Goal: Communication & Community: Participate in discussion

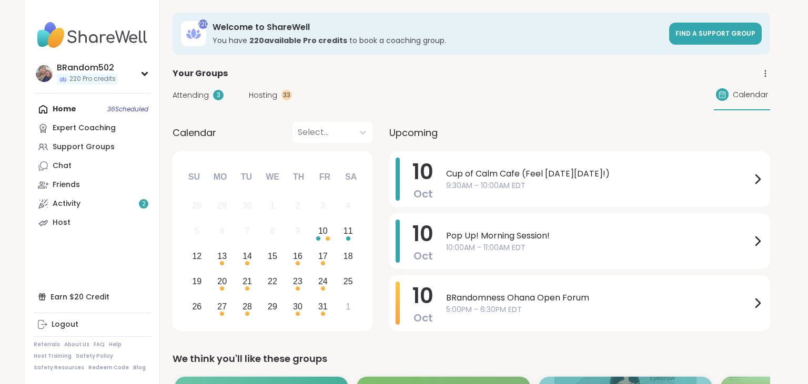
click at [366, 73] on div "Your Groups" at bounding box center [470, 73] width 597 height 13
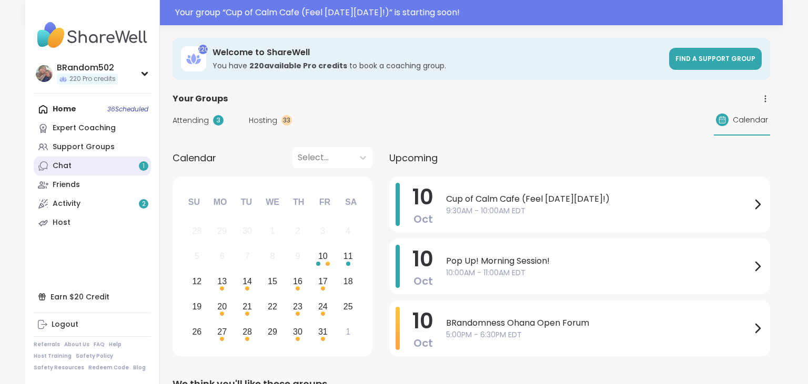
click at [127, 167] on link "Chat 1" at bounding box center [92, 166] width 117 height 19
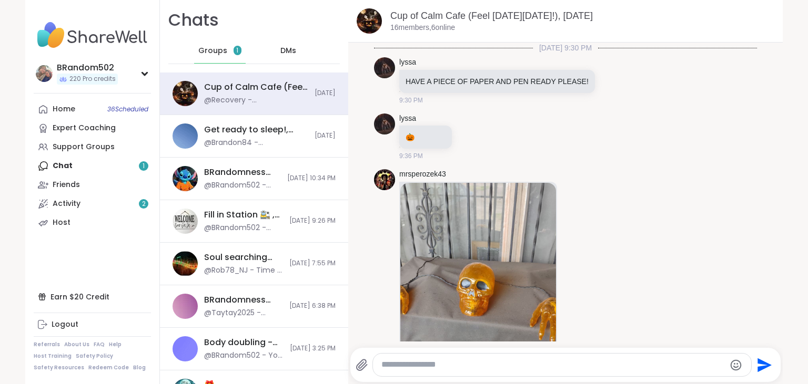
scroll to position [753, 0]
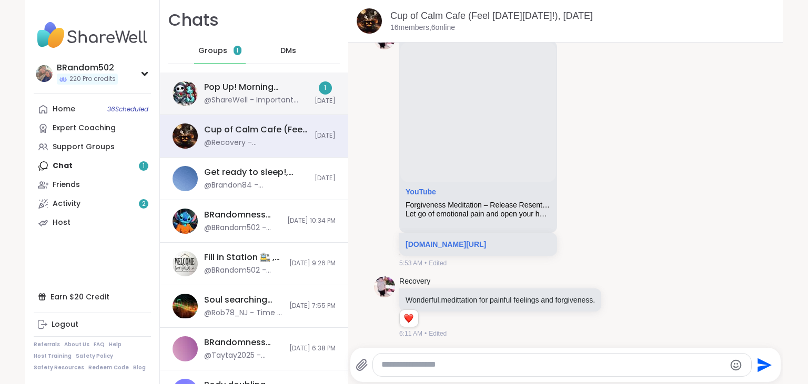
click at [245, 100] on div "@ShareWell - Important update: Your host can no longer attend this session but …" at bounding box center [256, 100] width 104 height 11
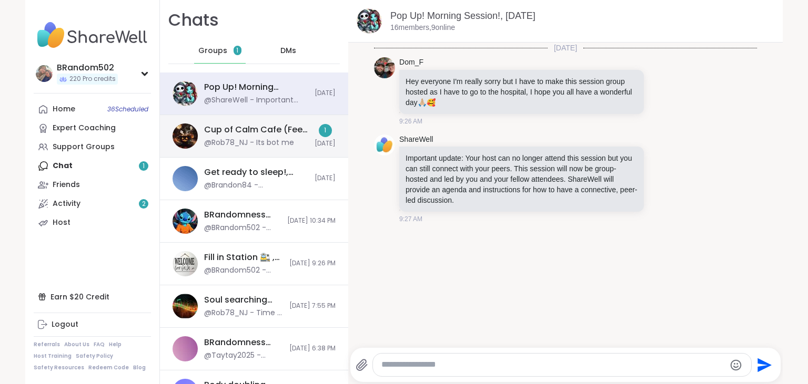
click at [236, 139] on div "@Rob78_NJ - Its bot me" at bounding box center [249, 143] width 90 height 11
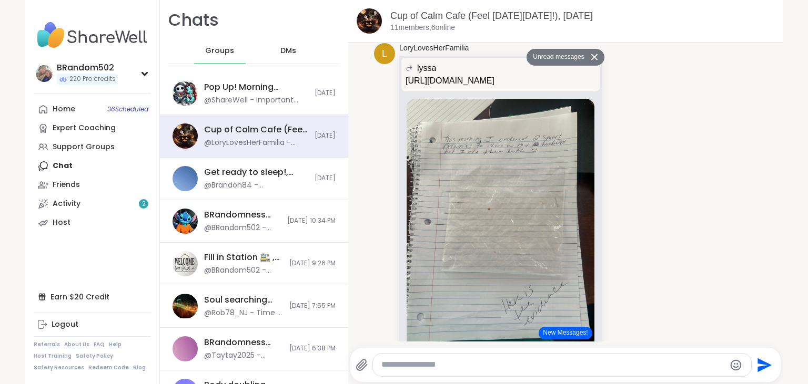
scroll to position [3722, 0]
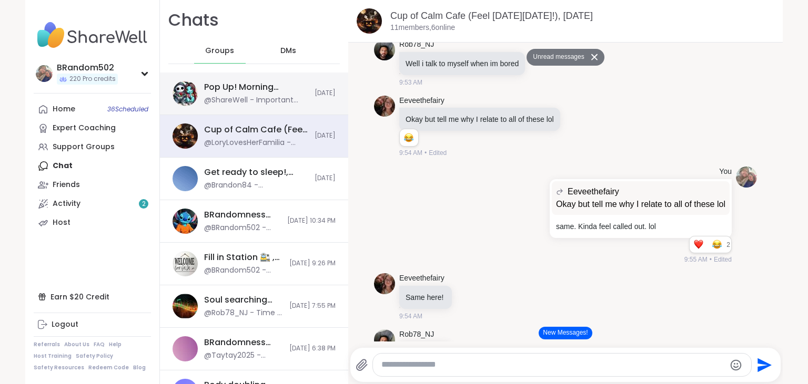
click at [287, 79] on div "Pop Up! Morning Session!, Oct 10 @ShareWell - Important update: Your host can n…" at bounding box center [254, 94] width 188 height 43
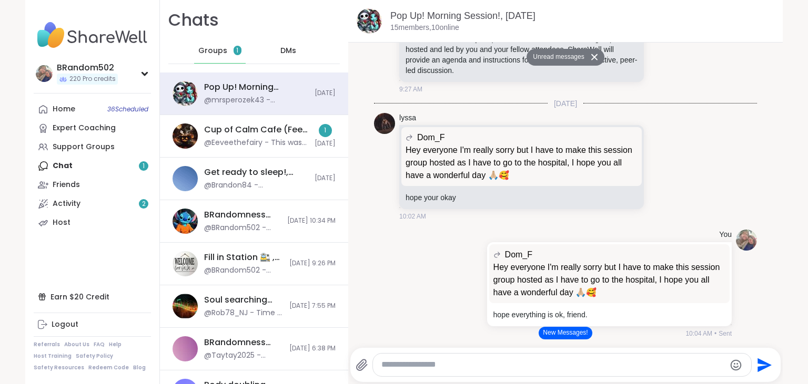
scroll to position [638, 0]
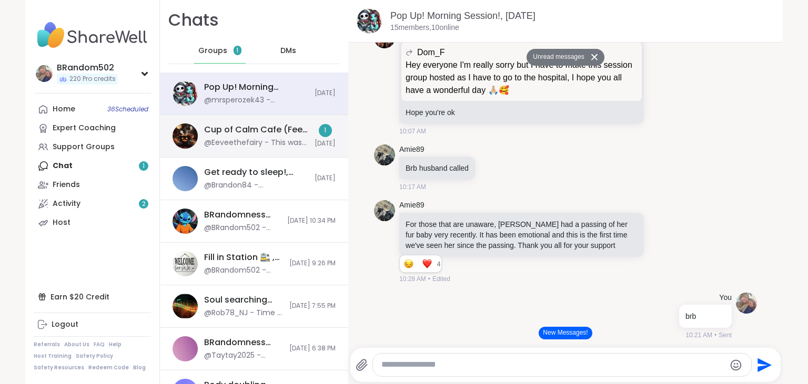
click at [244, 138] on div "Cup of Calm Cafe (Feel Good Friday!), Oct 10 @Eeveethefairy - This was so much …" at bounding box center [256, 136] width 104 height 24
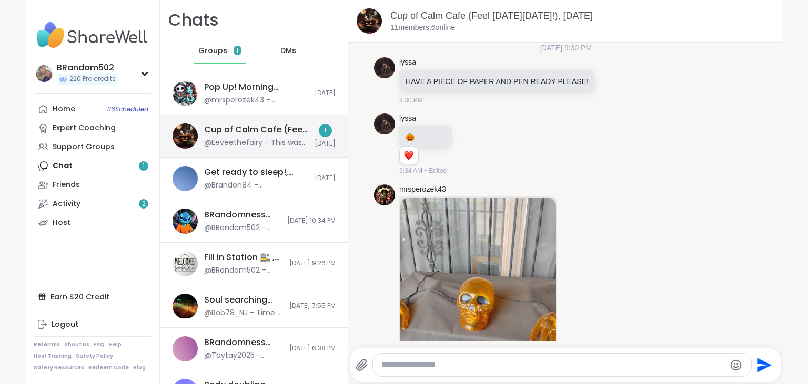
scroll to position [4710, 0]
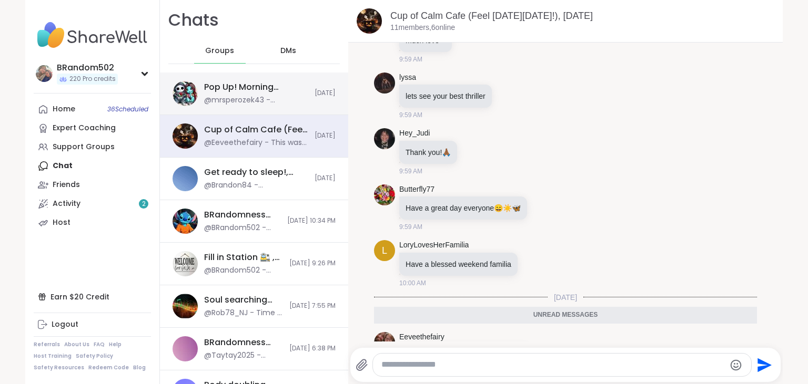
click at [248, 100] on div "@mrsperozek43 - @LynnM did you get my dm?" at bounding box center [256, 100] width 104 height 11
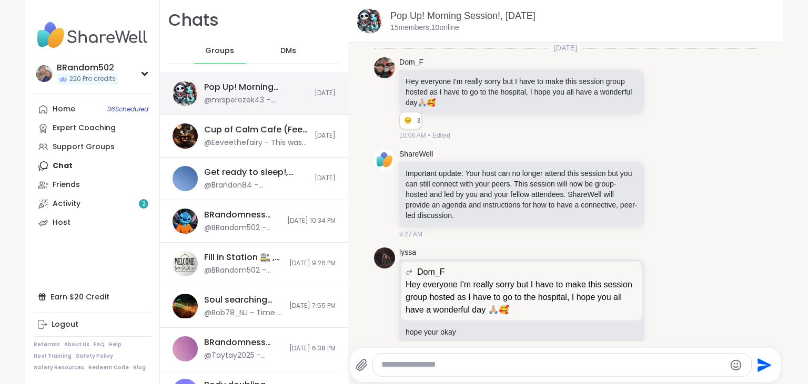
scroll to position [795, 0]
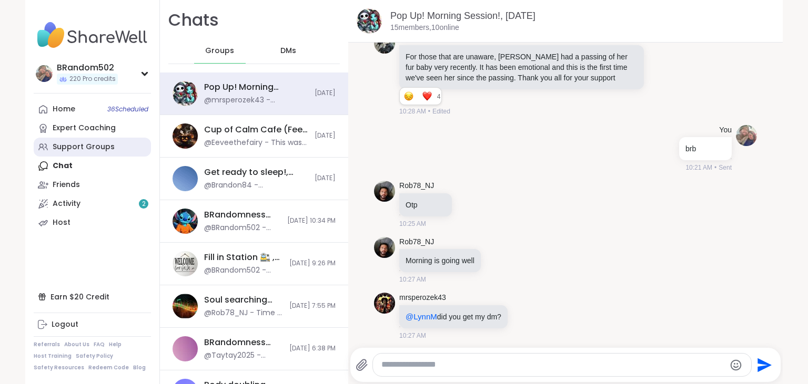
click at [89, 140] on link "Support Groups" at bounding box center [92, 147] width 117 height 19
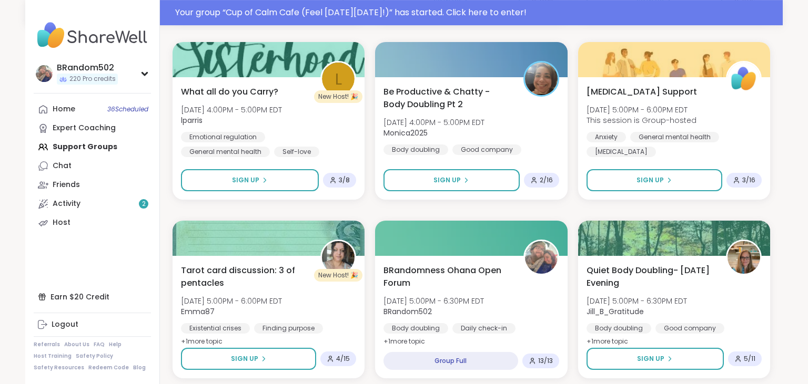
scroll to position [1609, 0]
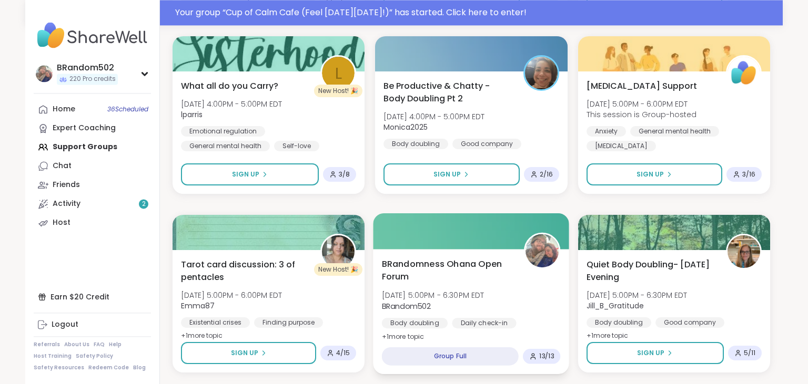
click at [467, 265] on span "BRandomness Ohana Open Forum" at bounding box center [447, 271] width 130 height 26
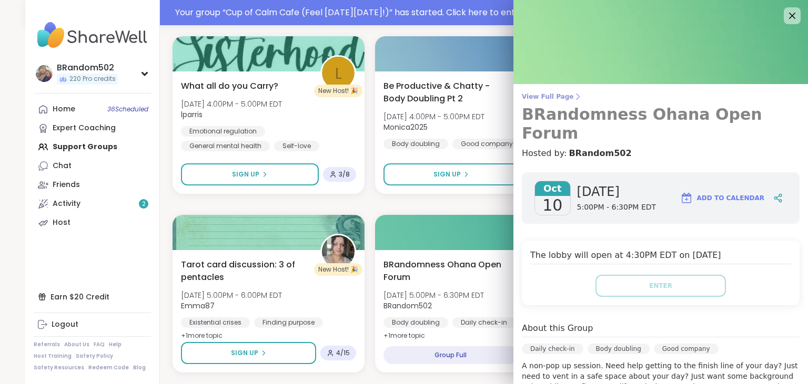
click at [560, 99] on span "View Full Page" at bounding box center [661, 97] width 278 height 8
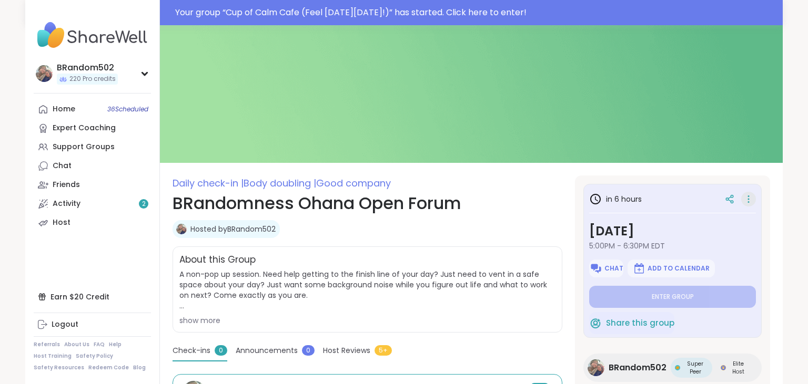
click at [750, 203] on icon at bounding box center [748, 199] width 11 height 15
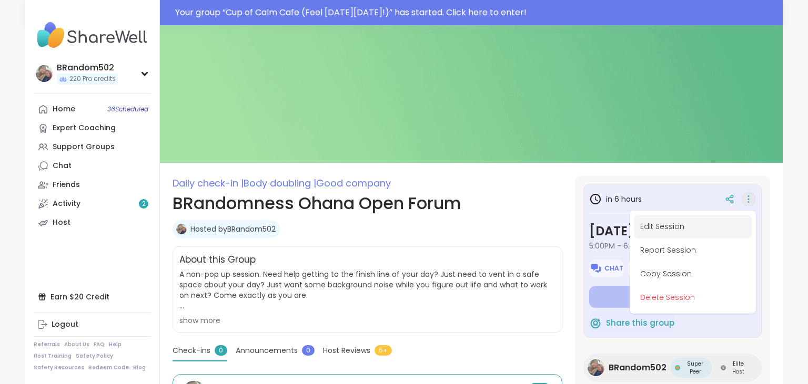
click at [694, 234] on button "Edit Session" at bounding box center [693, 227] width 118 height 24
type textarea "*"
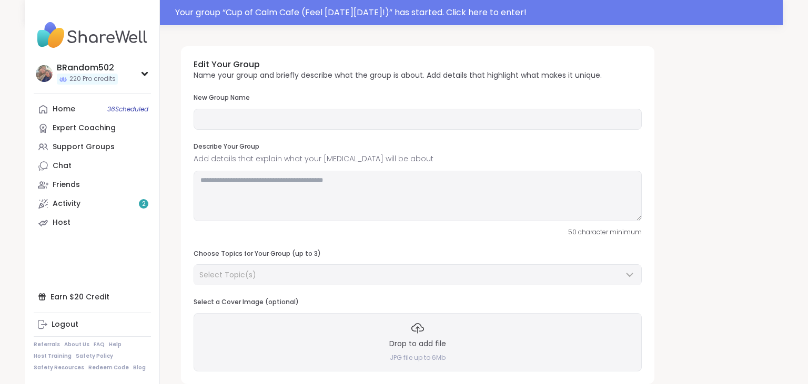
type input "**********"
type textarea "**********"
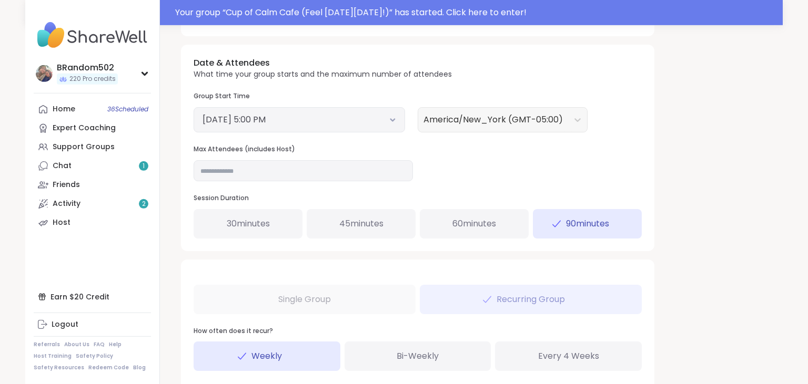
scroll to position [386, 0]
click at [256, 166] on input "**" at bounding box center [302, 168] width 219 height 21
type input "**"
click at [87, 117] on link "Home 36 Scheduled" at bounding box center [92, 109] width 117 height 19
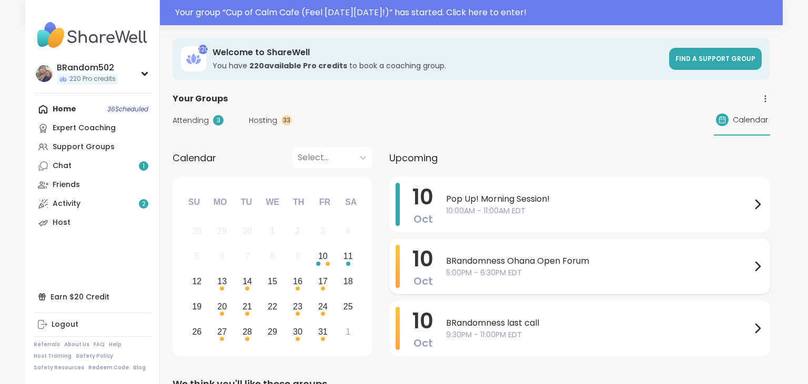
click at [482, 267] on span "BRandomness Ohana Open Forum" at bounding box center [598, 261] width 305 height 13
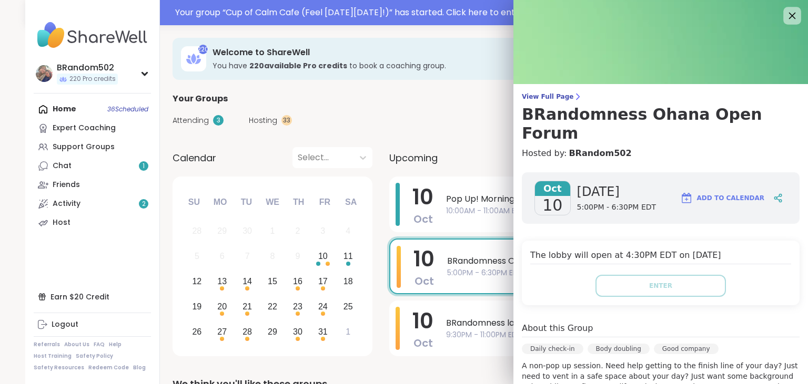
click at [791, 14] on icon at bounding box center [792, 16] width 7 height 7
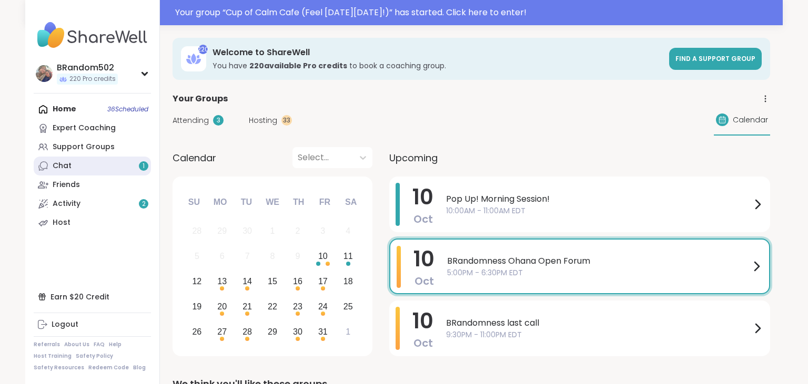
click at [79, 168] on link "Chat 1" at bounding box center [92, 166] width 117 height 19
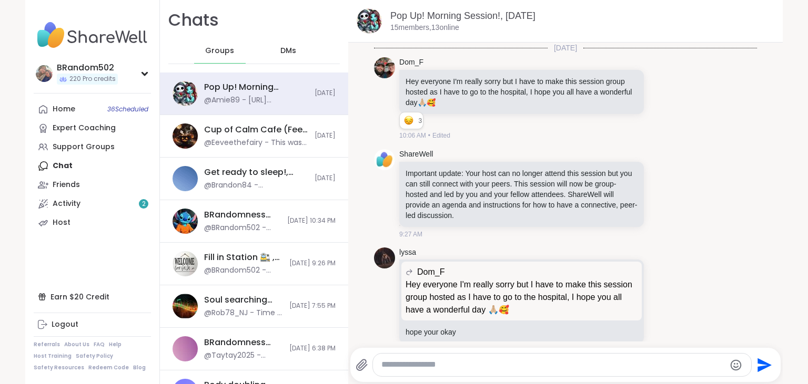
scroll to position [1216, 0]
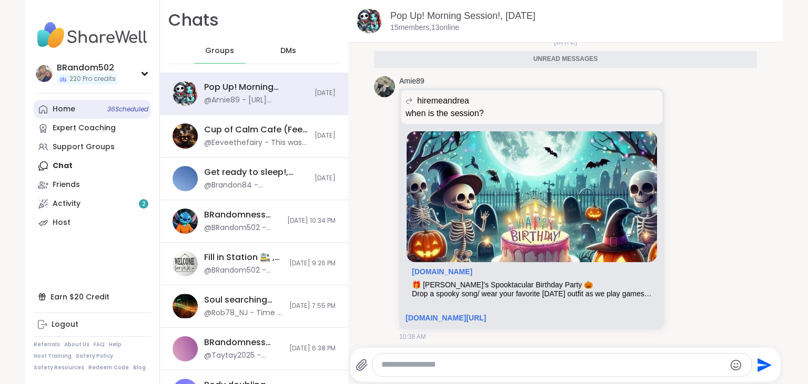
click at [87, 113] on link "Home 36 Scheduled" at bounding box center [92, 109] width 117 height 19
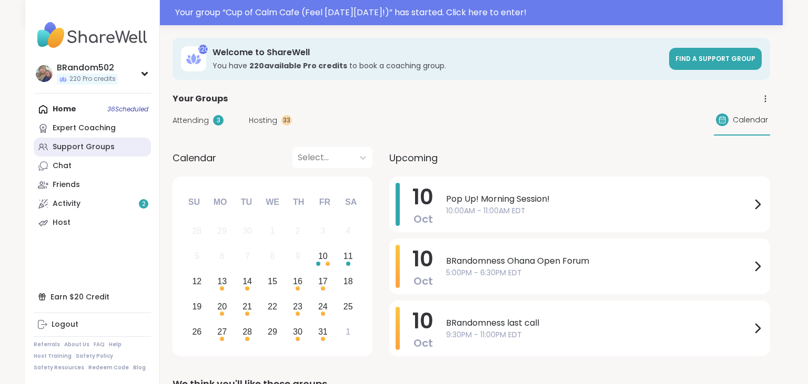
click at [121, 154] on link "Support Groups" at bounding box center [92, 147] width 117 height 19
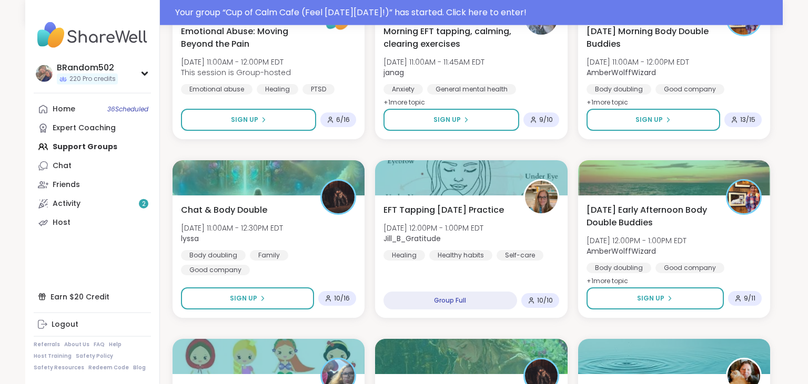
scroll to position [418, 0]
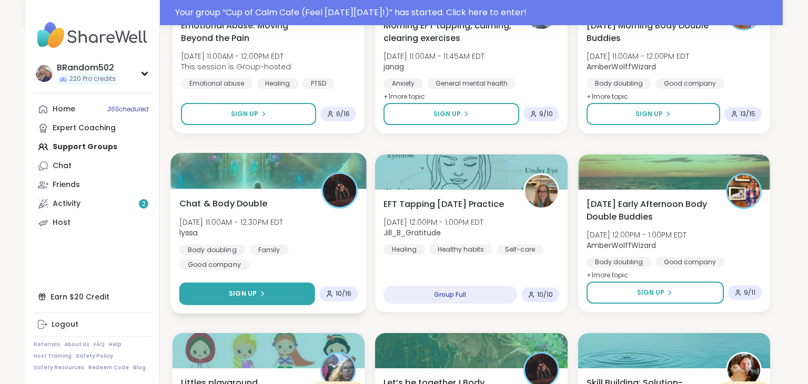
click at [246, 299] on button "Sign Up" at bounding box center [247, 294] width 136 height 23
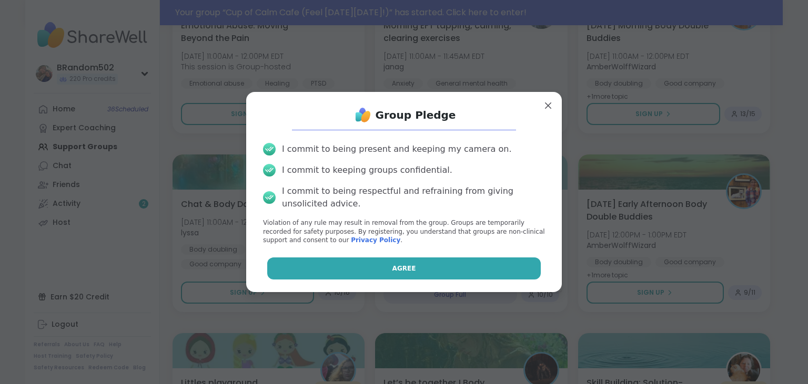
click at [340, 268] on button "Agree" at bounding box center [404, 269] width 274 height 22
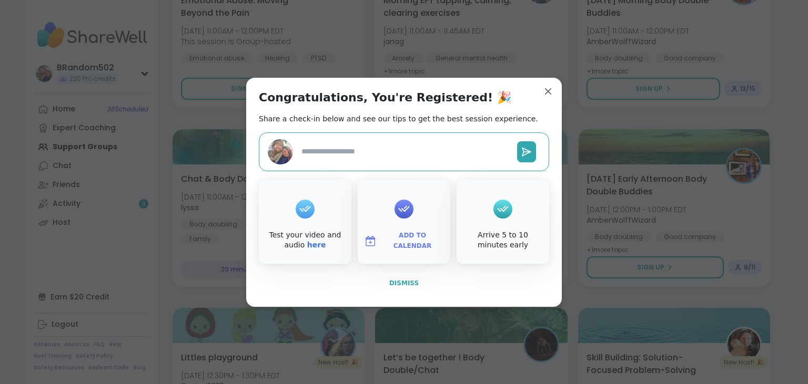
scroll to position [393, 0]
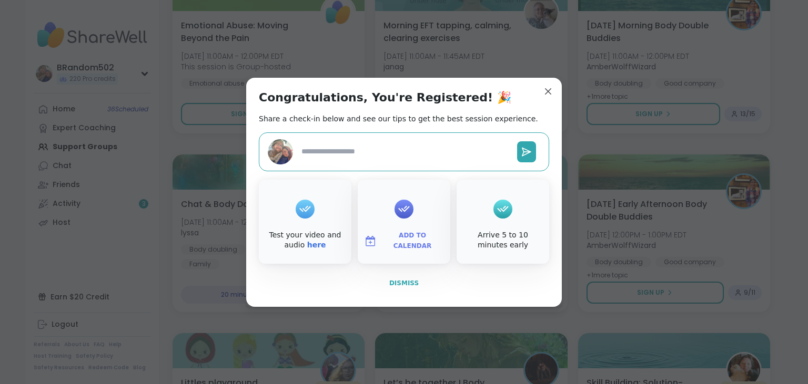
click at [414, 278] on button "Dismiss" at bounding box center [404, 283] width 290 height 22
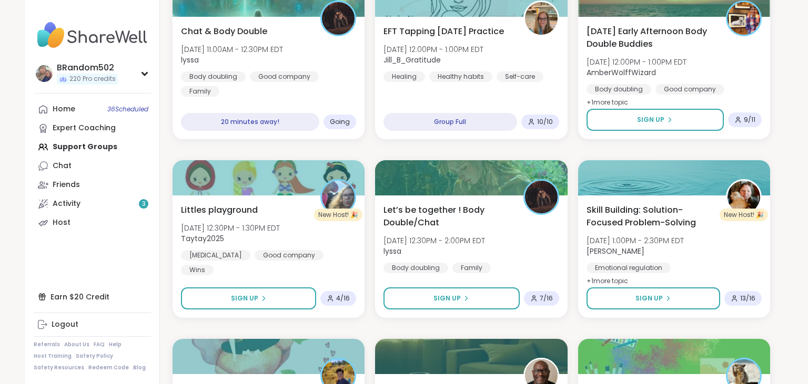
scroll to position [618, 0]
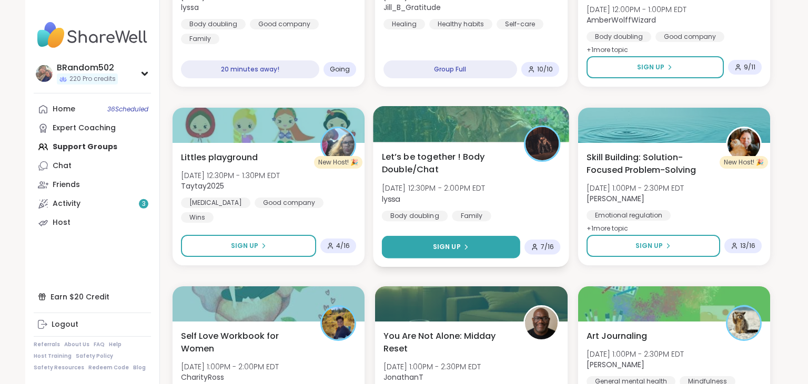
click at [485, 242] on button "Sign Up" at bounding box center [451, 247] width 138 height 23
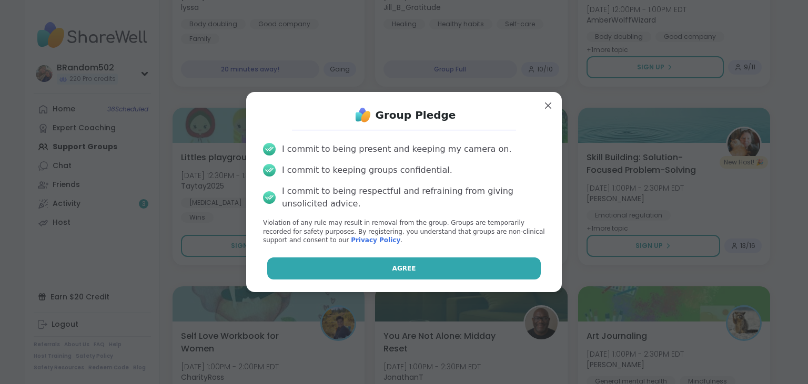
click at [443, 264] on button "Agree" at bounding box center [404, 269] width 274 height 22
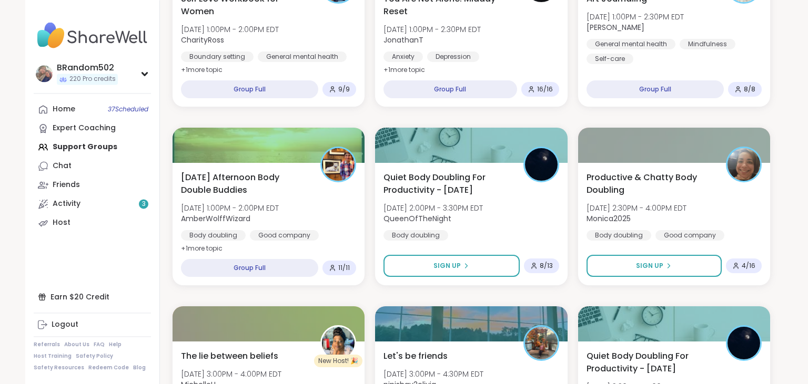
scroll to position [969, 0]
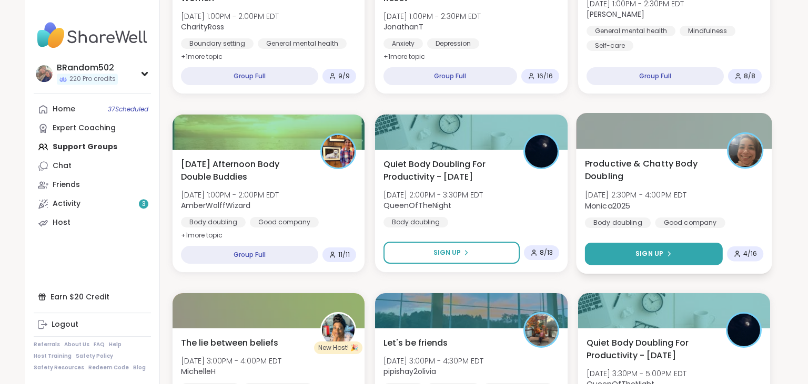
click at [643, 258] on span "Sign Up" at bounding box center [649, 253] width 28 height 9
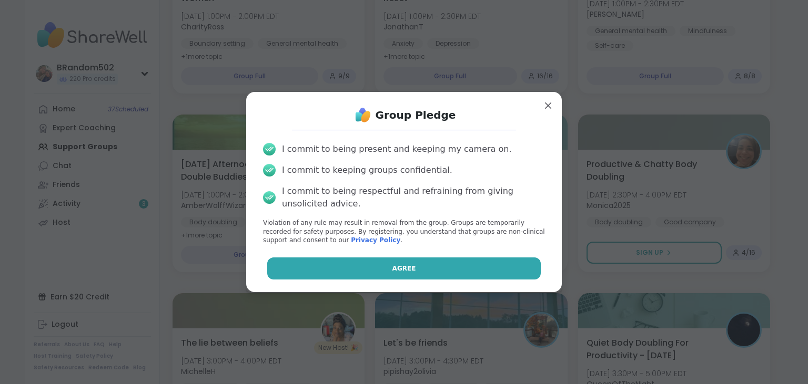
click at [495, 272] on button "Agree" at bounding box center [404, 269] width 274 height 22
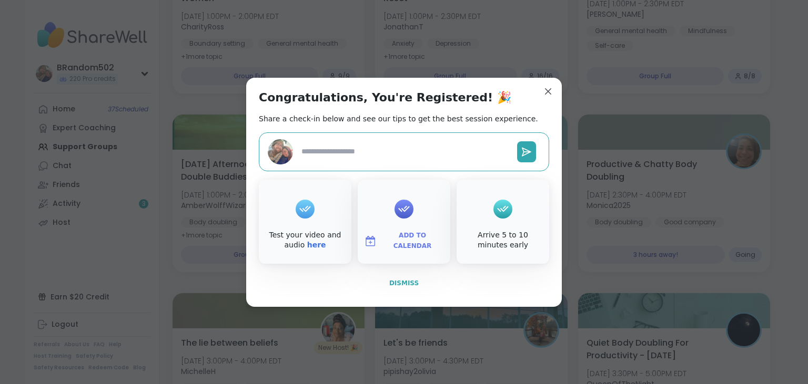
click at [425, 281] on button "Dismiss" at bounding box center [404, 283] width 290 height 22
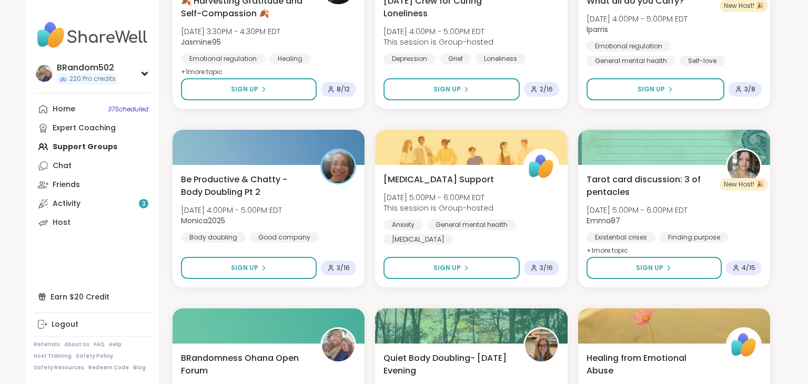
scroll to position [1485, 0]
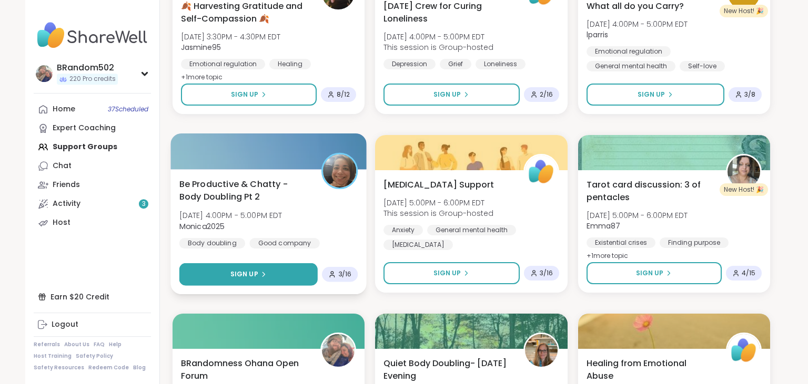
click at [254, 278] on span "Sign Up" at bounding box center [244, 274] width 28 height 9
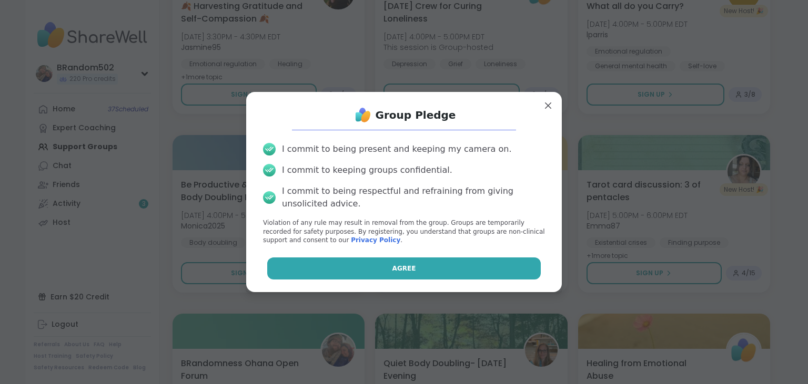
click at [311, 270] on button "Agree" at bounding box center [404, 269] width 274 height 22
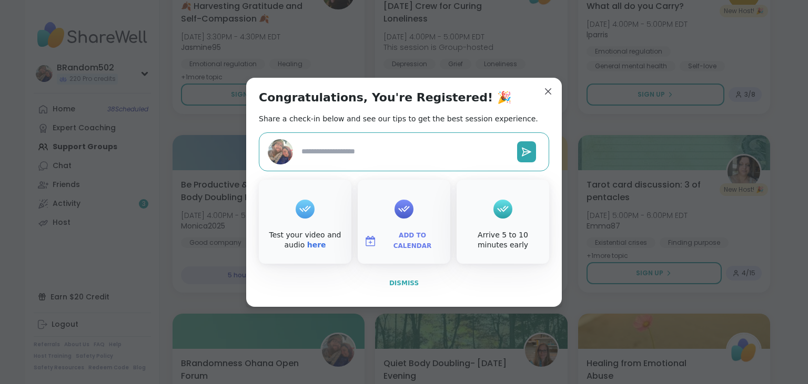
click at [399, 282] on span "Dismiss" at bounding box center [403, 283] width 29 height 7
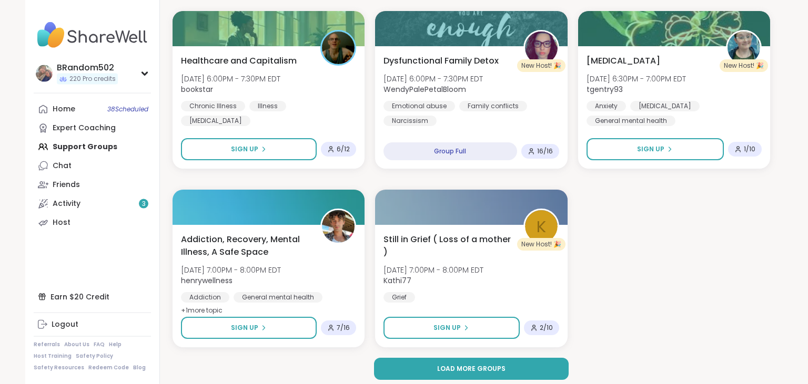
scroll to position [1972, 0]
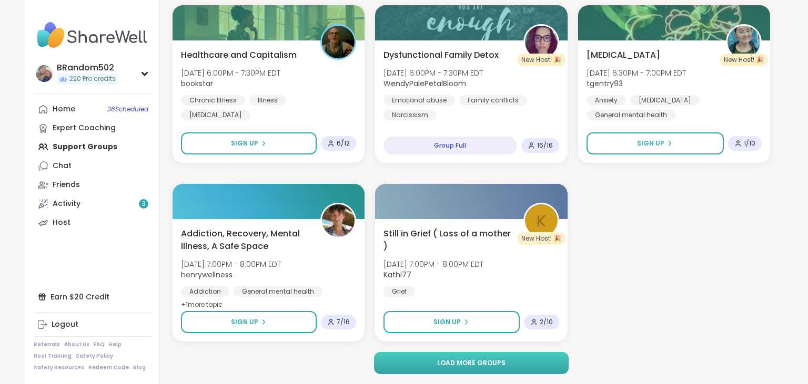
click at [528, 359] on button "Load more groups" at bounding box center [471, 363] width 195 height 22
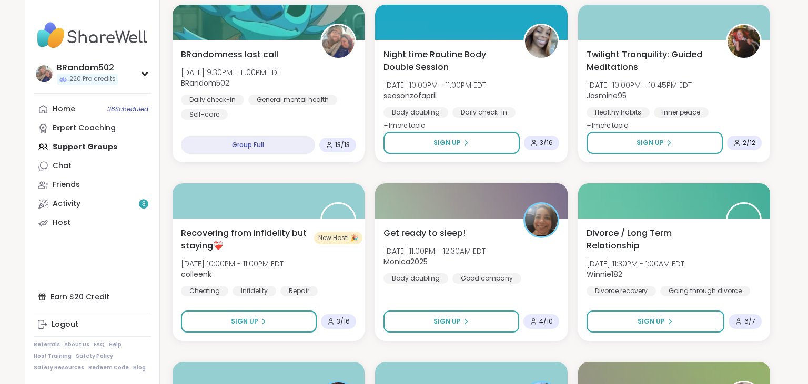
scroll to position [2549, 0]
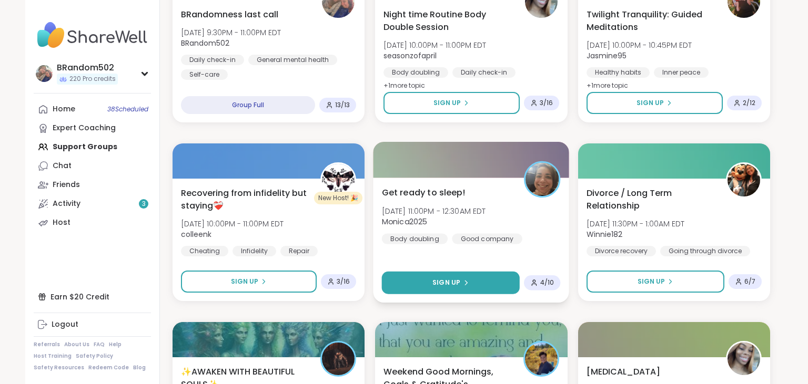
click at [457, 284] on span "Sign Up" at bounding box center [447, 282] width 28 height 9
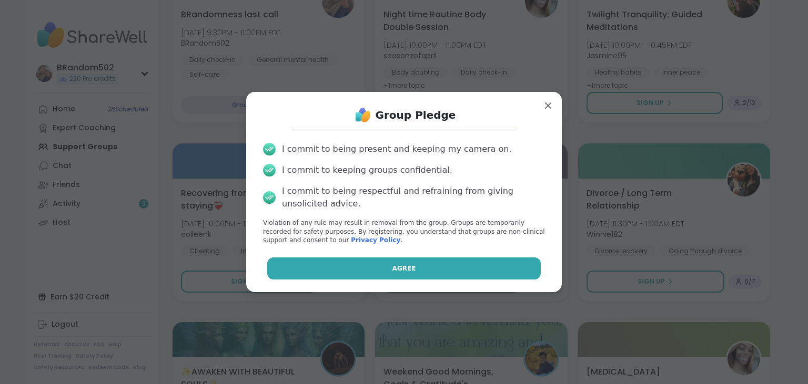
click at [456, 272] on button "Agree" at bounding box center [404, 269] width 274 height 22
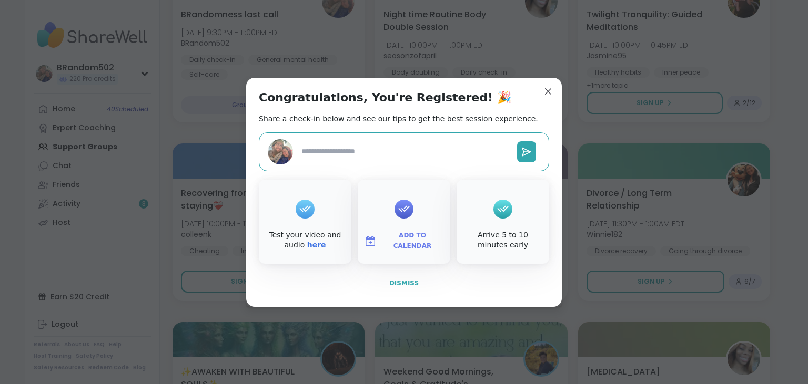
type textarea "*"
click at [413, 281] on span "Dismiss" at bounding box center [403, 283] width 29 height 7
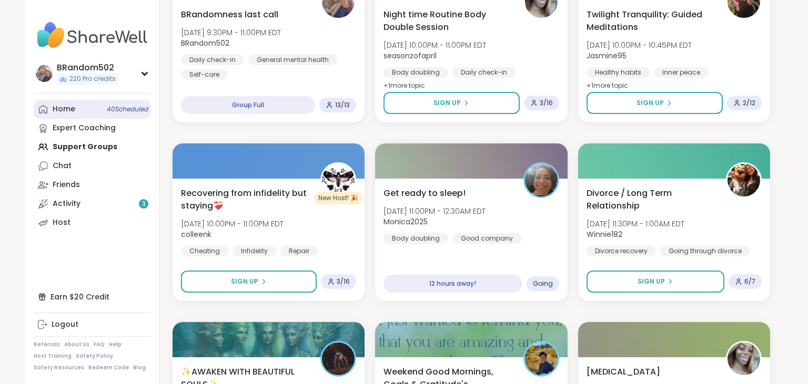
click at [86, 111] on link "Home 40 Scheduled" at bounding box center [92, 109] width 117 height 19
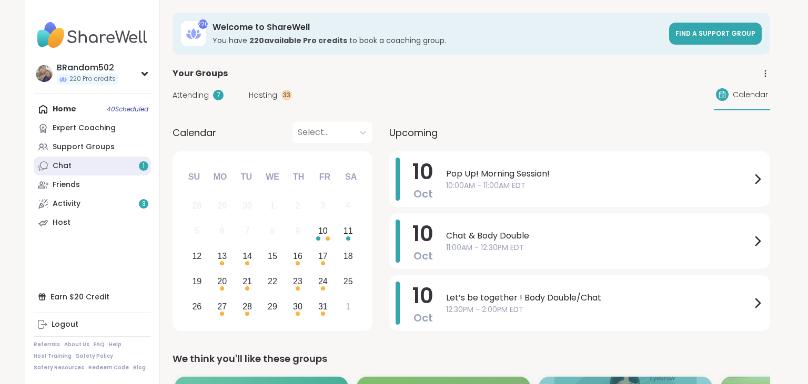
click at [105, 167] on link "Chat 1" at bounding box center [92, 166] width 117 height 19
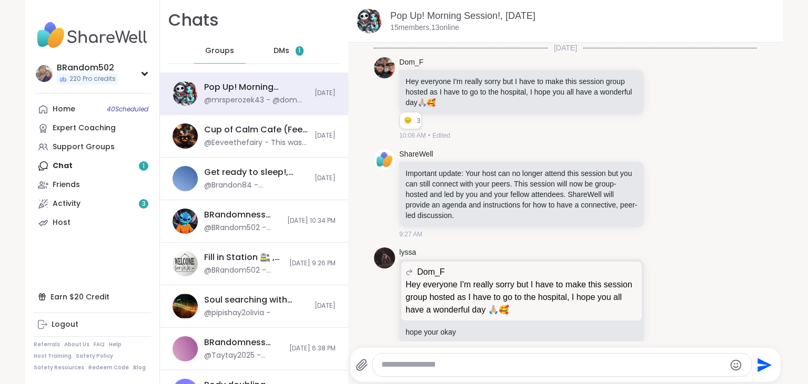
scroll to position [2228, 0]
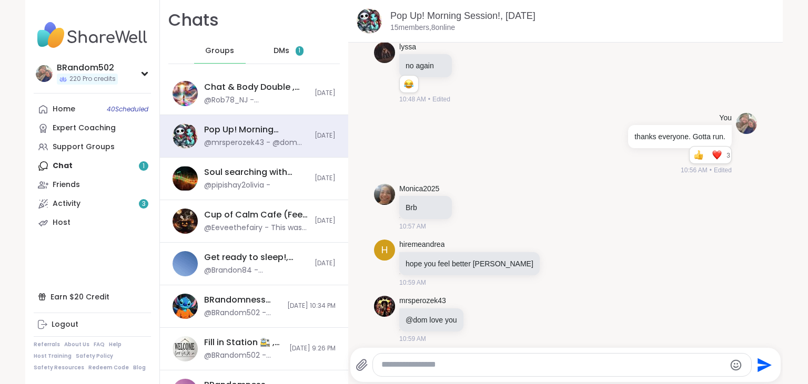
click at [282, 47] on span "DMs" at bounding box center [281, 51] width 16 height 11
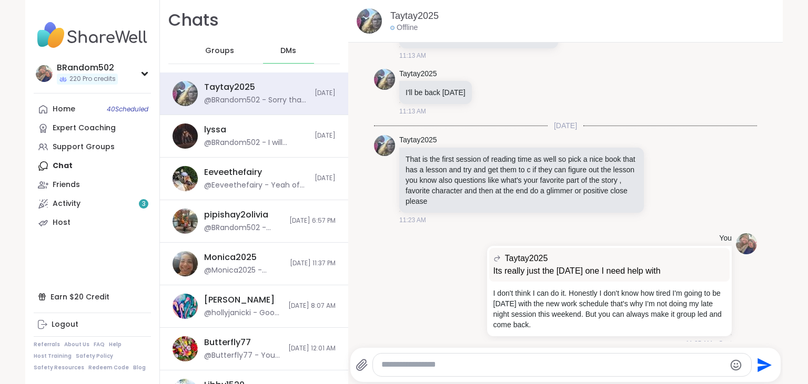
scroll to position [9679, 0]
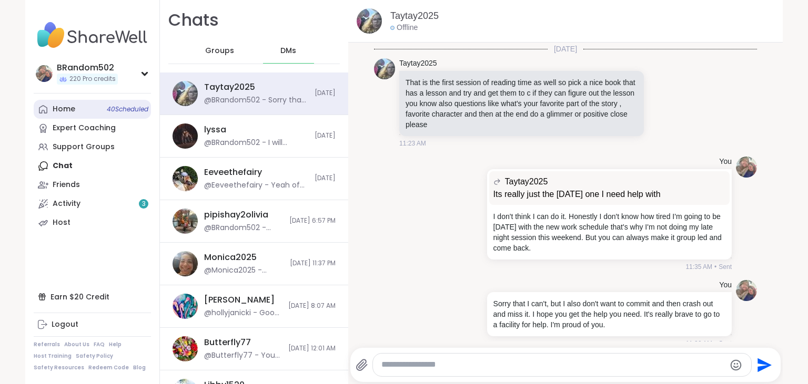
click at [86, 109] on link "Home 40 Scheduled" at bounding box center [92, 109] width 117 height 19
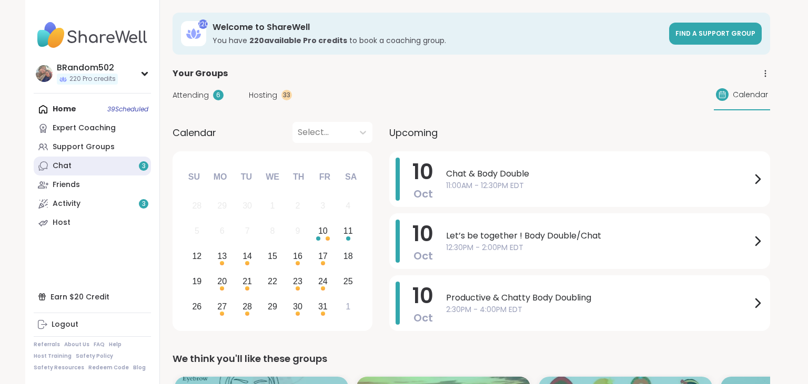
click at [108, 166] on link "Chat 3" at bounding box center [92, 166] width 117 height 19
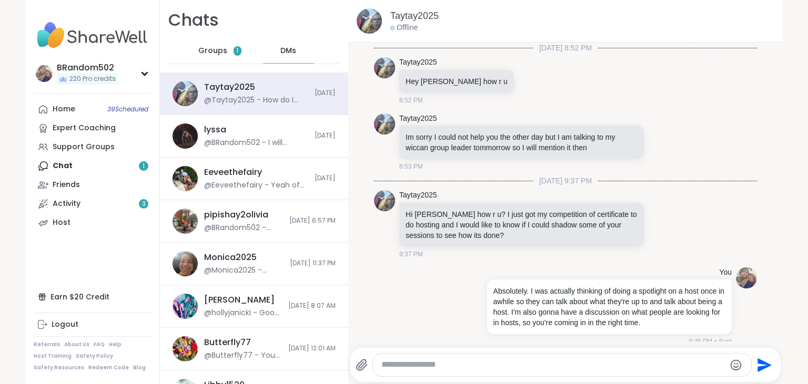
scroll to position [9906, 0]
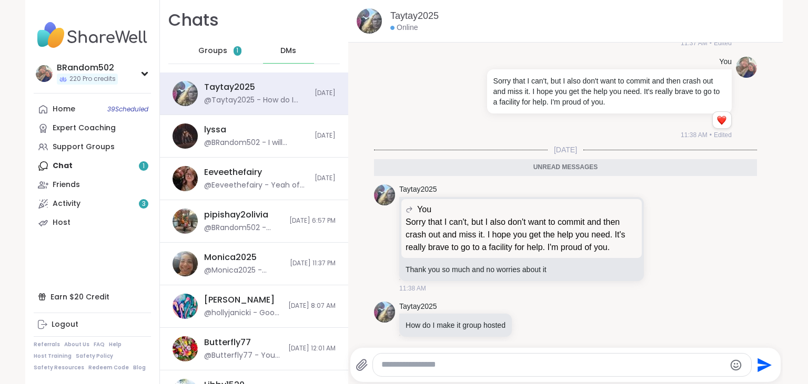
click at [437, 371] on textarea "Type your message" at bounding box center [552, 365] width 343 height 11
type textarea "**********"
click at [770, 365] on icon "Send" at bounding box center [765, 365] width 14 height 14
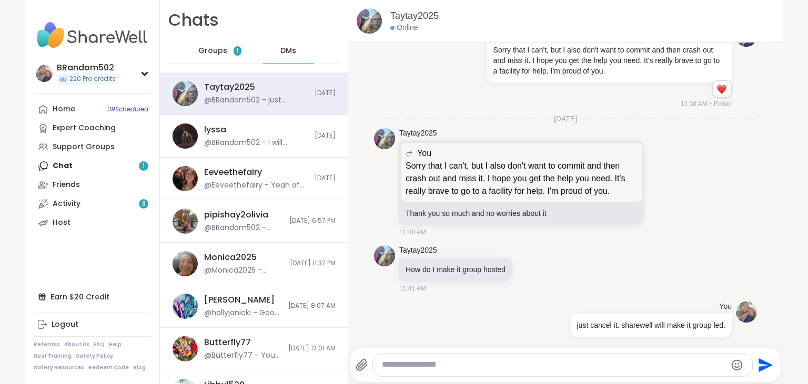
click at [209, 56] on span "Groups" at bounding box center [212, 51] width 29 height 11
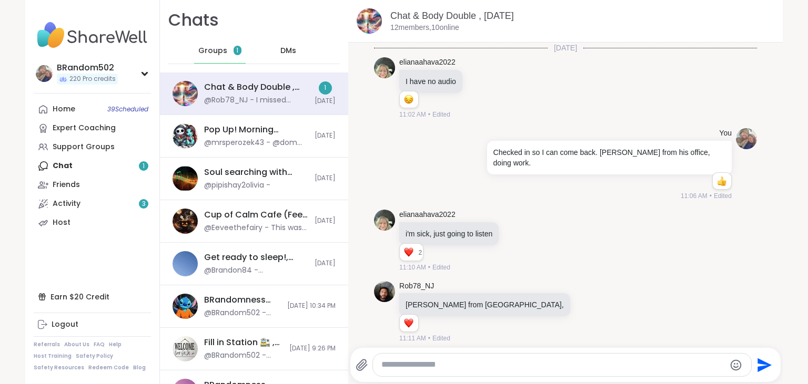
scroll to position [101, 0]
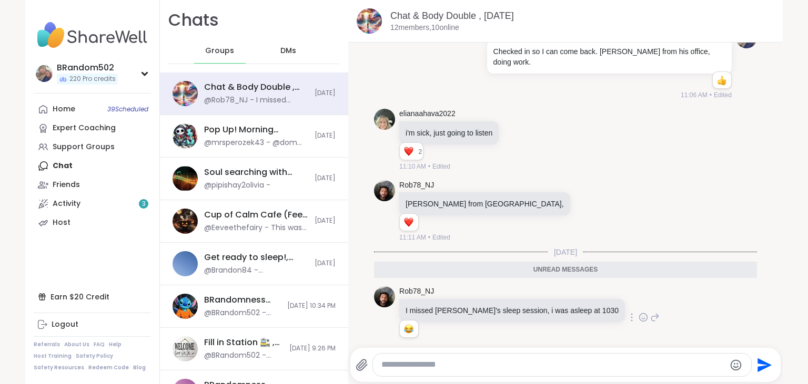
click at [638, 312] on icon at bounding box center [642, 317] width 9 height 11
click at [555, 296] on div "Select Reaction: Heart" at bounding box center [559, 300] width 9 height 9
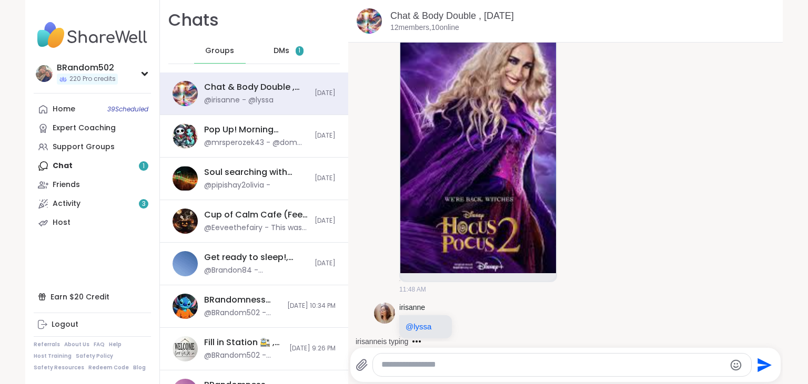
scroll to position [773, 0]
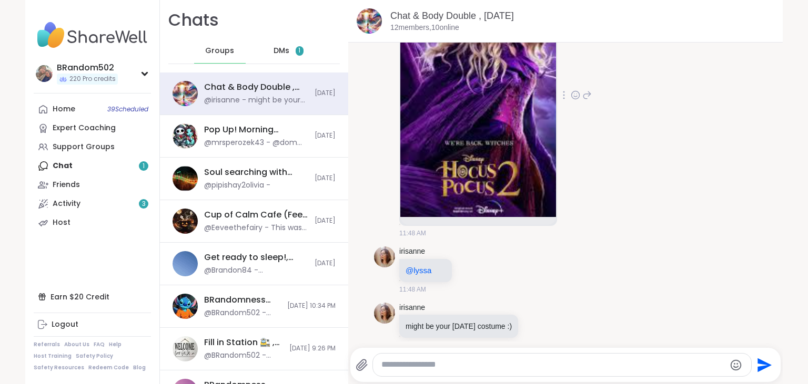
click at [577, 91] on icon at bounding box center [576, 95] width 8 height 8
click at [577, 74] on div "Select Reaction: Heart" at bounding box center [575, 78] width 9 height 9
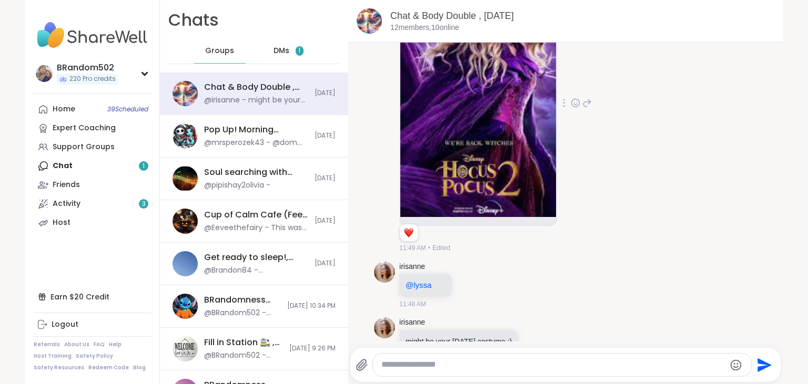
click at [290, 54] on div "DMs 1" at bounding box center [289, 50] width 52 height 25
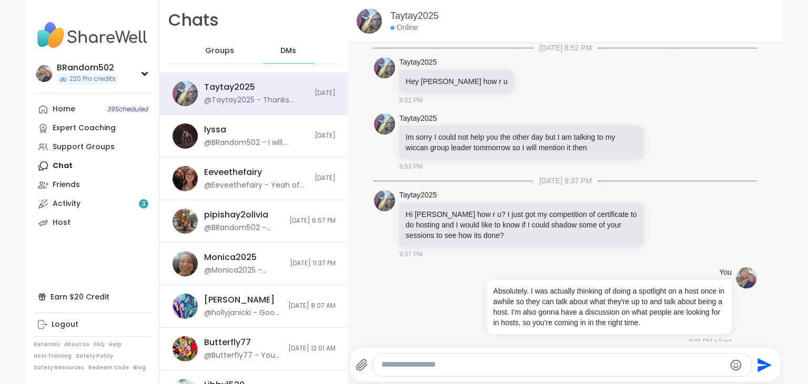
scroll to position [10069, 0]
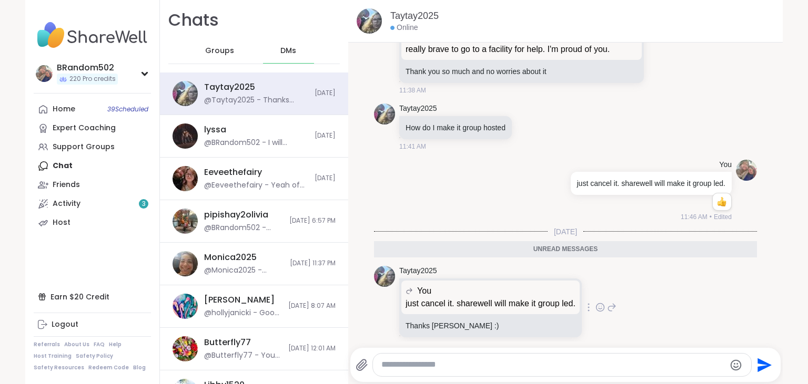
click at [602, 303] on icon at bounding box center [600, 307] width 8 height 8
click at [518, 286] on div "Select Reaction: Heart" at bounding box center [516, 290] width 9 height 9
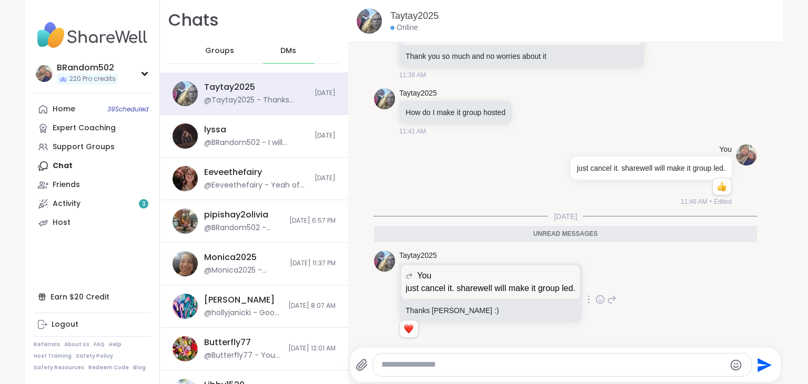
click at [214, 53] on span "Groups" at bounding box center [219, 51] width 29 height 11
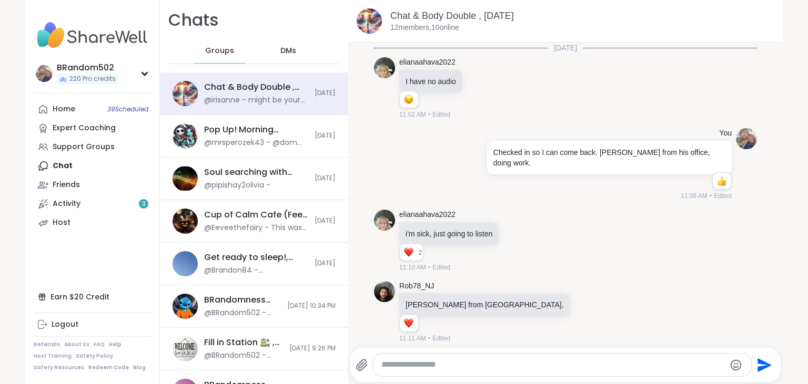
scroll to position [778, 0]
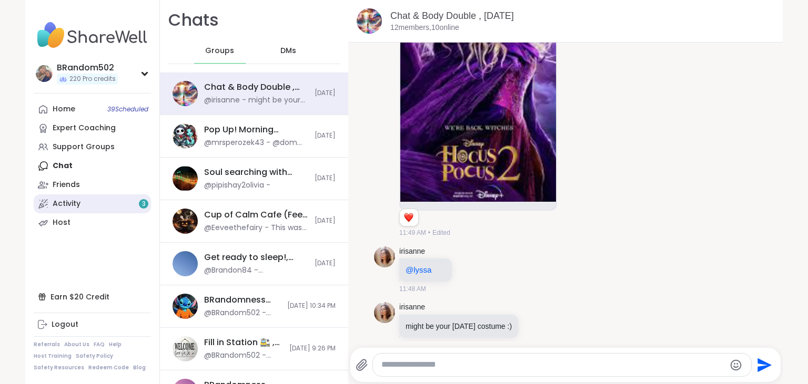
click at [115, 206] on link "Activity 3" at bounding box center [92, 204] width 117 height 19
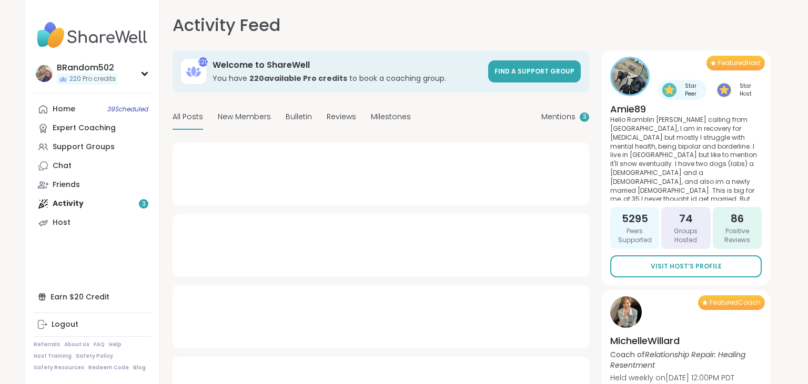
type textarea "*"
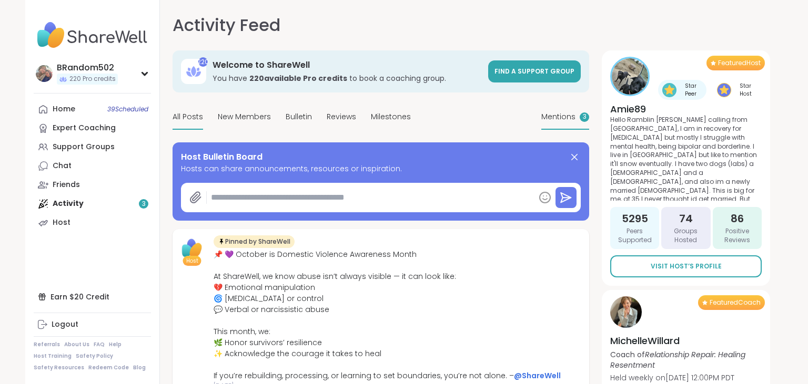
click at [565, 115] on span "Mentions" at bounding box center [558, 116] width 34 height 11
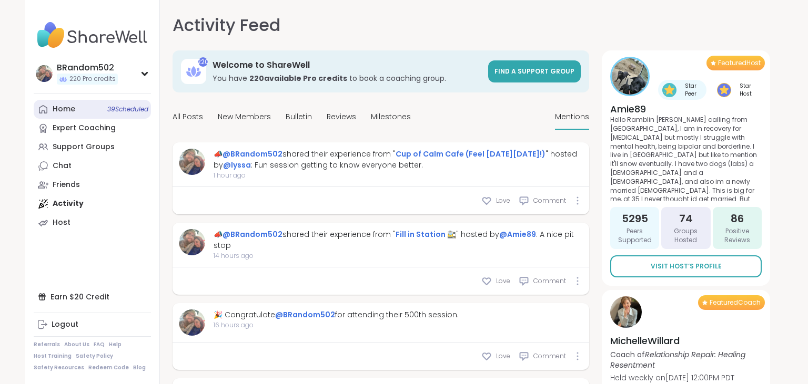
click at [97, 112] on link "Home 39 Scheduled" at bounding box center [92, 109] width 117 height 19
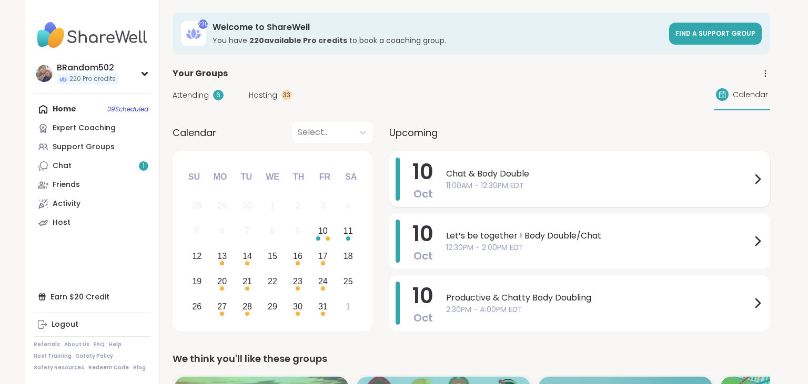
click at [505, 180] on span "Chat & Body Double" at bounding box center [598, 174] width 305 height 13
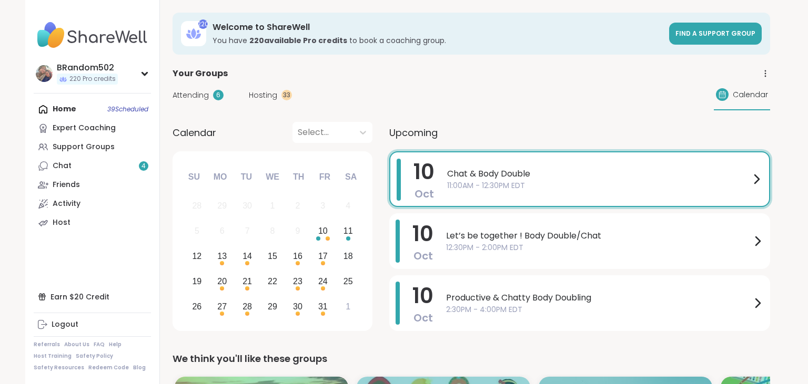
click at [77, 104] on div "Home 39 Scheduled Expert Coaching Support Groups Chat 4 Friends Activity Host" at bounding box center [92, 166] width 117 height 133
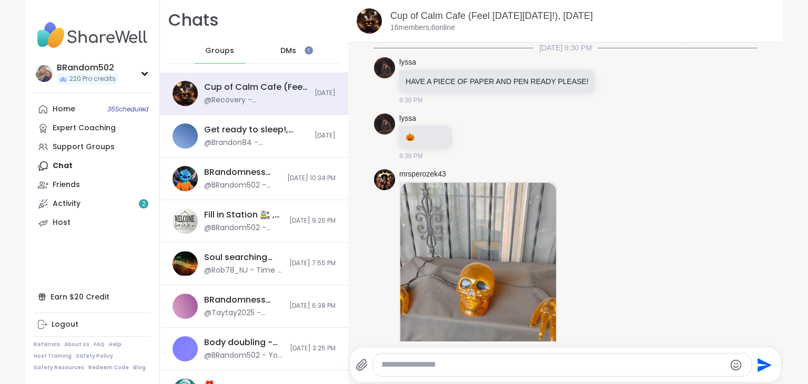
scroll to position [753, 0]
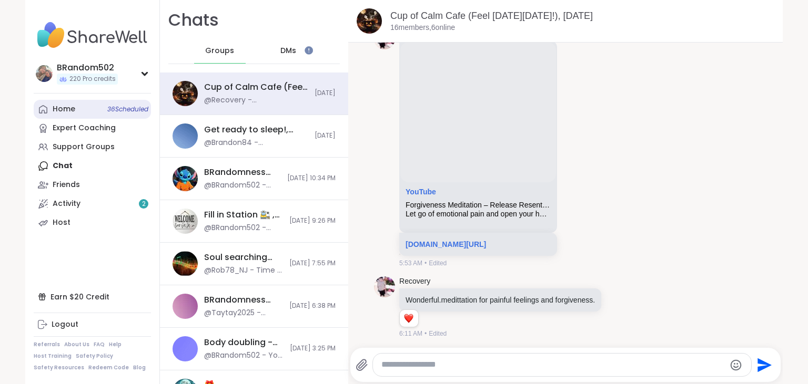
click at [95, 107] on link "Home 36 Scheduled" at bounding box center [92, 109] width 117 height 19
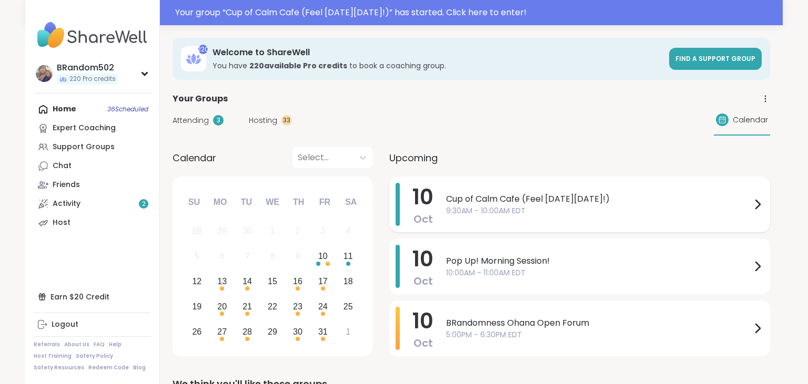
click at [520, 200] on span "Cup of Calm Cafe (Feel Good Friday!)" at bounding box center [598, 199] width 305 height 13
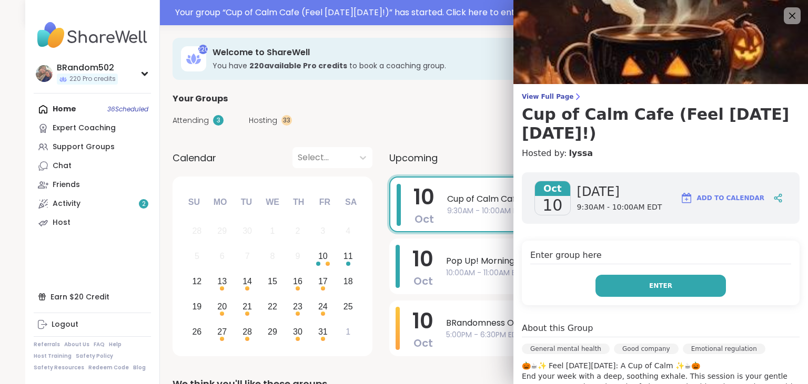
click at [616, 275] on button "Enter" at bounding box center [660, 286] width 130 height 22
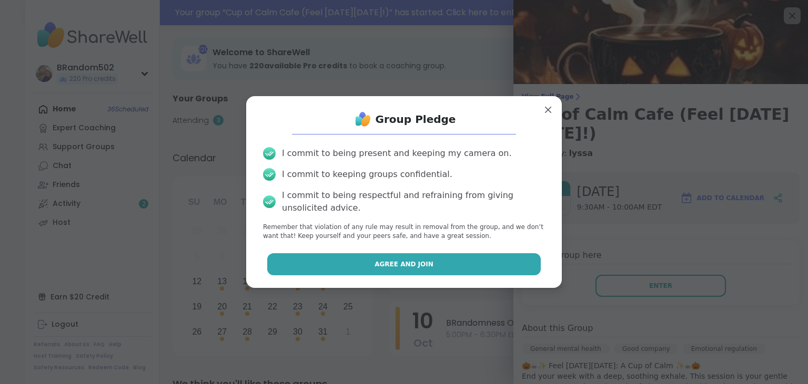
click at [493, 261] on button "Agree and Join" at bounding box center [404, 264] width 274 height 22
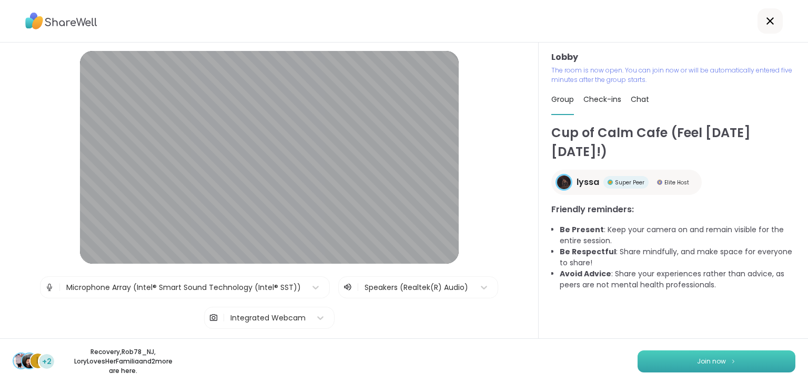
click at [716, 365] on span "Join now" at bounding box center [711, 361] width 29 height 9
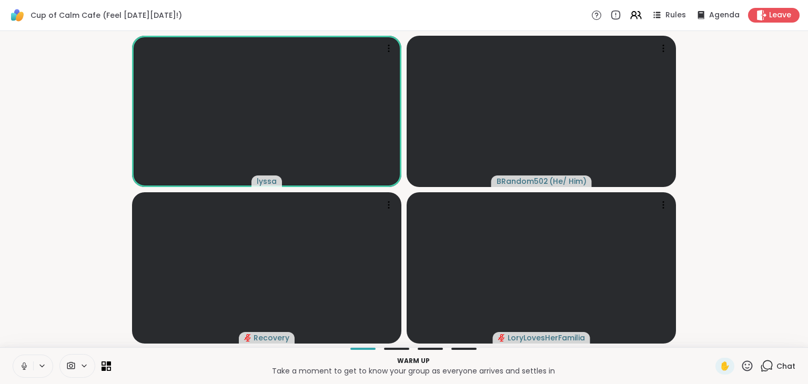
click at [27, 368] on icon at bounding box center [23, 366] width 9 height 9
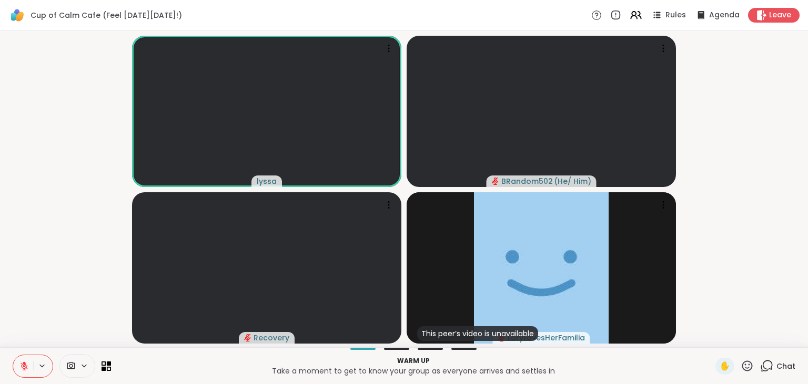
click at [22, 376] on button at bounding box center [23, 366] width 20 height 22
click at [768, 365] on icon at bounding box center [766, 366] width 13 height 13
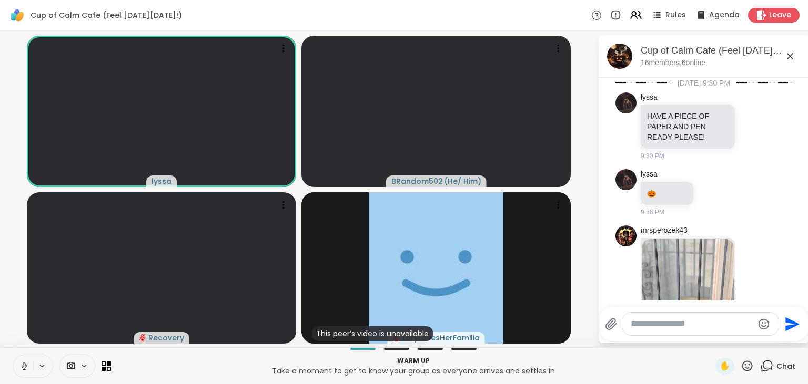
scroll to position [881, 0]
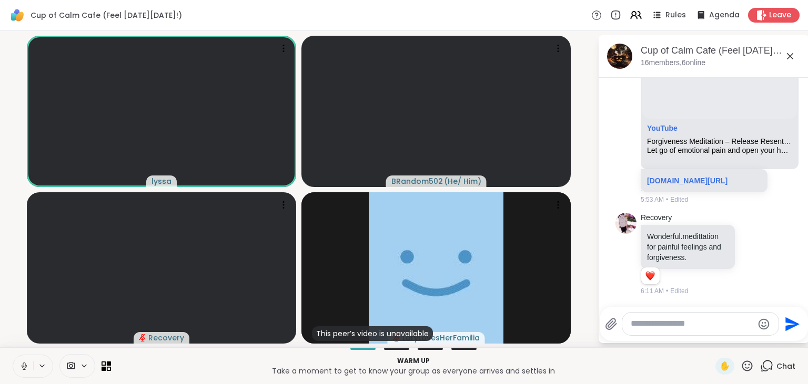
click at [704, 323] on textarea "Type your message" at bounding box center [691, 324] width 123 height 11
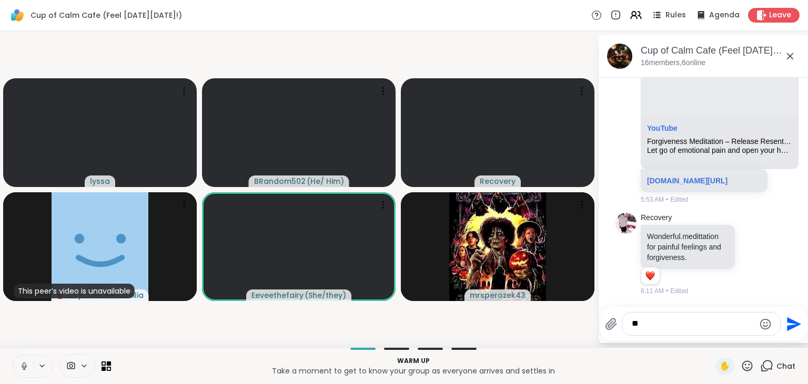
type textarea "*"
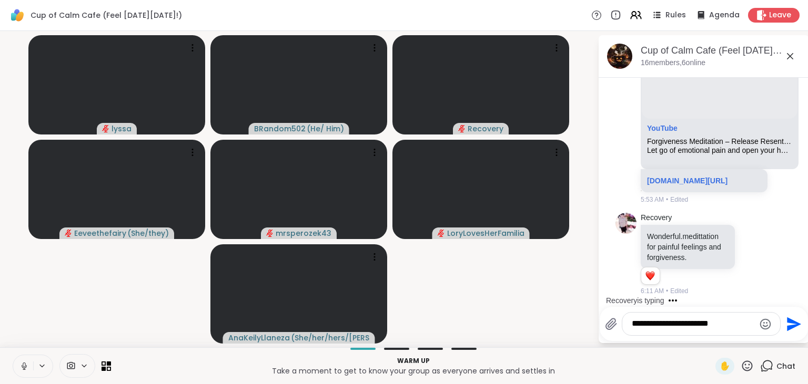
type textarea "**********"
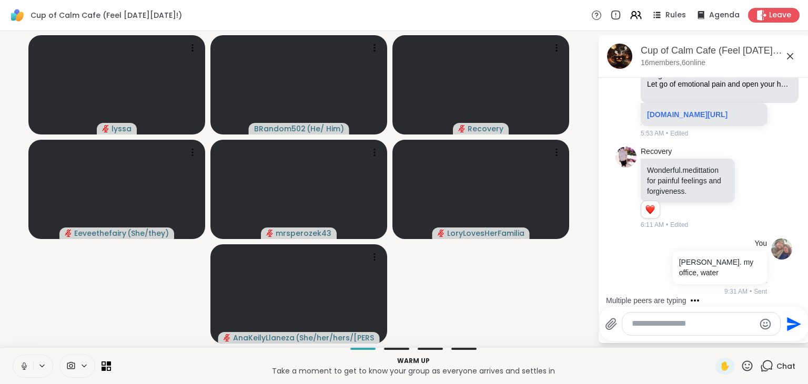
click at [22, 362] on icon at bounding box center [23, 366] width 9 height 9
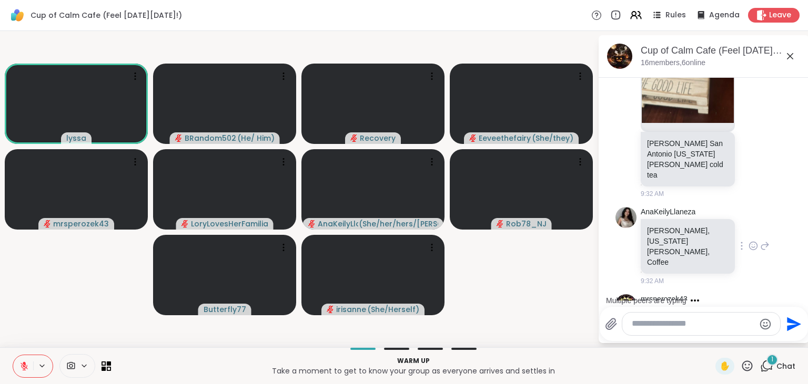
scroll to position [1529, 0]
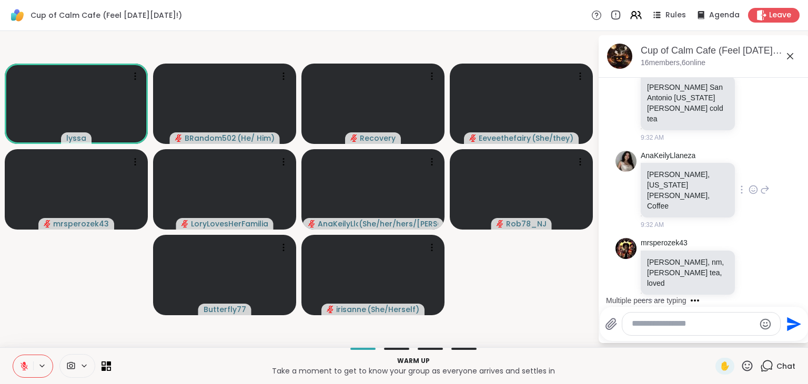
click at [767, 238] on div "mrsperozek43 lynette, nm, ginger tea, loved 9:33 AM" at bounding box center [704, 272] width 129 height 69
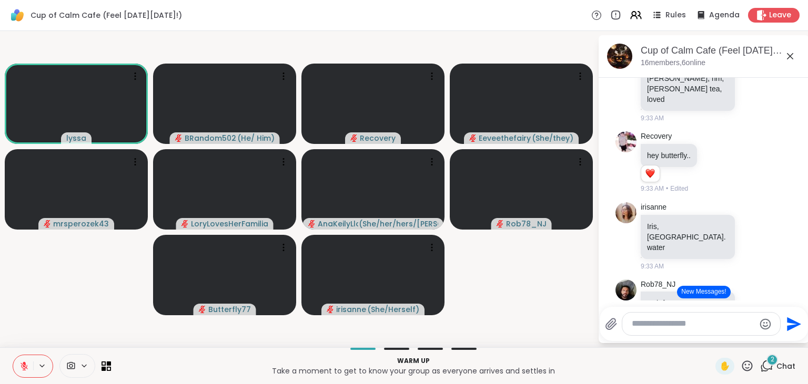
scroll to position [1758, 0]
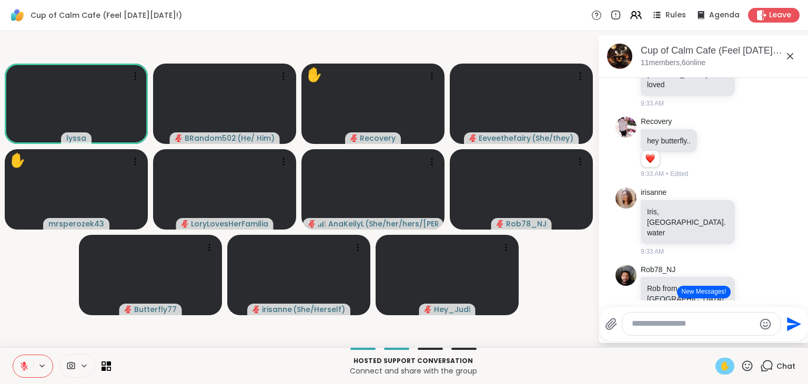
click at [720, 363] on span "✋" at bounding box center [724, 366] width 11 height 13
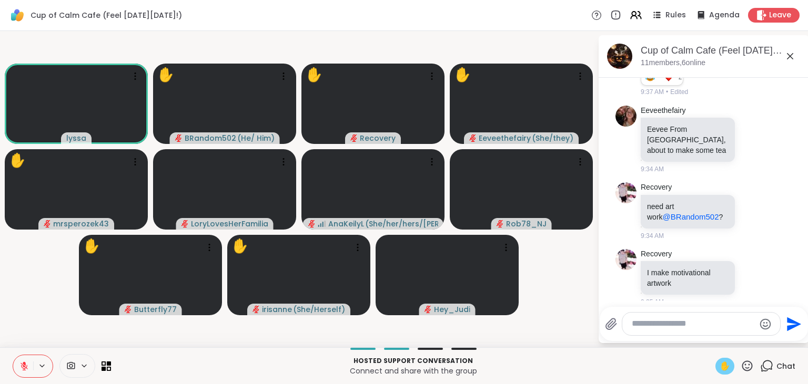
scroll to position [2554, 0]
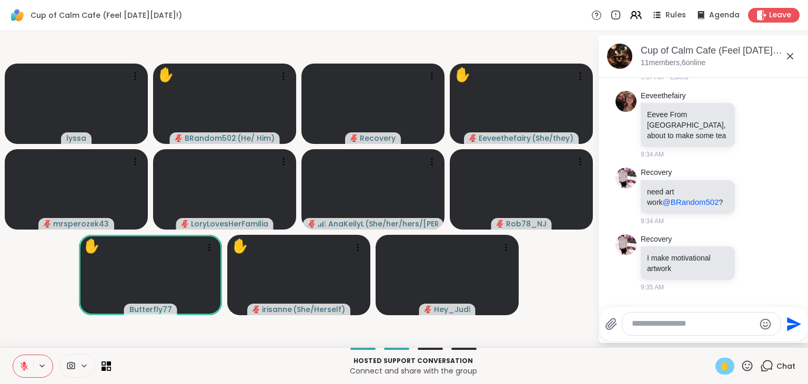
click at [26, 366] on icon at bounding box center [24, 366] width 7 height 7
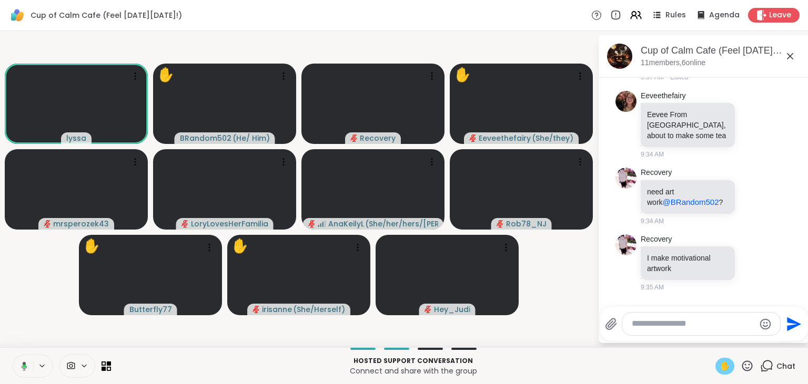
scroll to position [2570, 0]
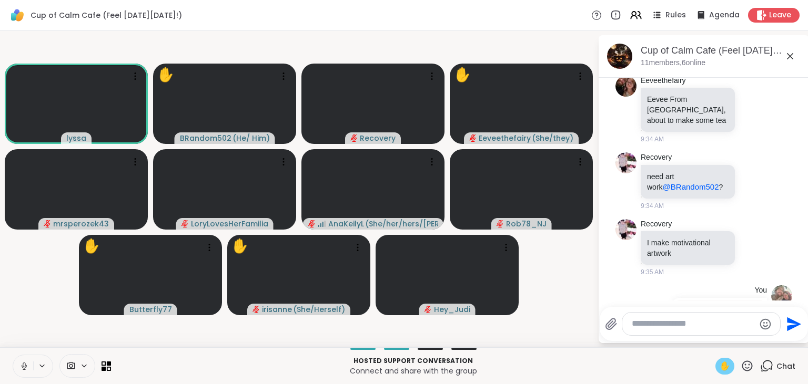
click at [721, 367] on span "✋" at bounding box center [724, 366] width 11 height 13
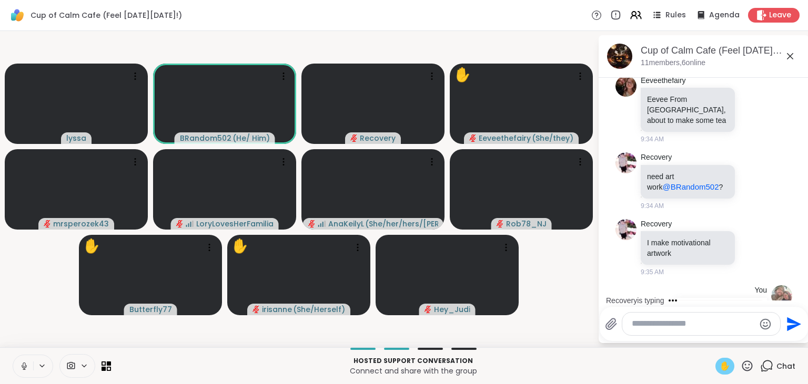
scroll to position [2625, 0]
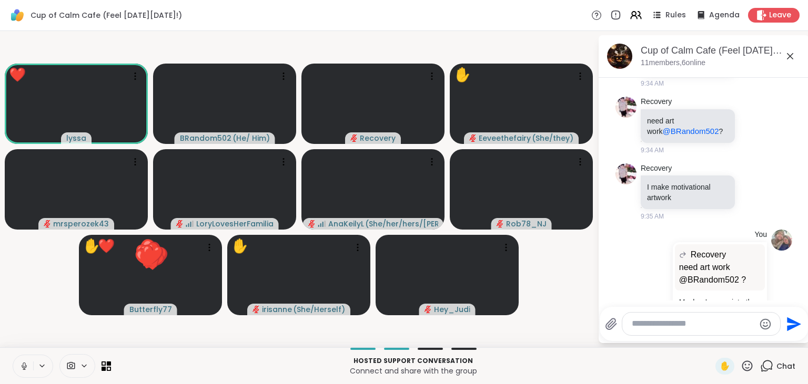
click at [25, 369] on icon at bounding box center [23, 366] width 9 height 9
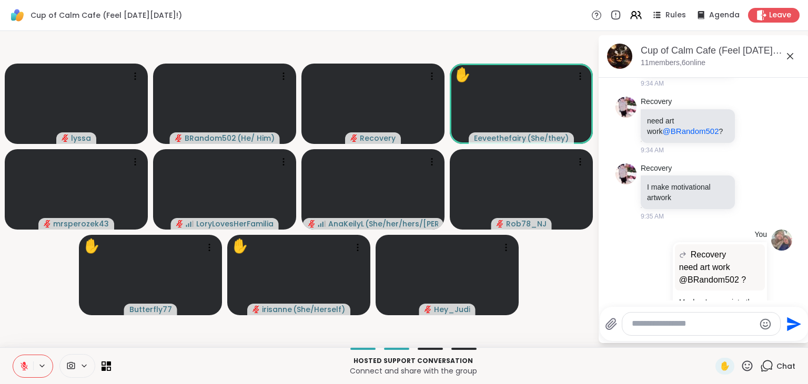
scroll to position [2730, 0]
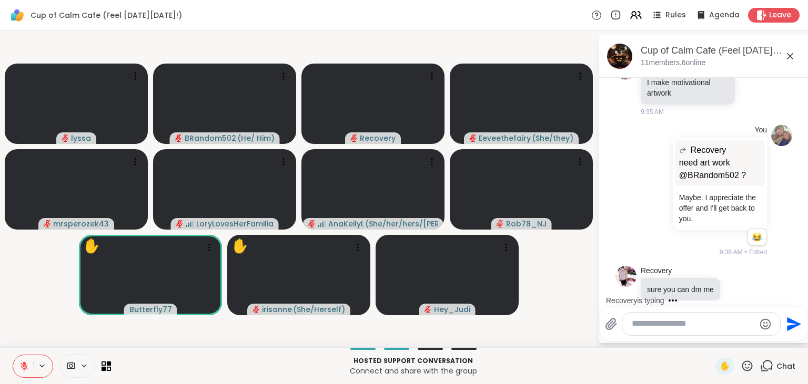
click at [749, 365] on icon at bounding box center [746, 366] width 13 height 13
click at [712, 342] on span "❤️" at bounding box center [716, 338] width 11 height 13
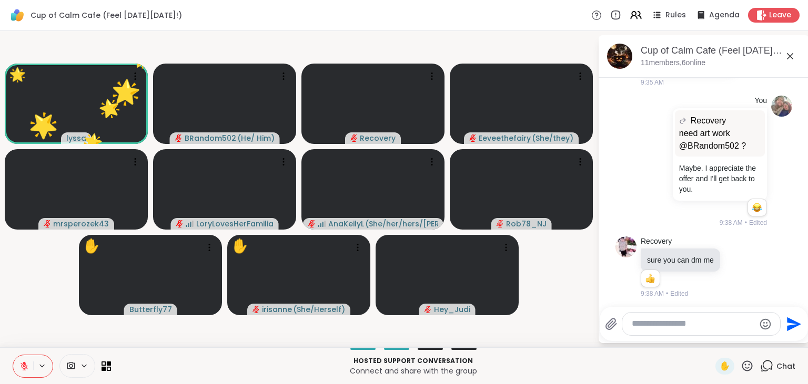
scroll to position [2847, 0]
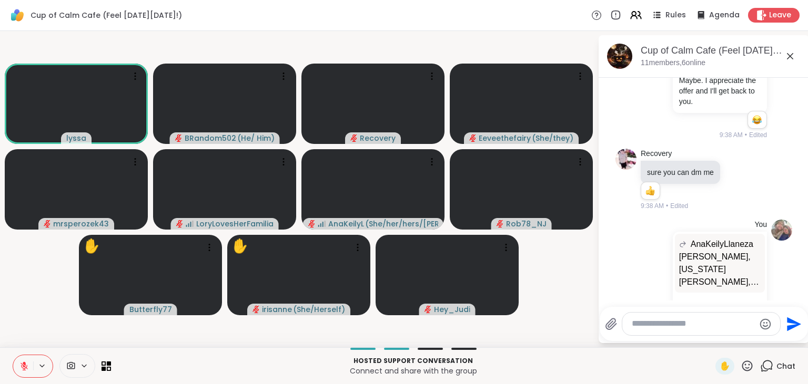
click at [752, 384] on icon at bounding box center [752, 390] width 0 height 0
click at [670, 369] on div "Select Reaction: Heart" at bounding box center [669, 373] width 9 height 9
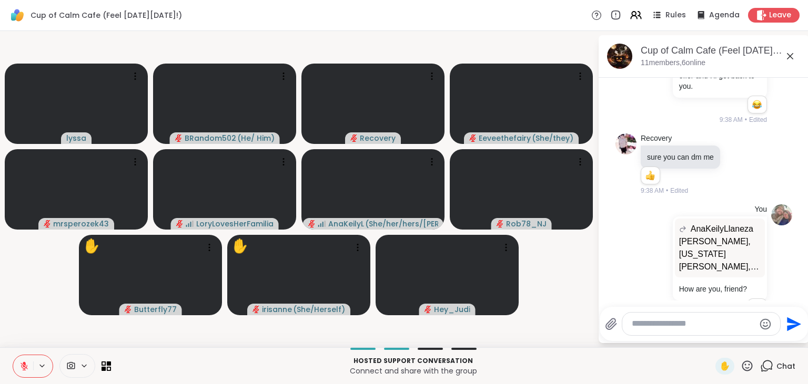
click at [765, 380] on icon at bounding box center [764, 383] width 7 height 7
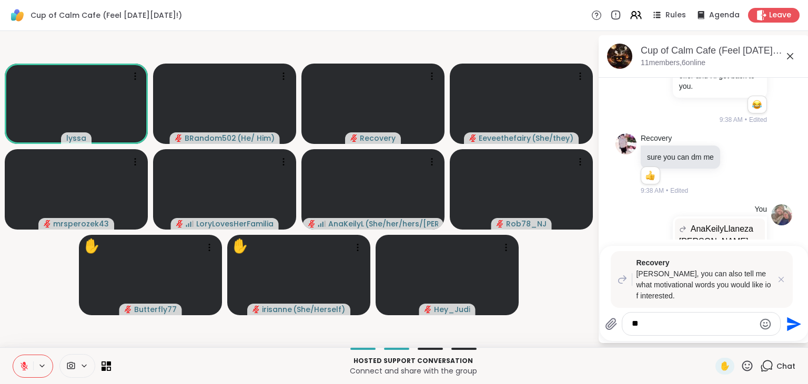
type textarea "*"
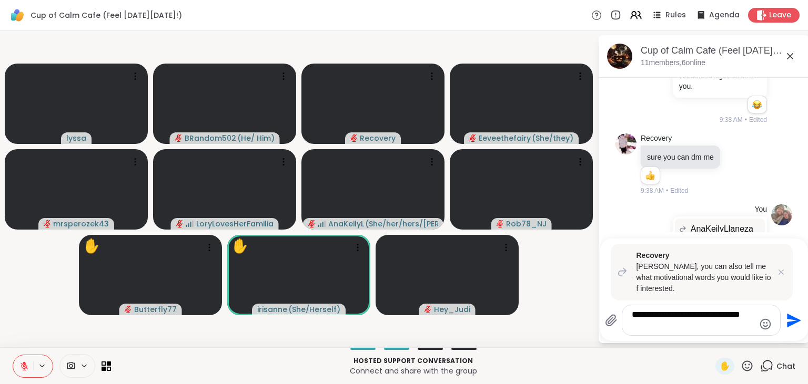
type textarea "**********"
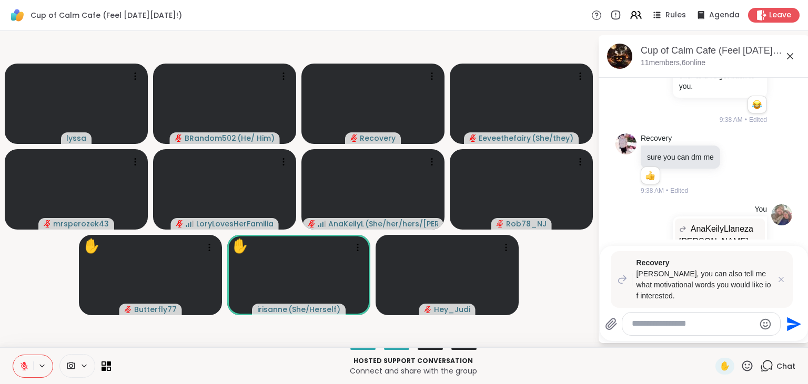
scroll to position [2990, 0]
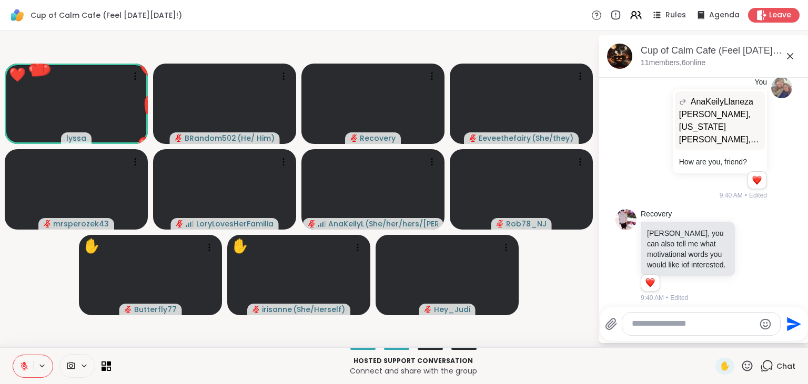
click at [750, 362] on icon at bounding box center [747, 366] width 11 height 11
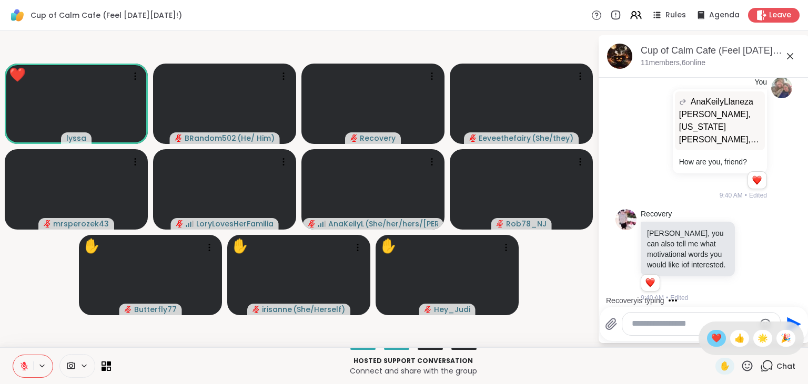
click at [711, 333] on span "❤️" at bounding box center [716, 338] width 11 height 13
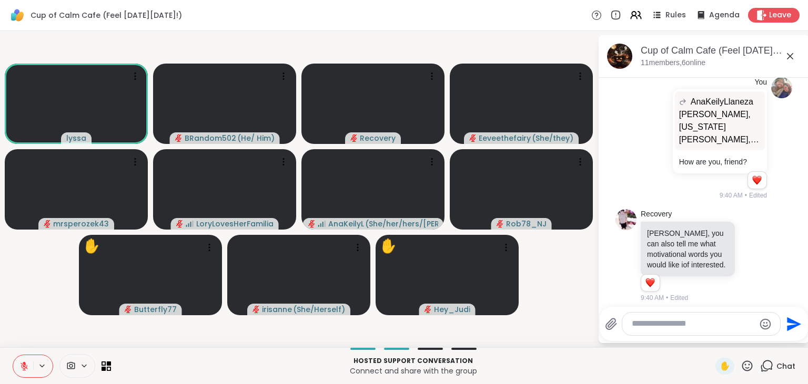
scroll to position [3045, 0]
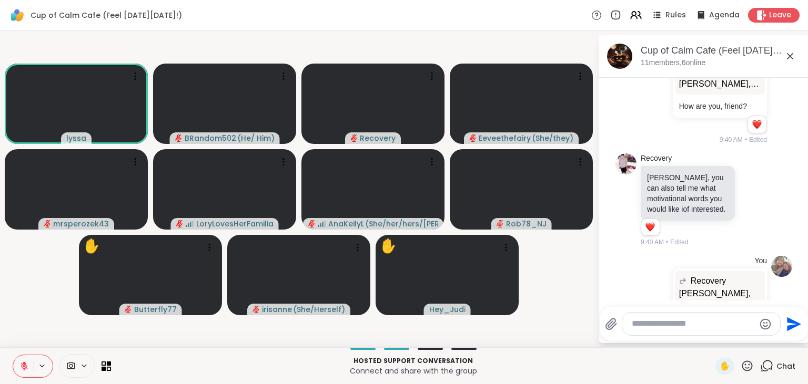
click at [743, 370] on icon at bounding box center [746, 366] width 13 height 13
click at [712, 343] on span "❤️" at bounding box center [716, 338] width 11 height 13
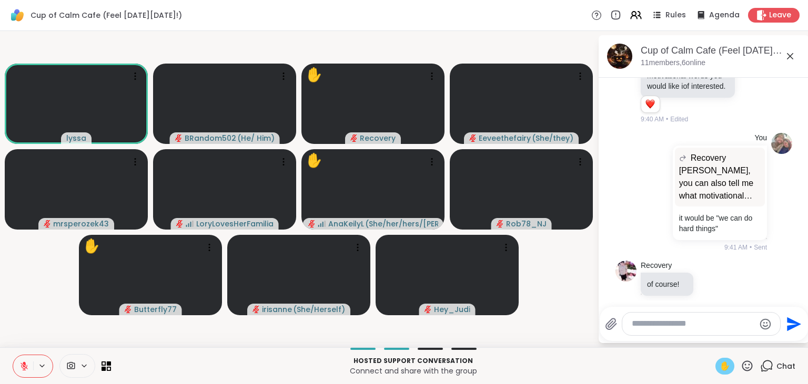
click at [726, 365] on span "✋" at bounding box center [724, 366] width 11 height 13
click at [138, 68] on div at bounding box center [76, 104] width 143 height 80
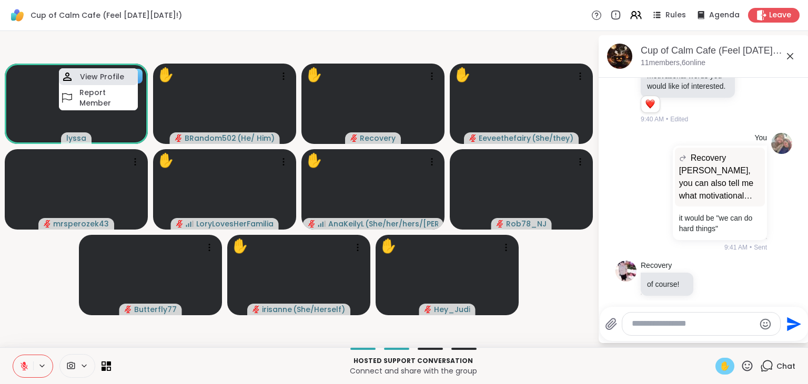
click at [113, 79] on h4 "View Profile" at bounding box center [102, 77] width 44 height 11
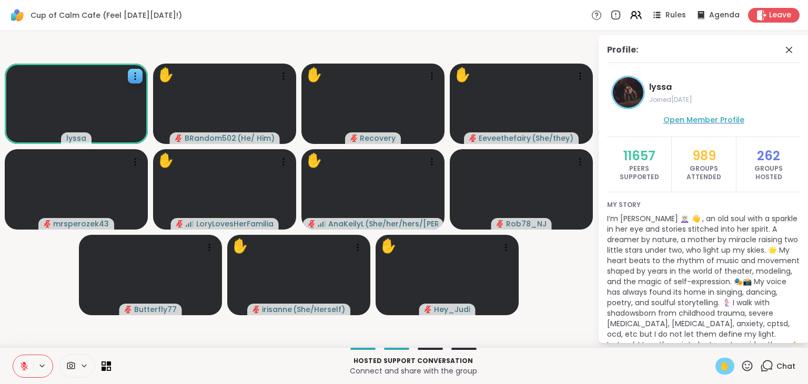
click at [680, 118] on span "Open Member Profile" at bounding box center [703, 120] width 81 height 11
click at [788, 48] on icon at bounding box center [789, 50] width 6 height 6
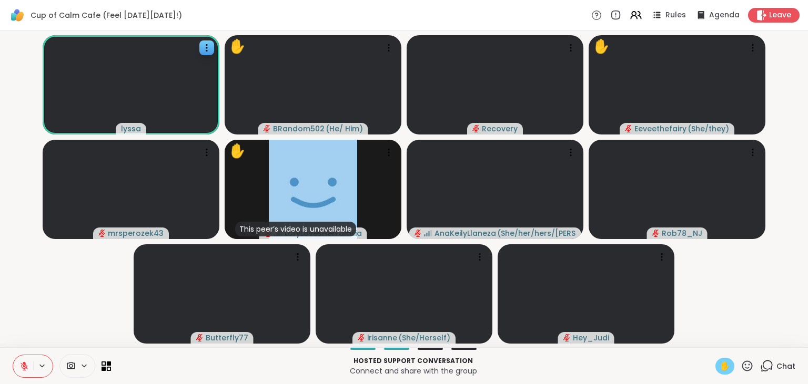
click at [725, 367] on span "✋" at bounding box center [724, 366] width 11 height 13
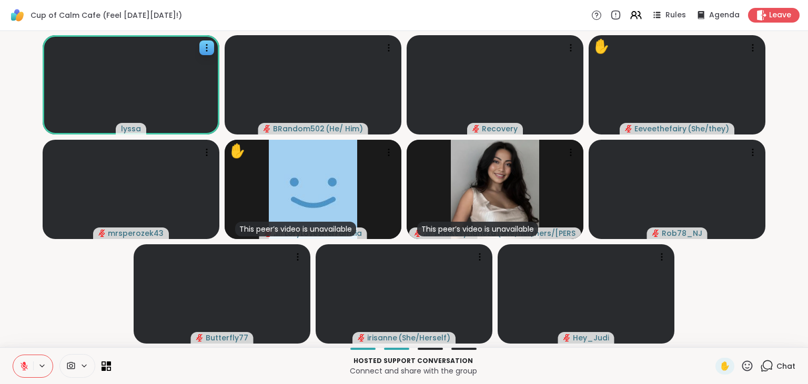
click at [768, 367] on icon at bounding box center [766, 366] width 13 height 13
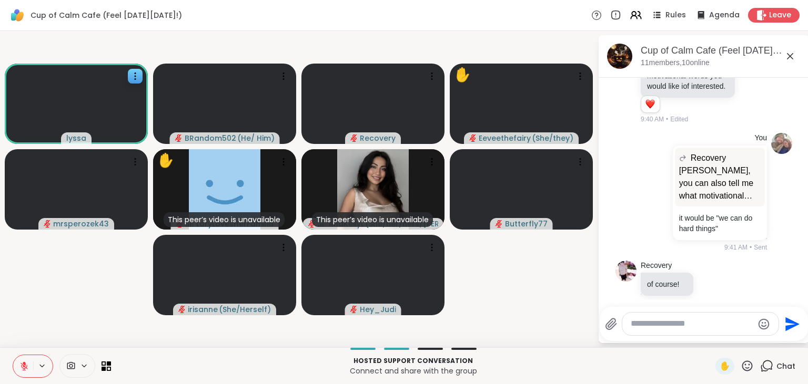
click at [753, 374] on icon at bounding box center [752, 374] width 3 height 1
click at [674, 352] on div "Select Reaction: Heart" at bounding box center [669, 356] width 9 height 9
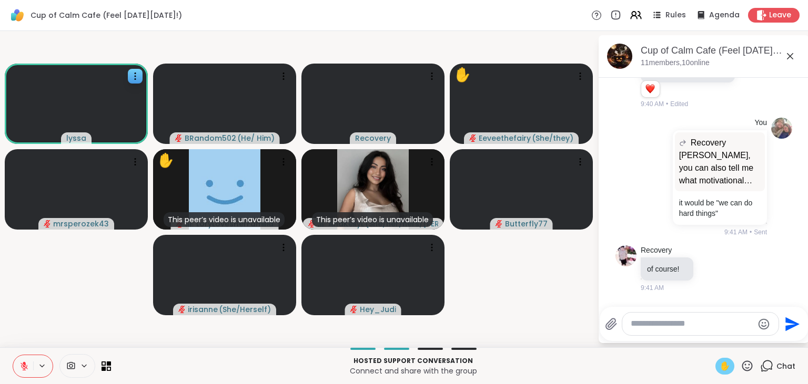
click at [719, 362] on div "✋" at bounding box center [724, 366] width 19 height 17
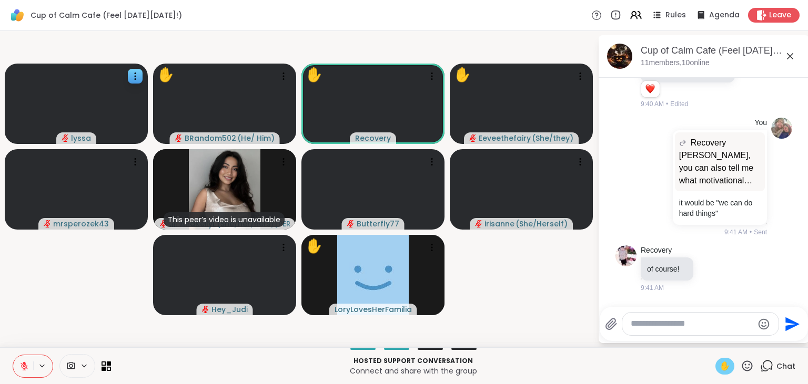
click at [25, 365] on icon at bounding box center [24, 364] width 3 height 4
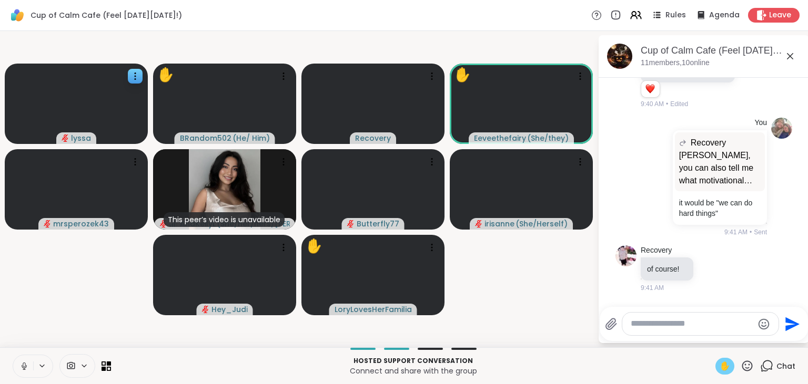
click at [25, 356] on button at bounding box center [23, 366] width 20 height 22
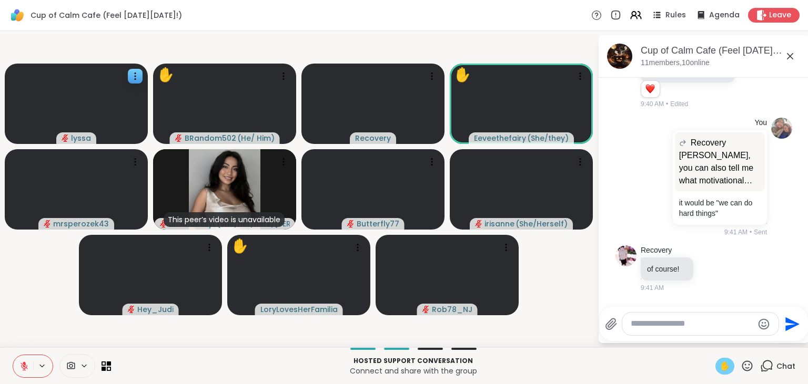
click at [724, 366] on span "✋" at bounding box center [724, 366] width 11 height 13
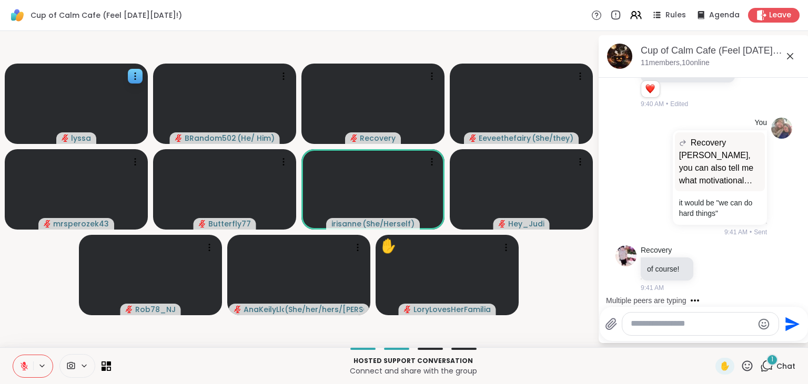
scroll to position [3261, 0]
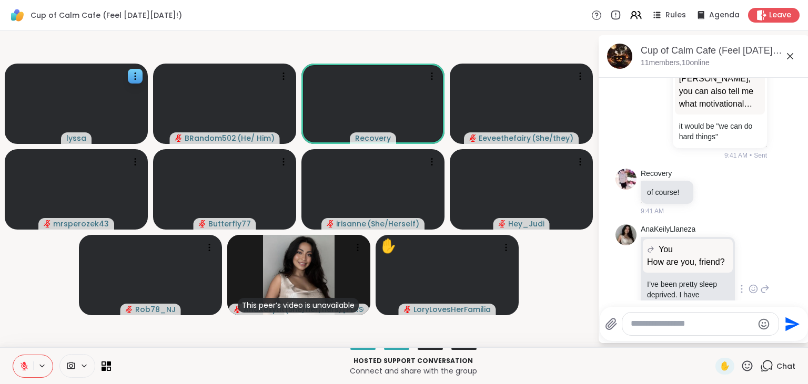
click at [26, 361] on button at bounding box center [23, 366] width 20 height 22
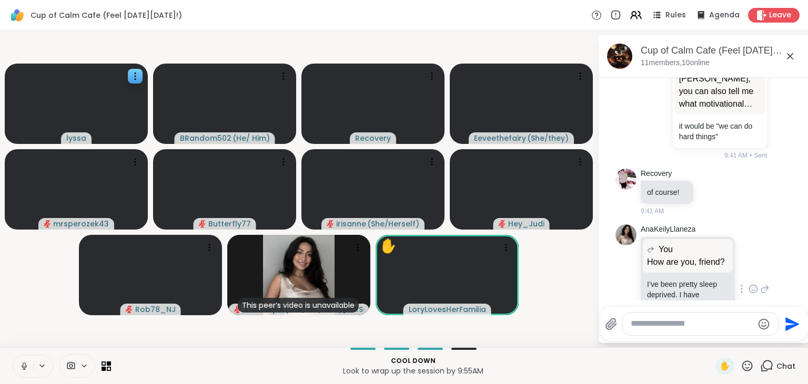
click at [27, 361] on button at bounding box center [23, 366] width 20 height 22
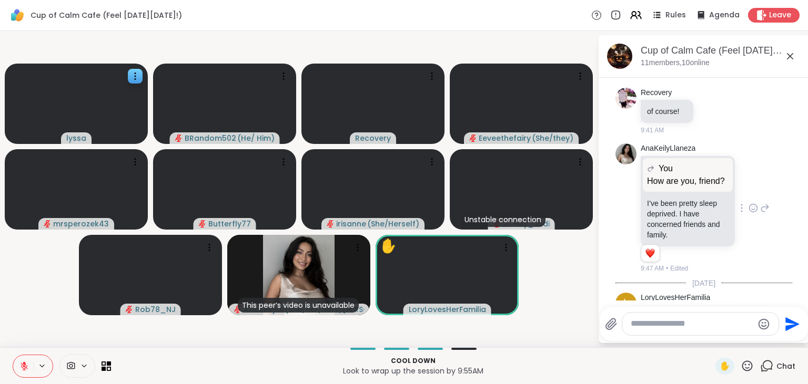
scroll to position [3397, 0]
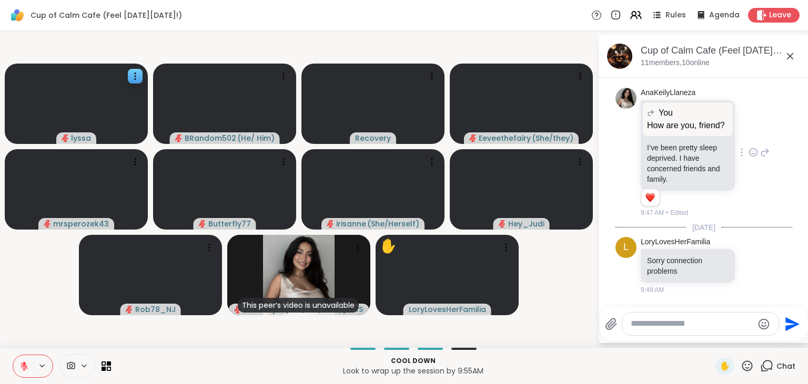
click at [26, 360] on button at bounding box center [23, 366] width 20 height 22
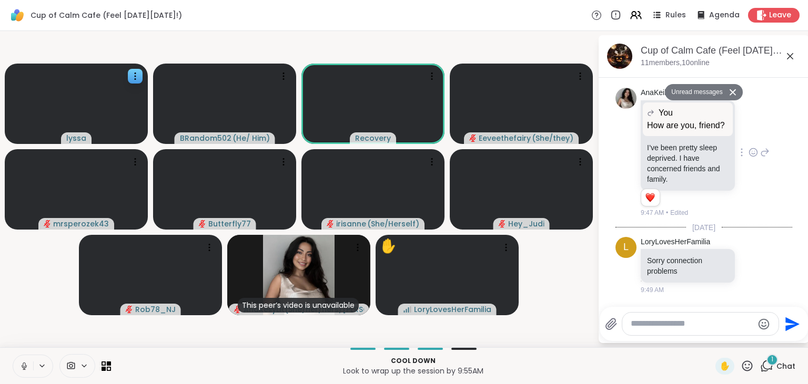
scroll to position [3740, 0]
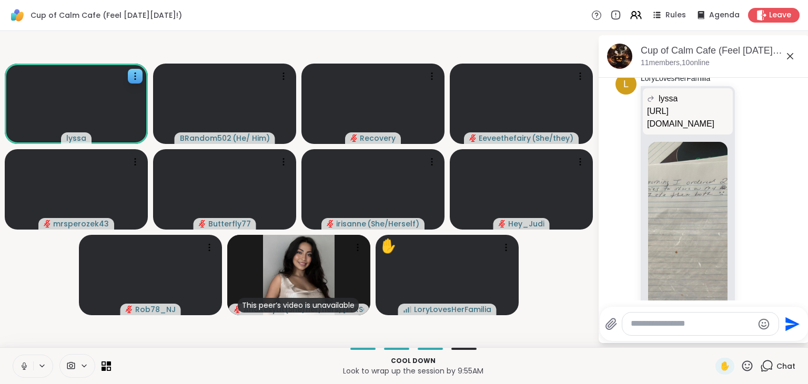
click at [21, 371] on icon at bounding box center [23, 366] width 9 height 9
click at [680, 184] on img at bounding box center [687, 267] width 79 height 250
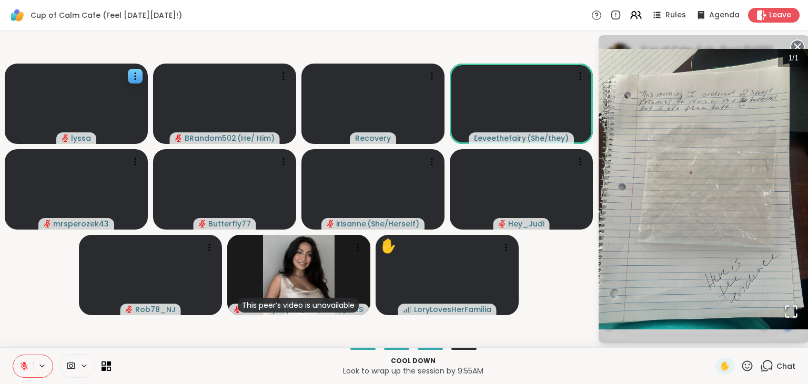
click at [796, 43] on circle at bounding box center [797, 46] width 13 height 13
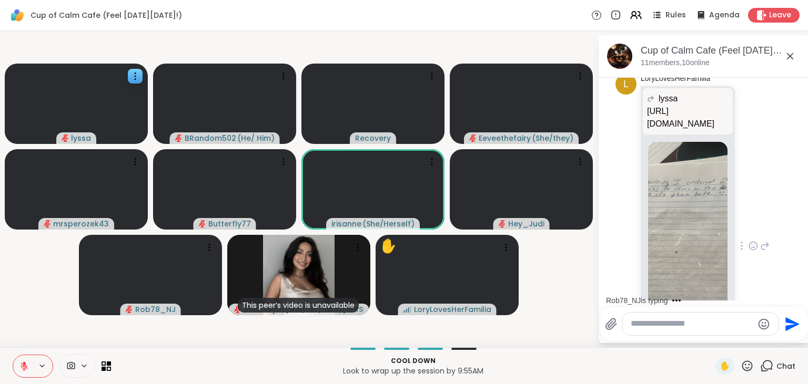
click at [24, 365] on icon at bounding box center [24, 366] width 7 height 7
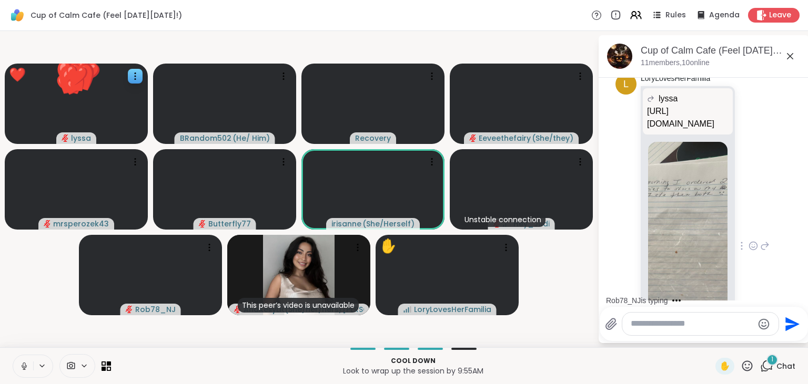
scroll to position [3796, 0]
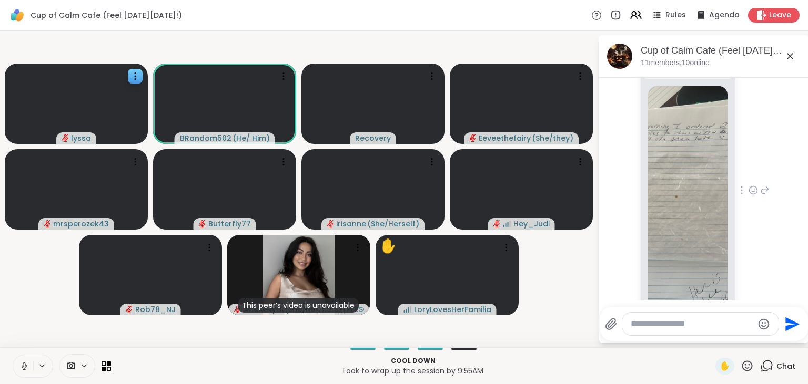
click at [24, 360] on button at bounding box center [23, 366] width 20 height 22
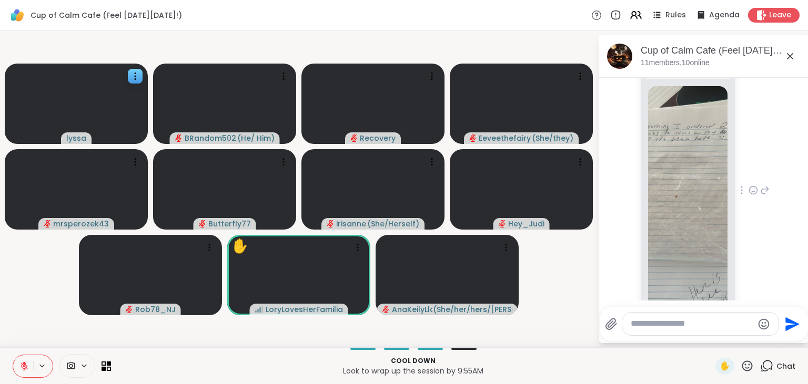
click at [25, 361] on button at bounding box center [23, 366] width 20 height 22
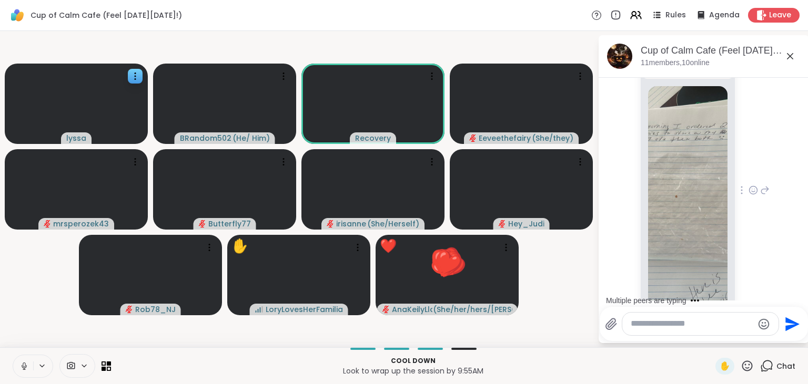
scroll to position [3862, 0]
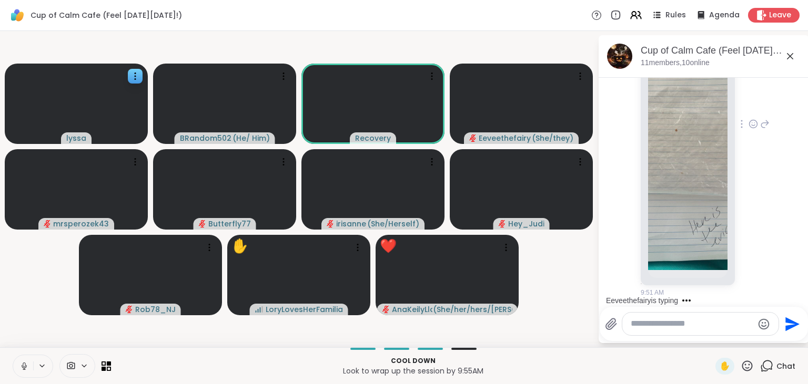
click at [24, 362] on icon at bounding box center [23, 366] width 9 height 9
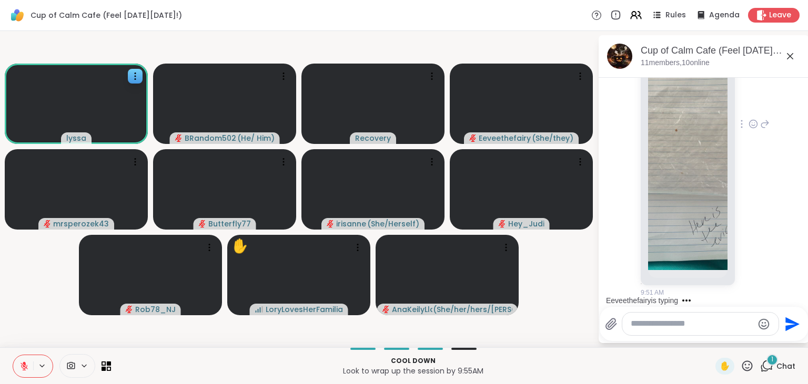
scroll to position [3929, 0]
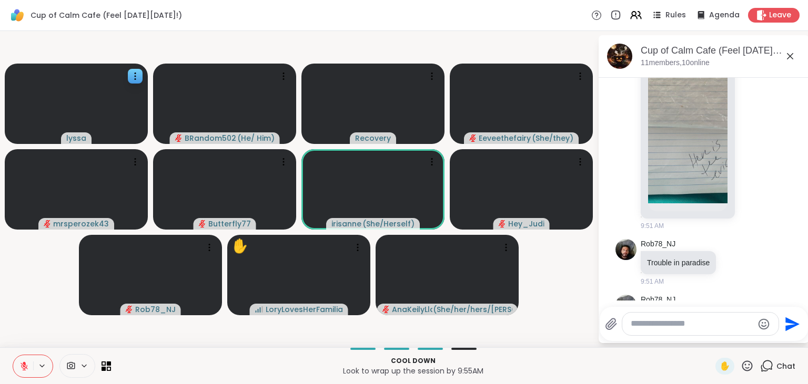
click at [25, 361] on button at bounding box center [23, 366] width 20 height 22
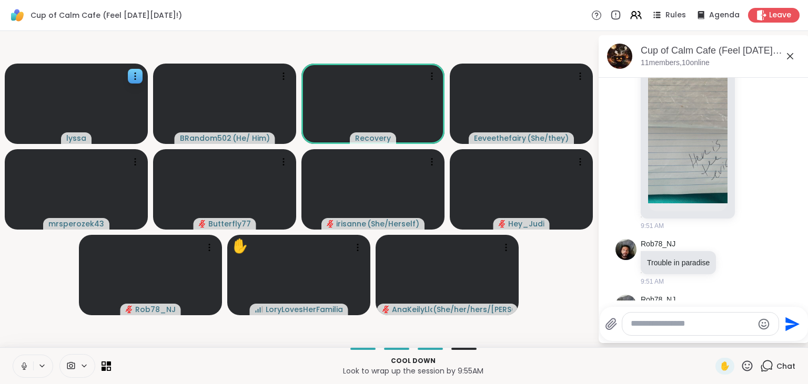
click at [758, 384] on icon at bounding box center [752, 390] width 9 height 11
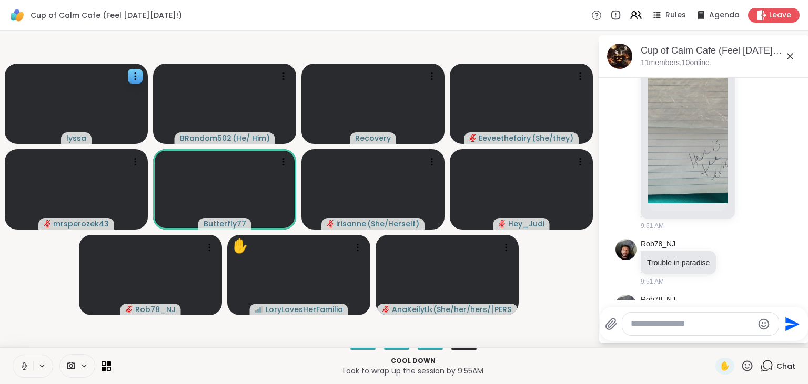
click at [630, 363] on button "Select Reaction: Joy" at bounding box center [623, 373] width 21 height 21
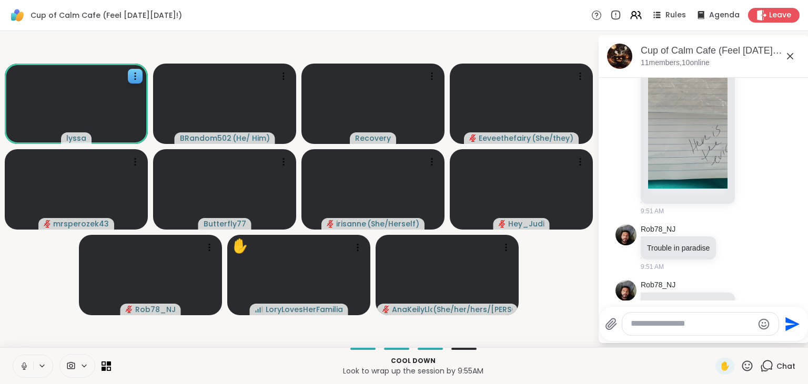
click at [763, 377] on icon at bounding box center [764, 383] width 9 height 13
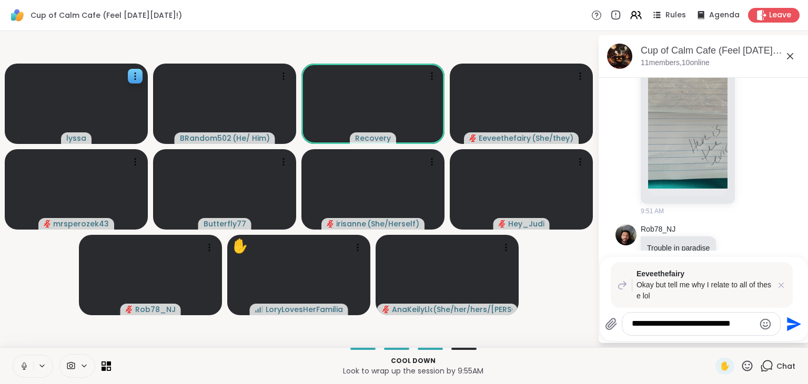
type textarea "**********"
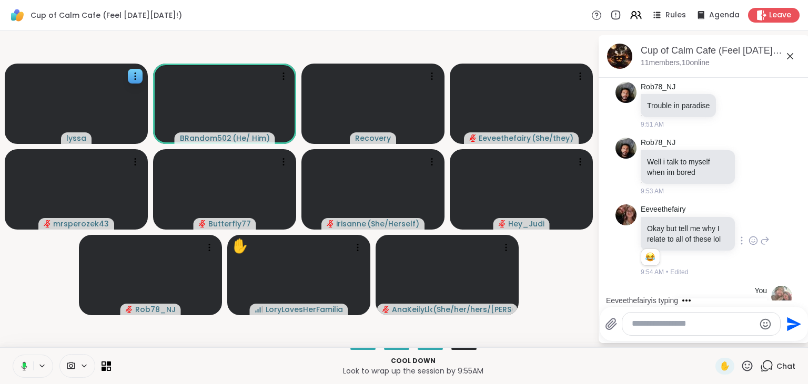
scroll to position [4142, 0]
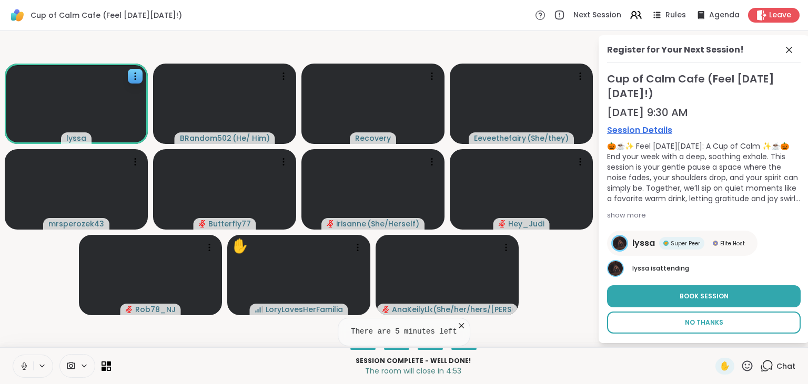
click at [712, 329] on button "No Thanks" at bounding box center [703, 323] width 193 height 22
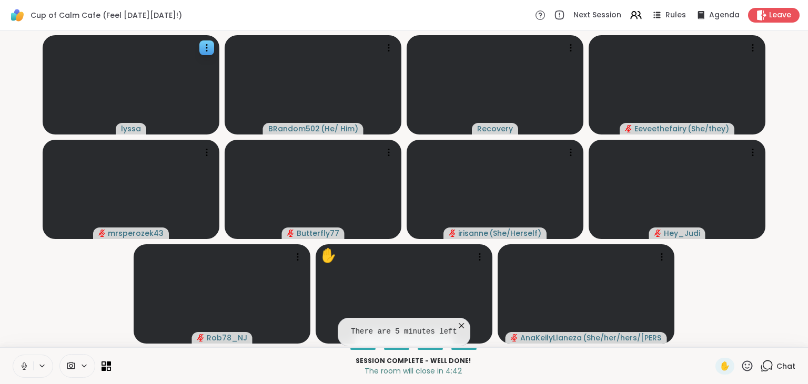
click at [19, 368] on icon at bounding box center [23, 366] width 9 height 9
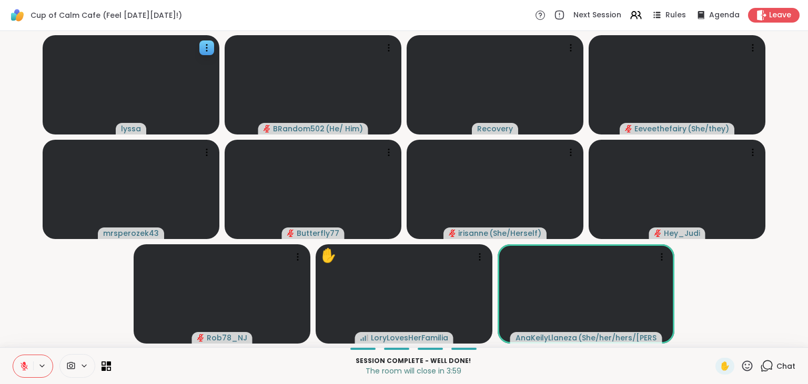
click at [24, 362] on icon at bounding box center [23, 366] width 9 height 9
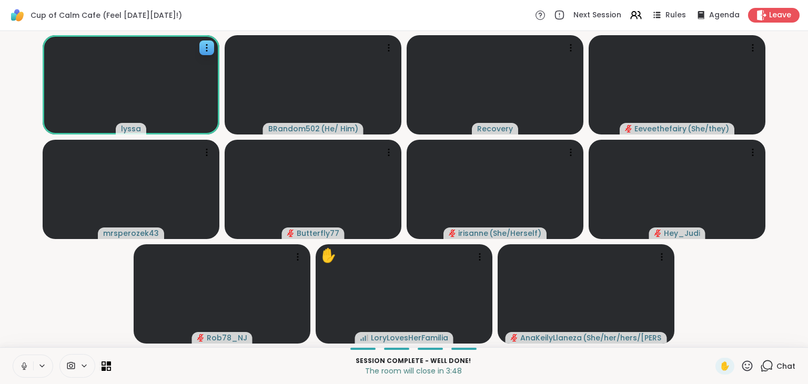
click at [25, 363] on icon at bounding box center [23, 366] width 9 height 9
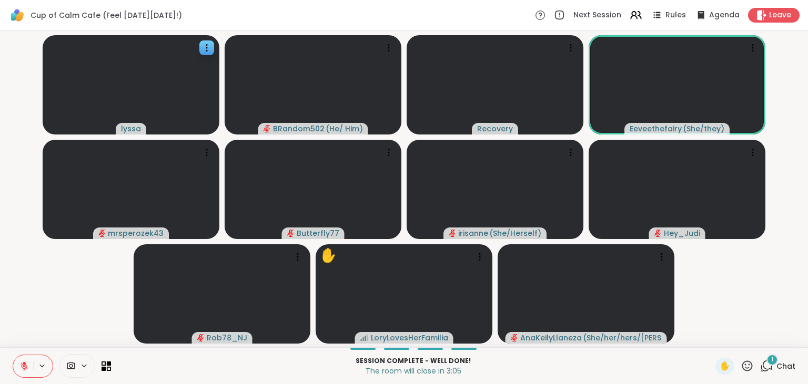
click at [26, 364] on icon at bounding box center [23, 366] width 9 height 9
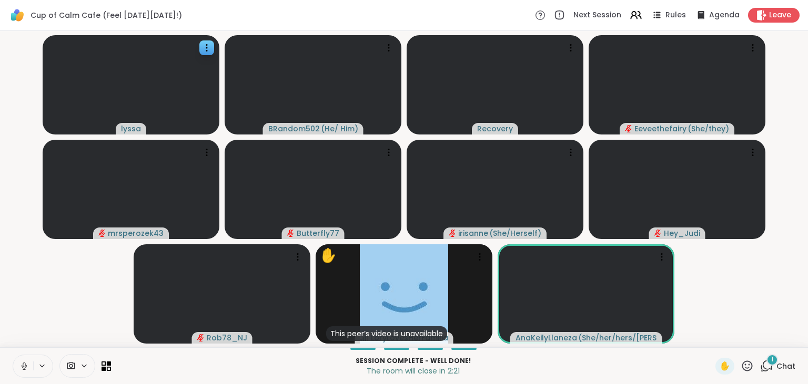
click at [22, 359] on button at bounding box center [23, 366] width 20 height 22
click at [765, 360] on icon at bounding box center [766, 366] width 13 height 13
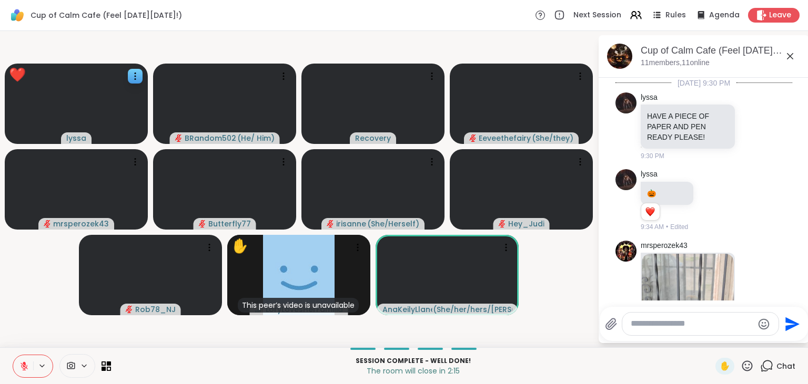
scroll to position [4190, 0]
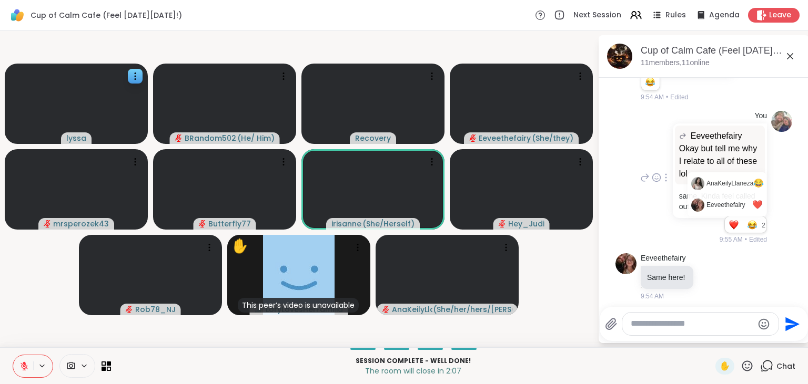
click at [742, 218] on li "1" at bounding box center [733, 225] width 17 height 15
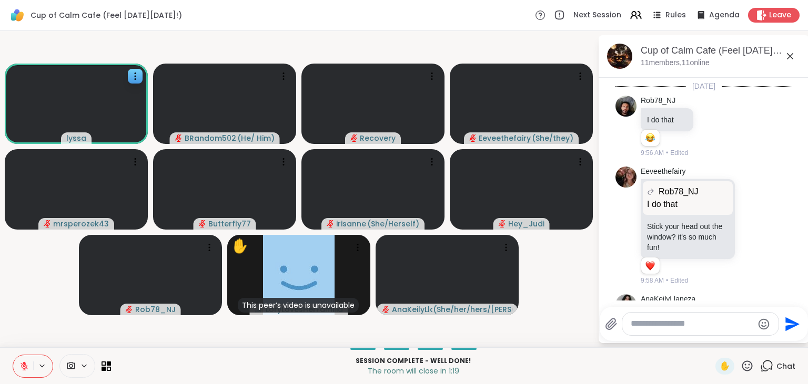
scroll to position [2, 0]
click at [765, 365] on icon at bounding box center [766, 366] width 13 height 13
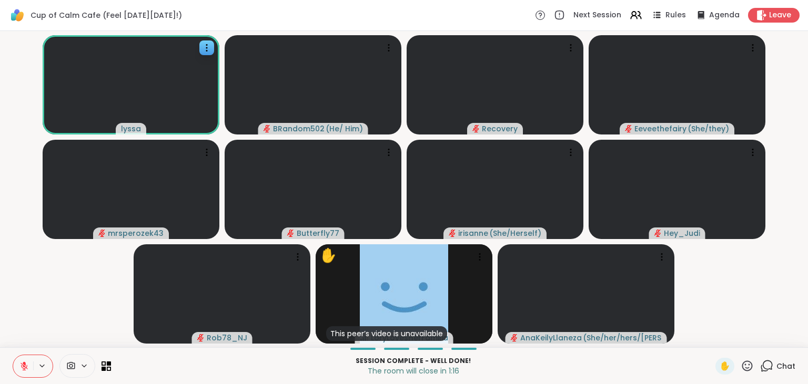
click at [765, 365] on icon at bounding box center [766, 366] width 13 height 13
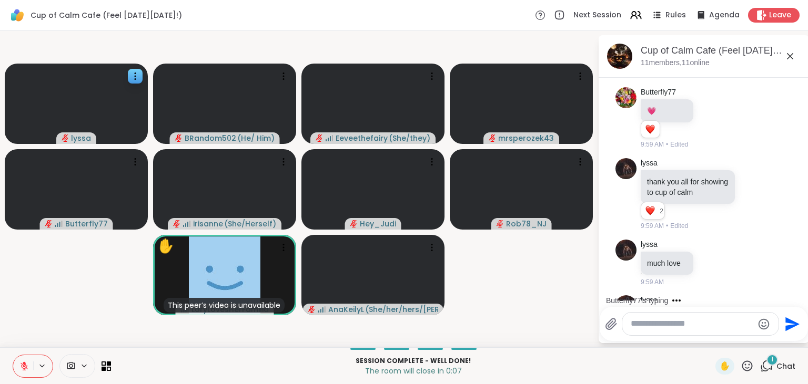
scroll to position [5078, 0]
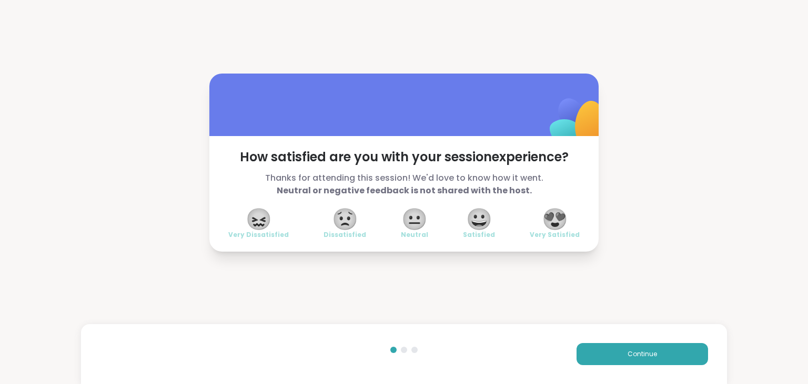
click at [562, 227] on span "😍" at bounding box center [555, 219] width 26 height 19
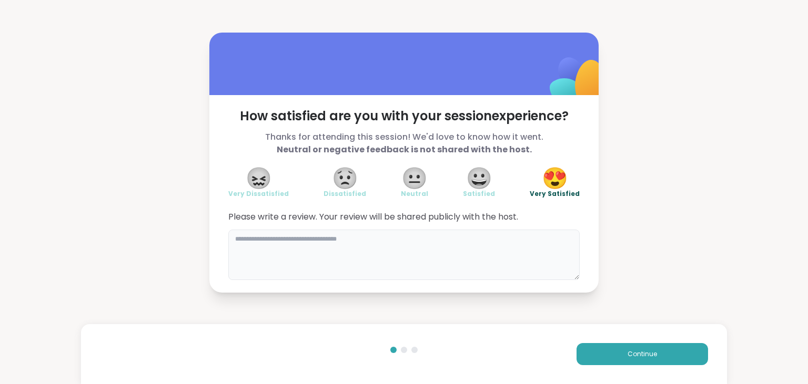
click at [539, 245] on textarea at bounding box center [403, 255] width 351 height 50
type textarea "**********"
click at [641, 362] on button "Continue" at bounding box center [641, 354] width 131 height 22
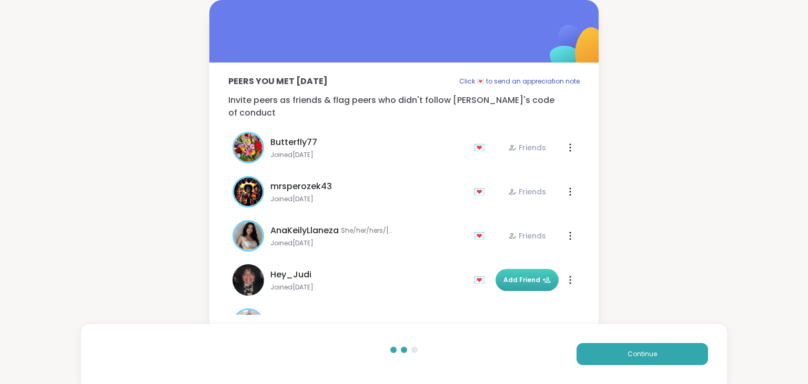
click at [526, 276] on span "Add Friend" at bounding box center [526, 280] width 47 height 9
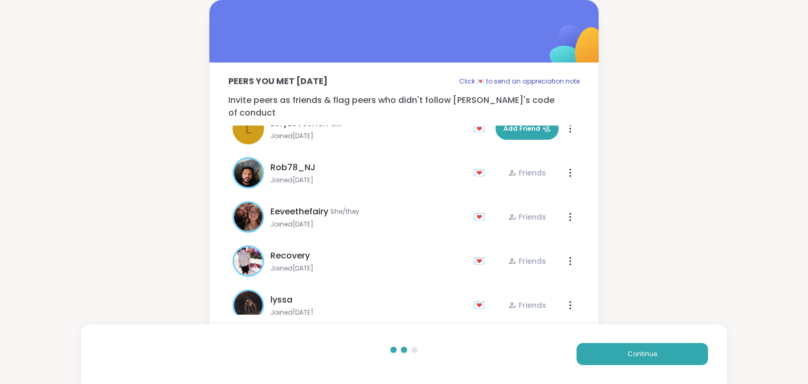
scroll to position [248, 0]
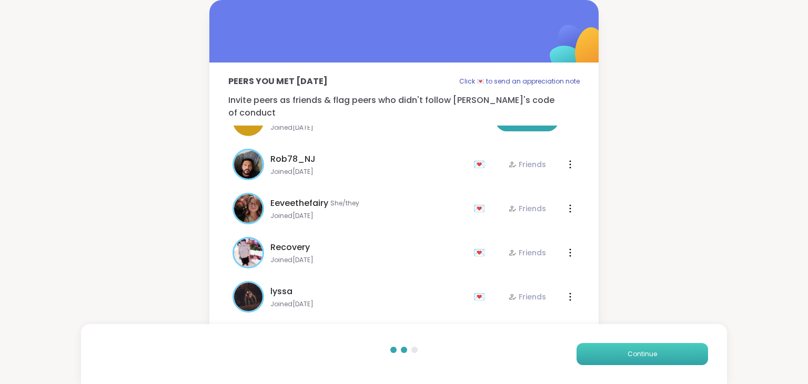
click at [635, 352] on span "Continue" at bounding box center [641, 354] width 29 height 9
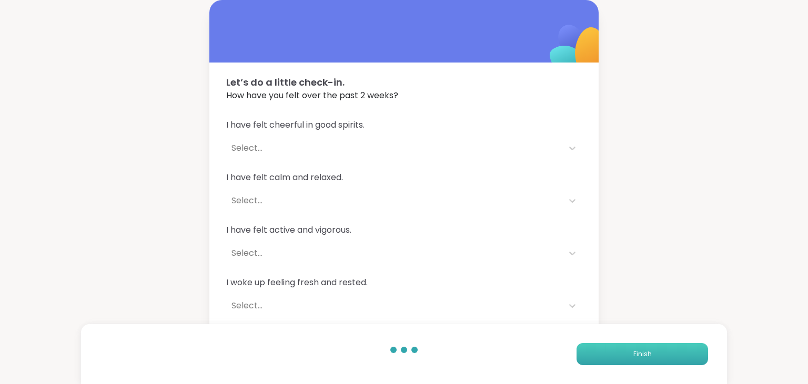
click at [635, 352] on span "Finish" at bounding box center [642, 354] width 18 height 9
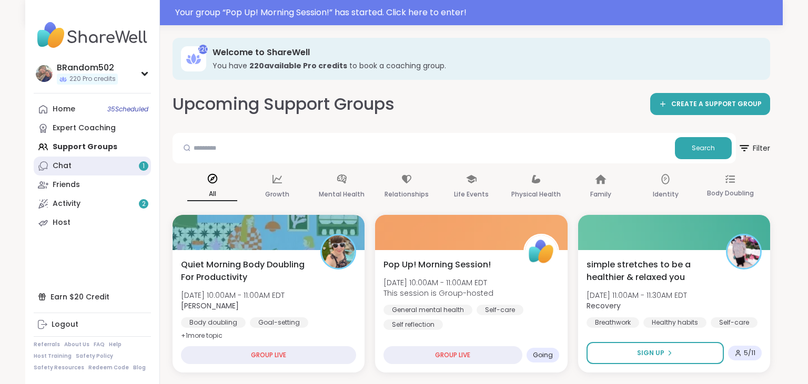
click at [109, 159] on link "Chat 1" at bounding box center [92, 166] width 117 height 19
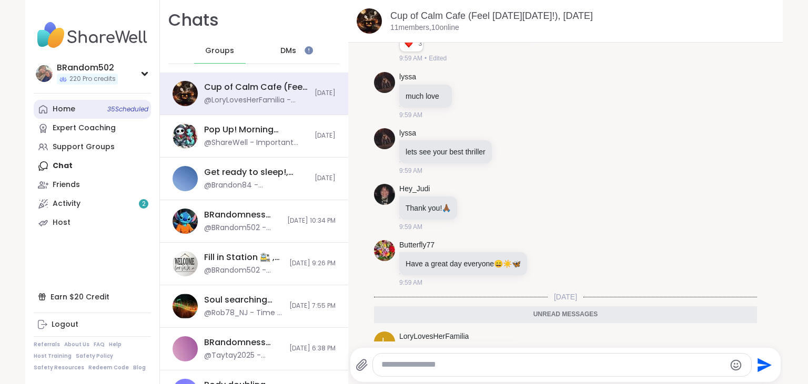
click at [102, 109] on link "Home 35 Scheduled" at bounding box center [92, 109] width 117 height 19
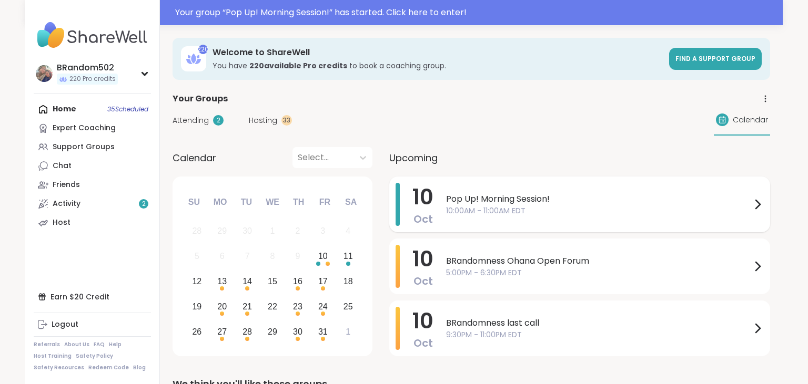
click at [462, 199] on span "Pop Up! Morning Session!" at bounding box center [598, 199] width 305 height 13
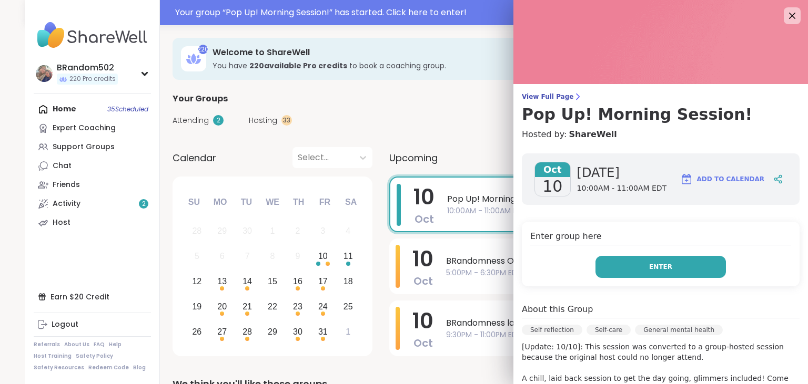
click at [624, 258] on button "Enter" at bounding box center [660, 267] width 130 height 22
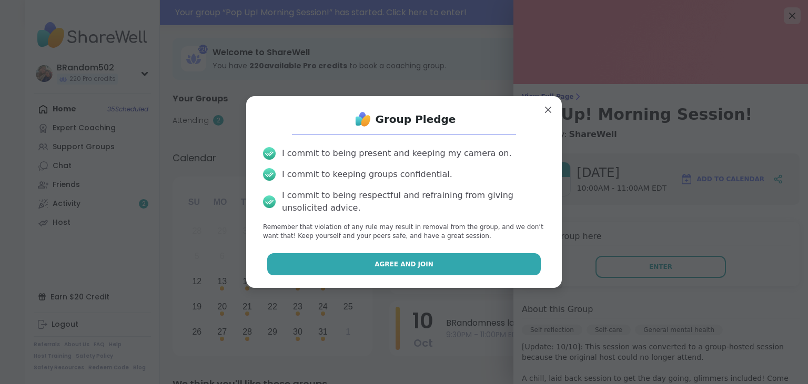
click at [480, 268] on button "Agree and Join" at bounding box center [404, 264] width 274 height 22
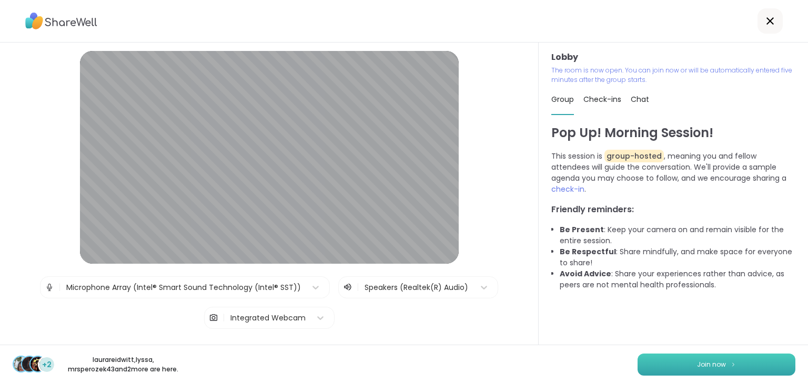
click at [656, 360] on button "Join now" at bounding box center [716, 365] width 158 height 22
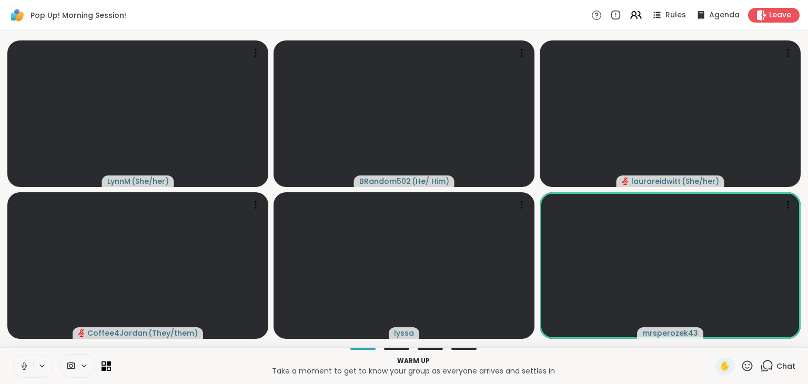
click at [26, 365] on icon at bounding box center [24, 366] width 5 height 3
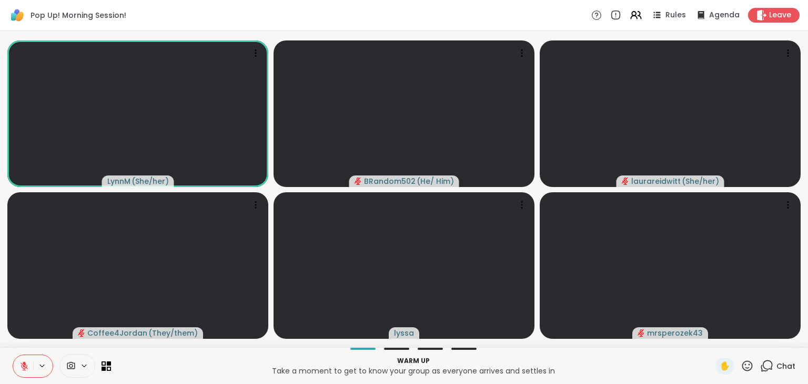
click at [23, 359] on button at bounding box center [23, 366] width 20 height 22
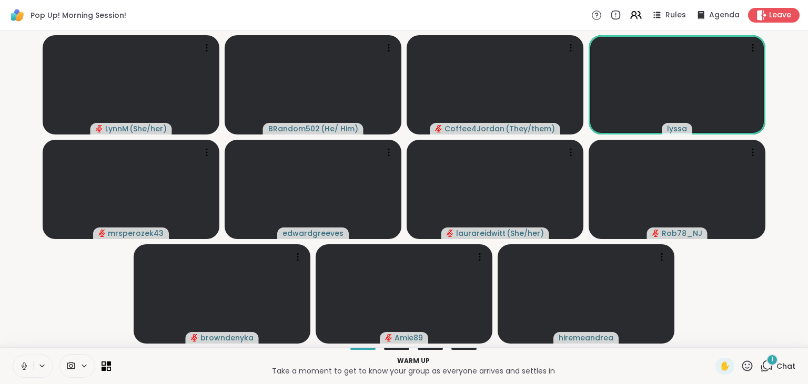
click at [771, 365] on div "1" at bounding box center [772, 360] width 12 height 12
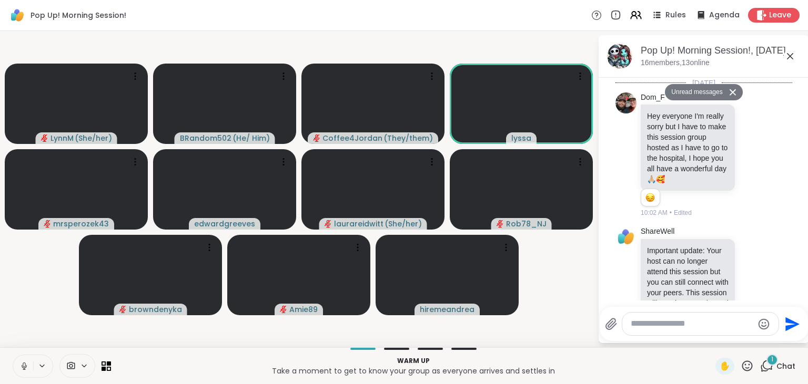
scroll to position [230, 0]
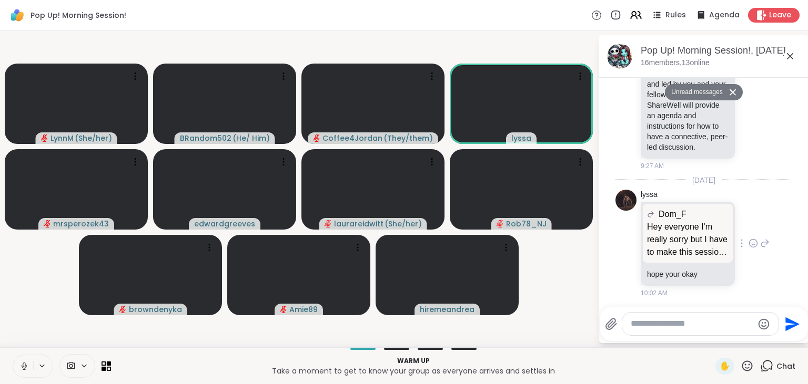
click at [688, 245] on p "Hey everyone I'm really sorry but I have to make this session group hosted as I…" at bounding box center [688, 240] width 82 height 38
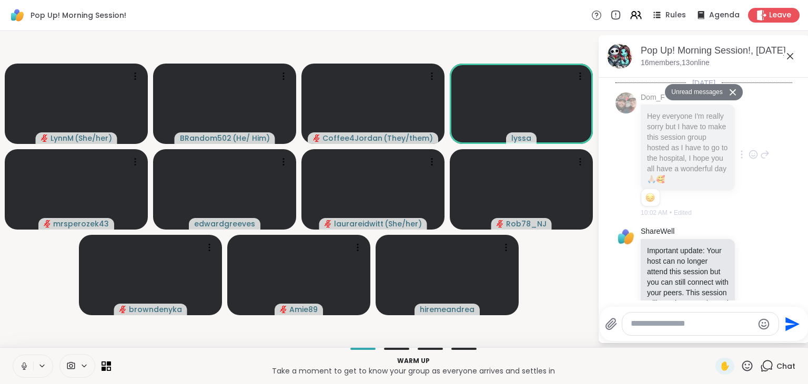
click at [766, 157] on icon at bounding box center [764, 154] width 9 height 13
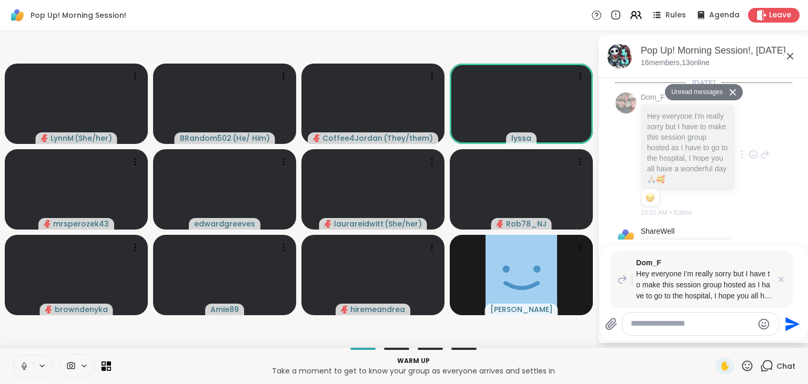
click at [766, 157] on icon at bounding box center [764, 154] width 9 height 13
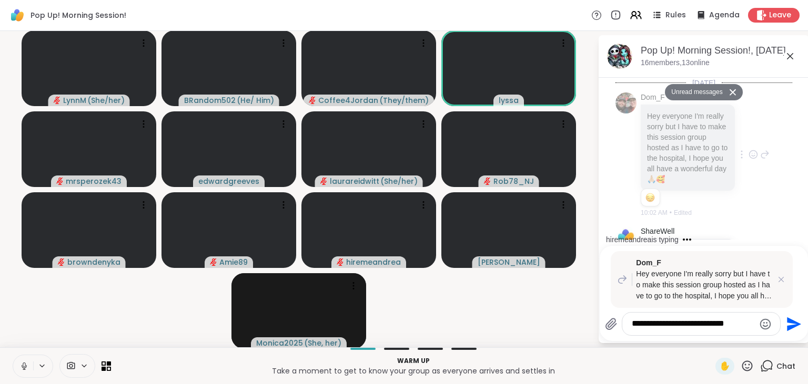
type textarea "**********"
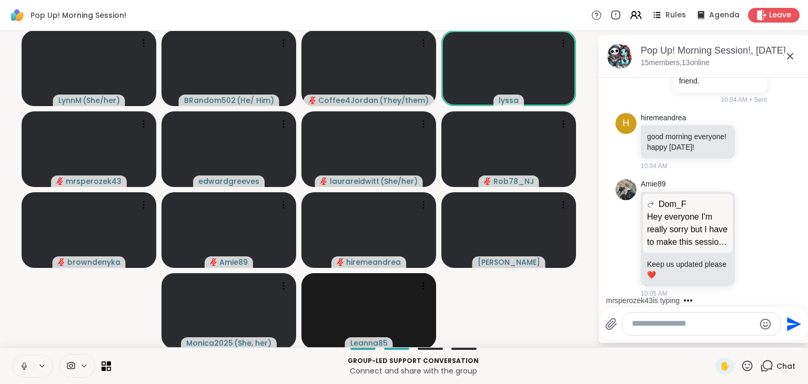
scroll to position [668, 0]
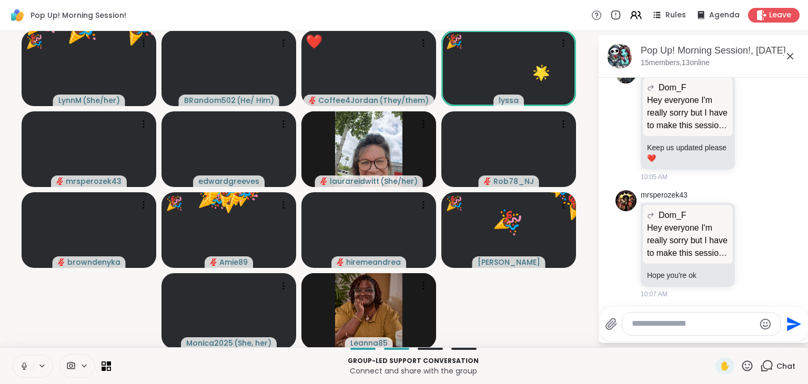
click at [751, 367] on icon at bounding box center [746, 366] width 13 height 13
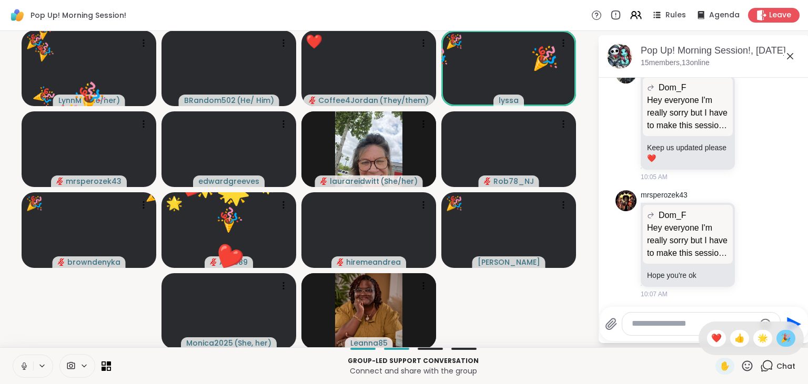
click at [784, 337] on span "🎉" at bounding box center [785, 338] width 11 height 13
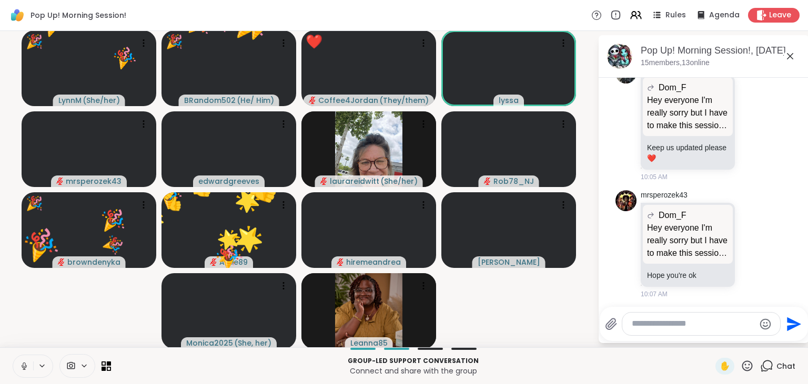
click at [746, 362] on icon at bounding box center [747, 366] width 11 height 11
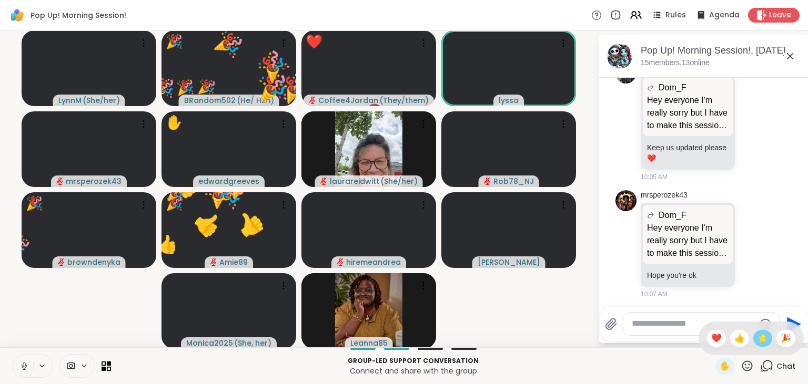
click at [761, 339] on span "🌟" at bounding box center [762, 338] width 11 height 13
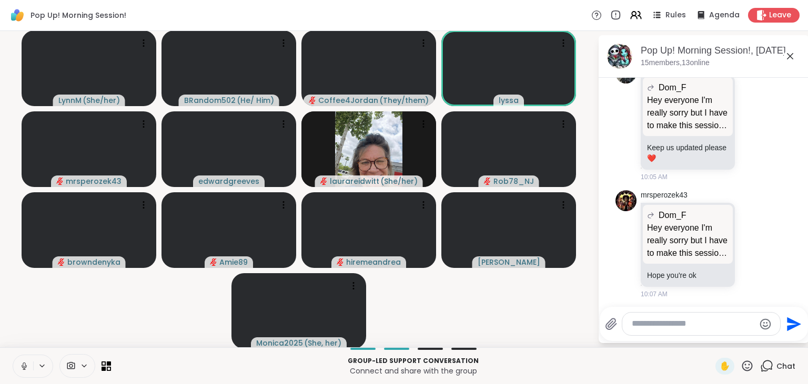
click at [22, 360] on button at bounding box center [23, 366] width 20 height 22
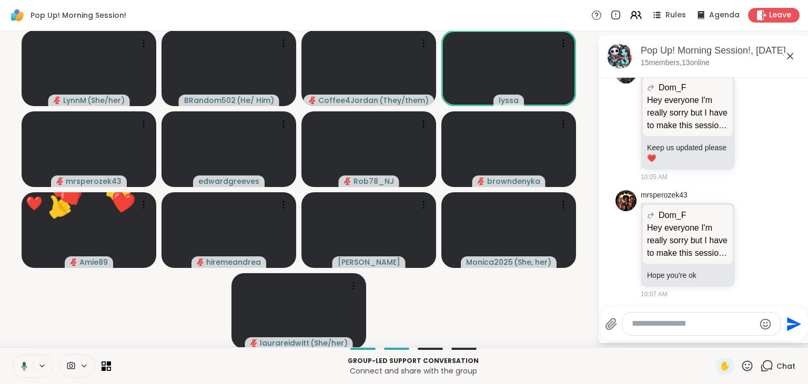
click at [19, 369] on icon at bounding box center [22, 366] width 9 height 9
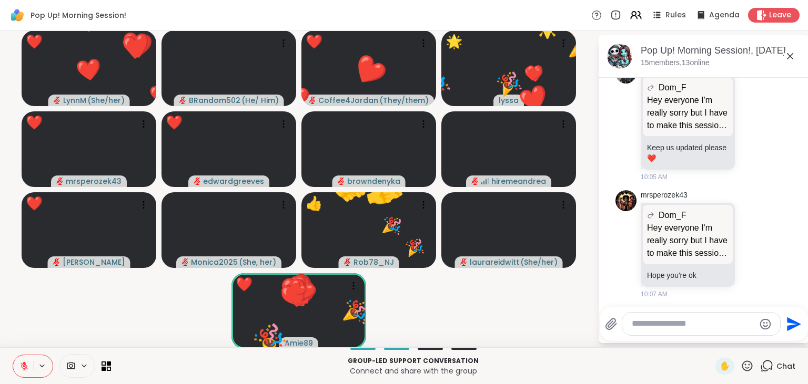
click at [752, 363] on icon at bounding box center [746, 366] width 13 height 13
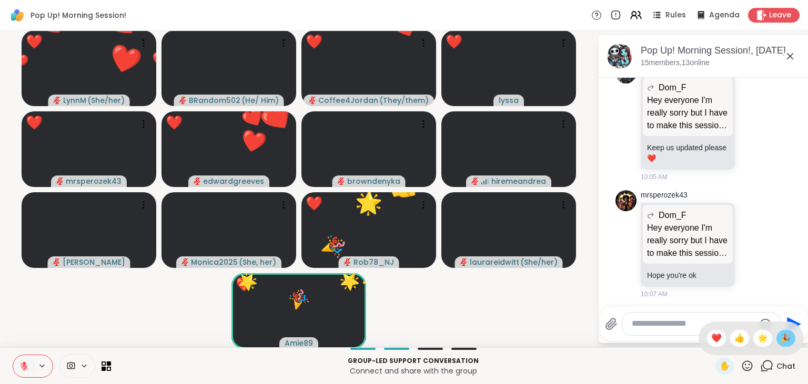
click at [782, 342] on span "🎉" at bounding box center [785, 338] width 11 height 13
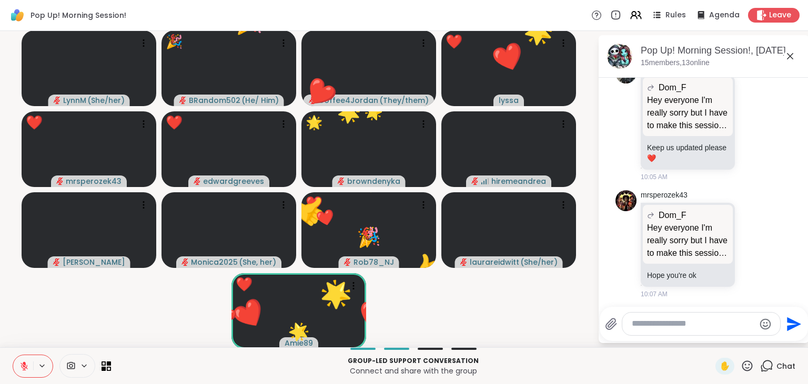
click at [749, 363] on icon at bounding box center [746, 366] width 13 height 13
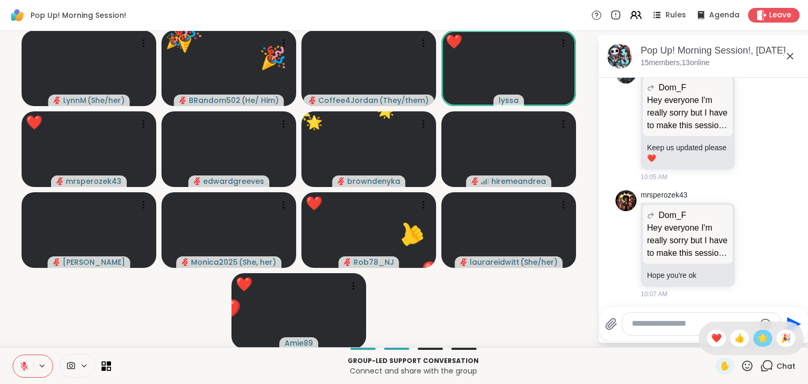
click at [758, 342] on span "🌟" at bounding box center [762, 338] width 11 height 13
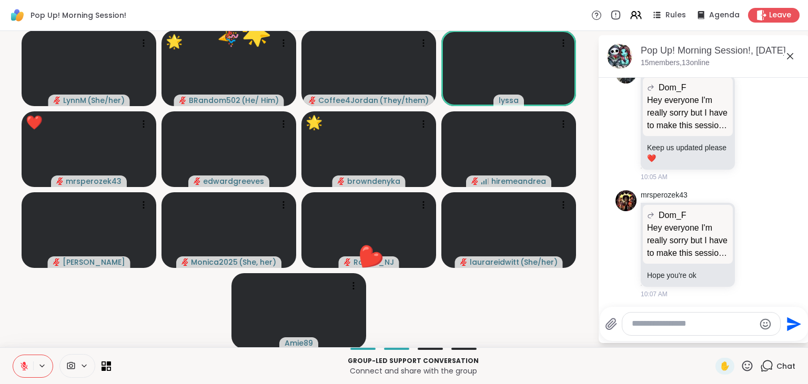
click at [746, 361] on icon at bounding box center [746, 366] width 13 height 13
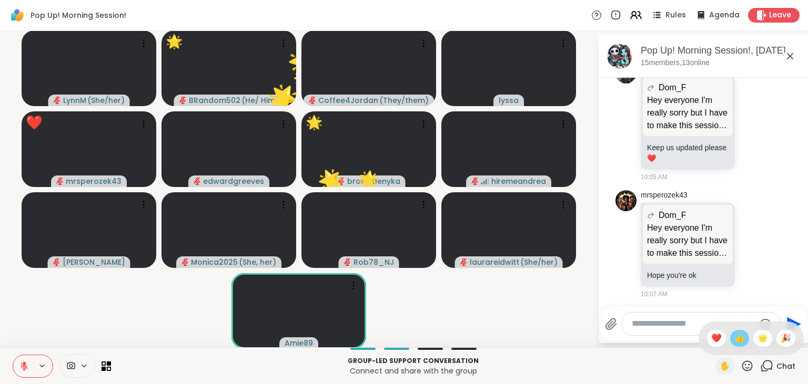
click at [738, 333] on span "👍" at bounding box center [739, 338] width 11 height 13
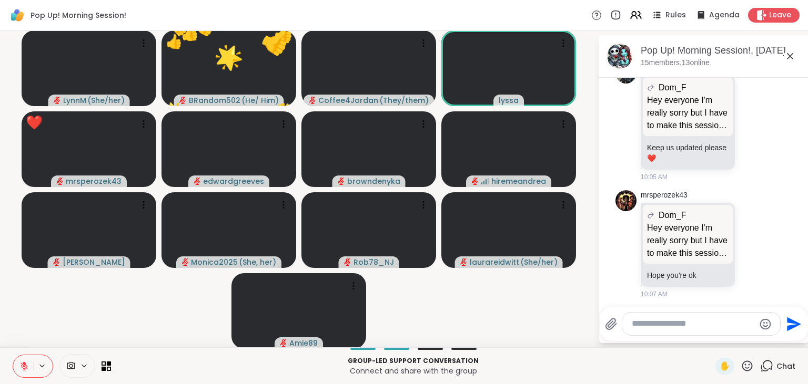
click at [743, 365] on icon at bounding box center [746, 366] width 13 height 13
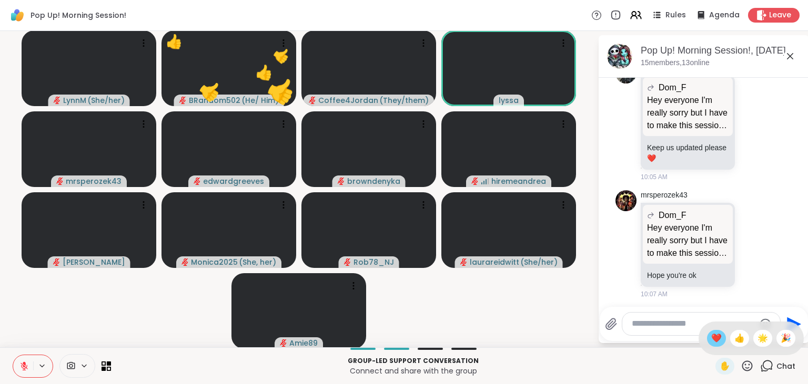
click at [707, 340] on div "❤️" at bounding box center [716, 338] width 19 height 17
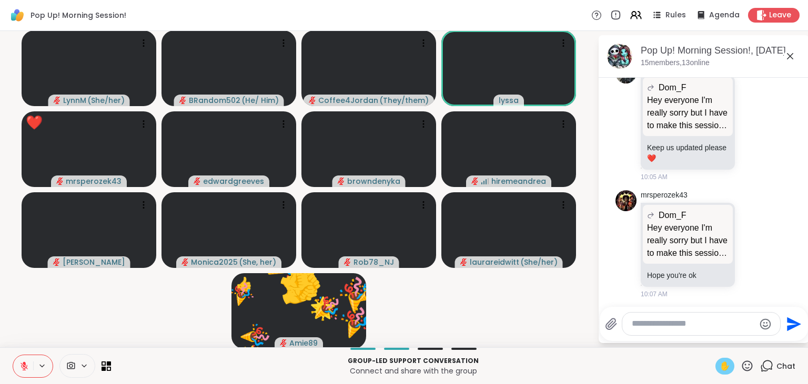
click at [718, 367] on div "✋" at bounding box center [724, 366] width 19 height 17
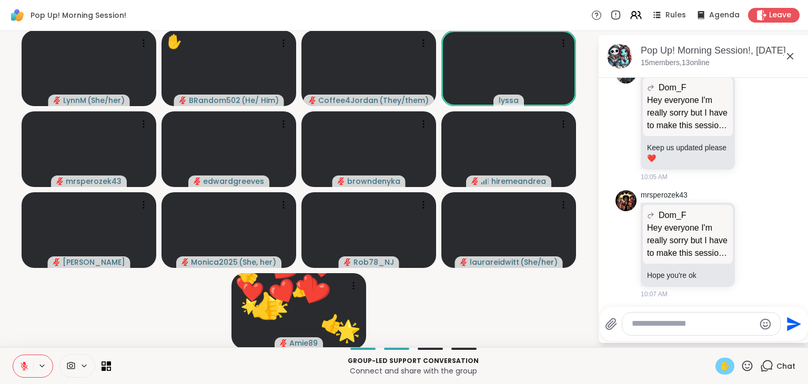
click at [21, 359] on button at bounding box center [23, 366] width 20 height 22
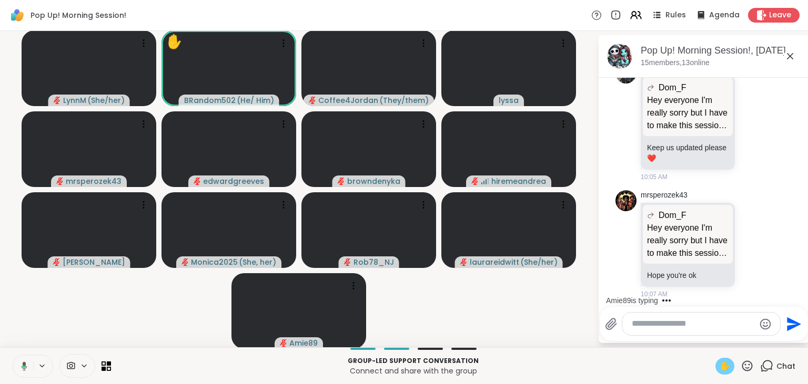
click at [722, 365] on span "✋" at bounding box center [724, 366] width 11 height 13
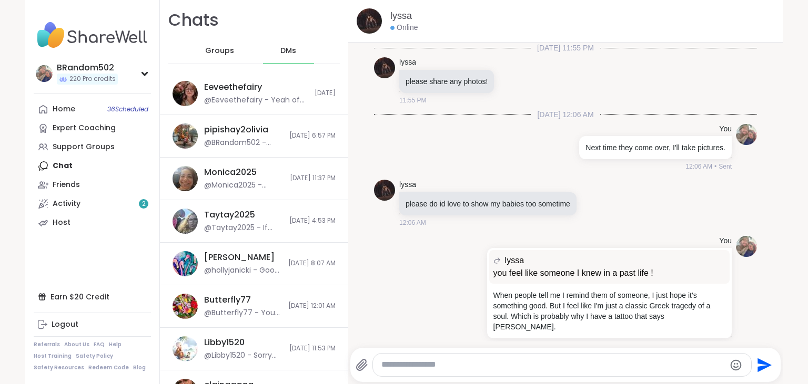
scroll to position [9310, 0]
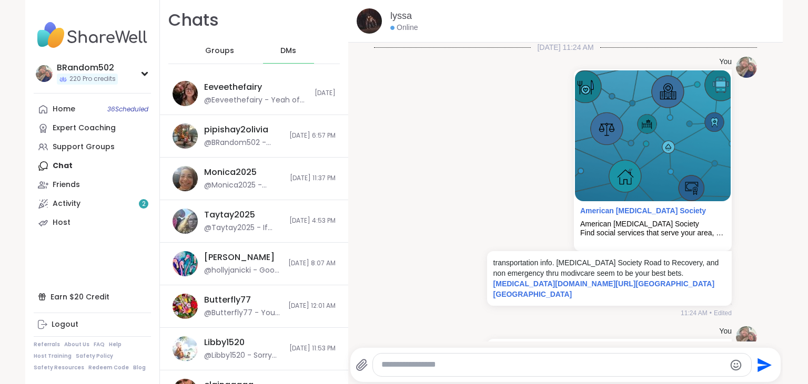
click at [457, 370] on textarea "Type your message" at bounding box center [552, 365] width 343 height 11
type textarea "**********"
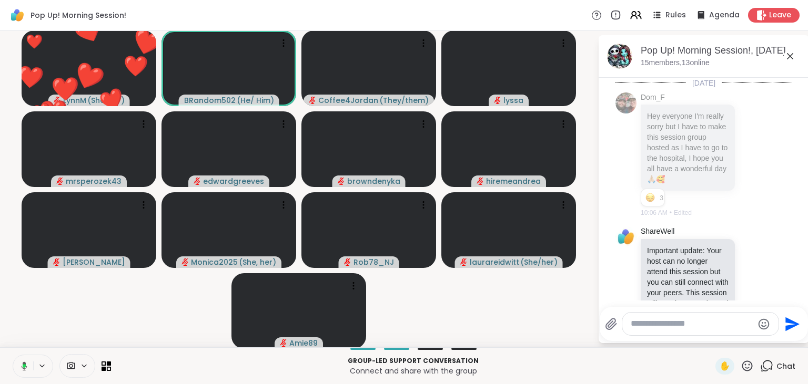
scroll to position [724, 0]
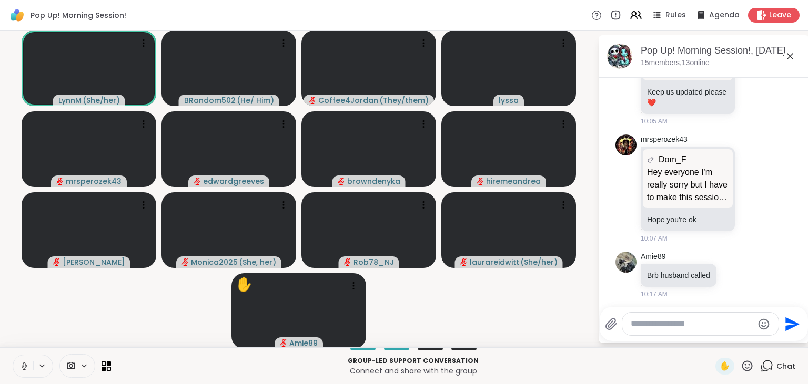
click at [26, 368] on icon at bounding box center [24, 366] width 5 height 3
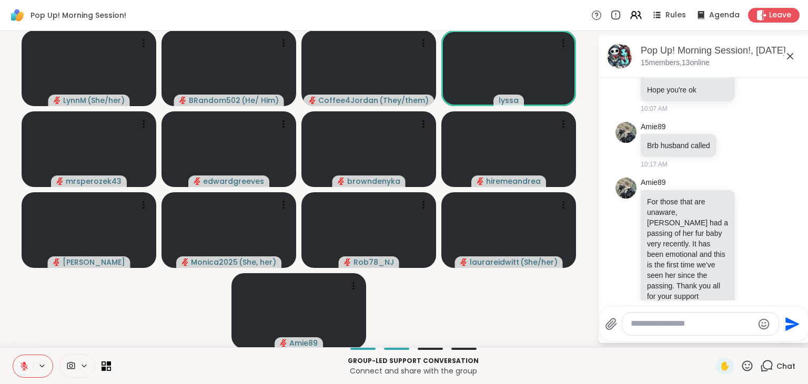
scroll to position [868, 0]
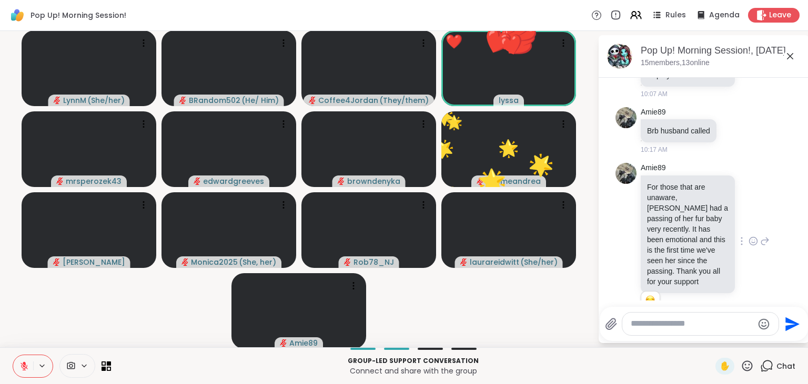
click at [756, 237] on icon at bounding box center [753, 241] width 8 height 8
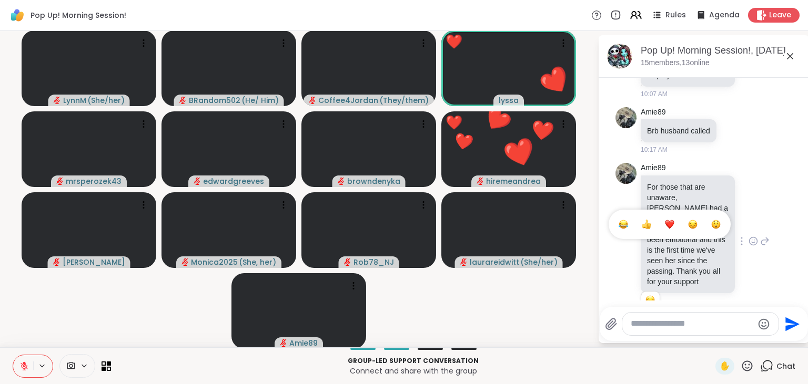
click at [669, 220] on div "Select Reaction: Heart" at bounding box center [669, 224] width 9 height 9
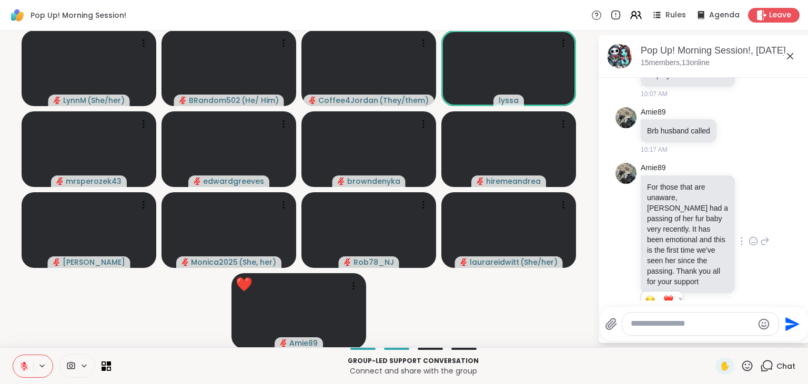
click at [657, 324] on textarea "Type your message" at bounding box center [691, 324] width 123 height 11
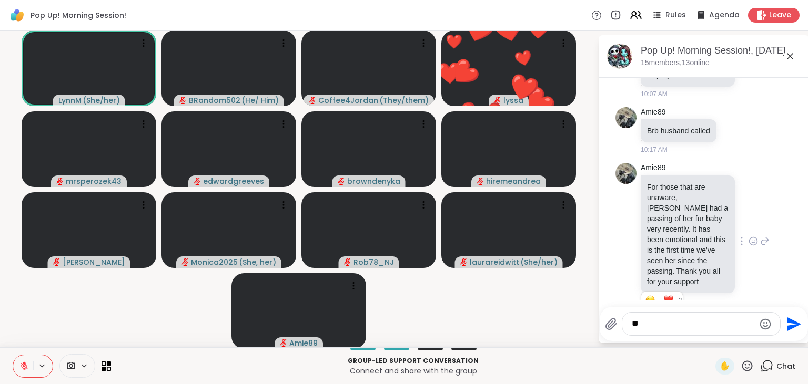
type textarea "***"
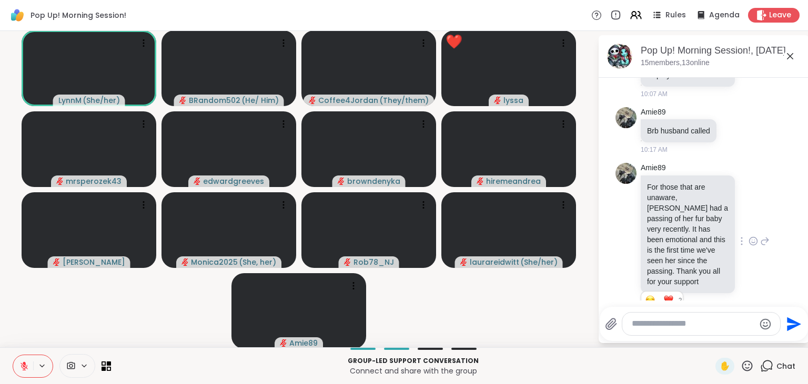
scroll to position [924, 0]
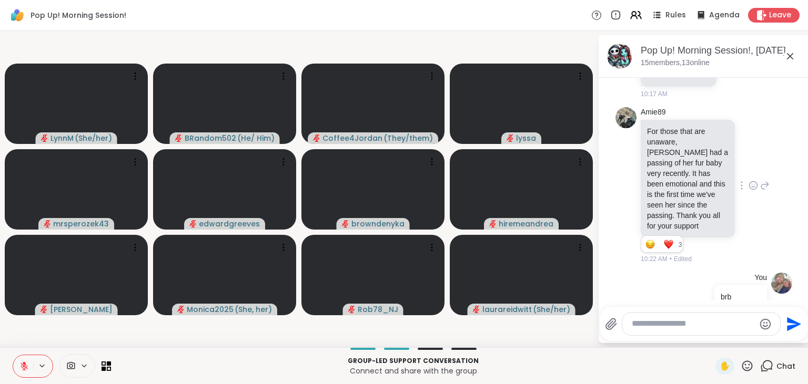
click at [32, 358] on button at bounding box center [23, 366] width 20 height 22
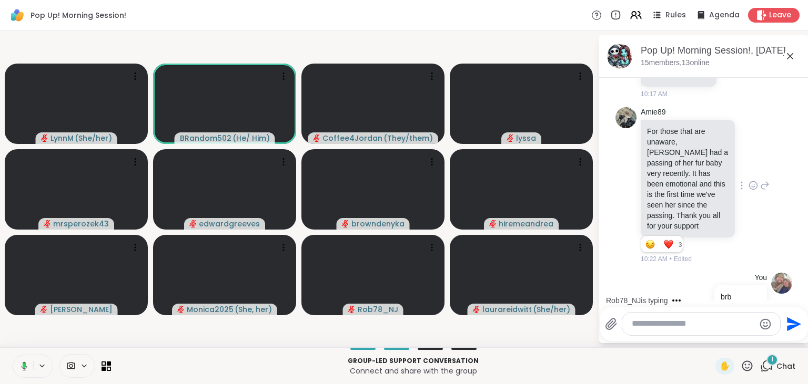
scroll to position [980, 0]
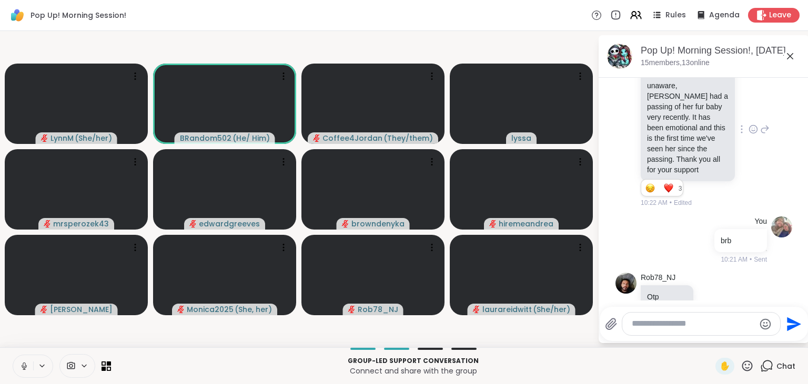
click at [25, 362] on icon at bounding box center [23, 366] width 9 height 9
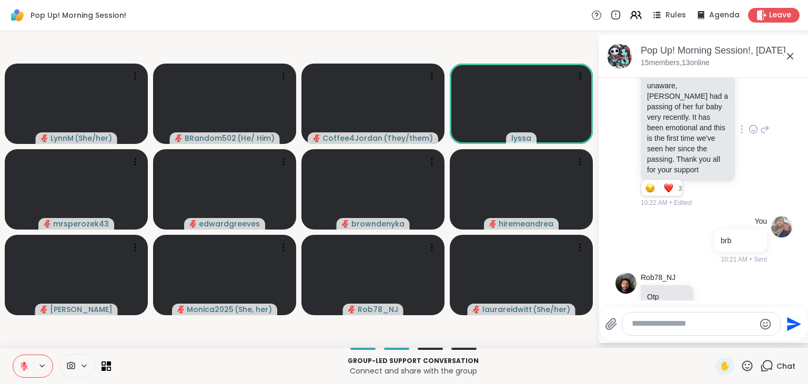
click at [25, 362] on icon at bounding box center [23, 366] width 9 height 9
click at [25, 361] on button at bounding box center [23, 366] width 20 height 22
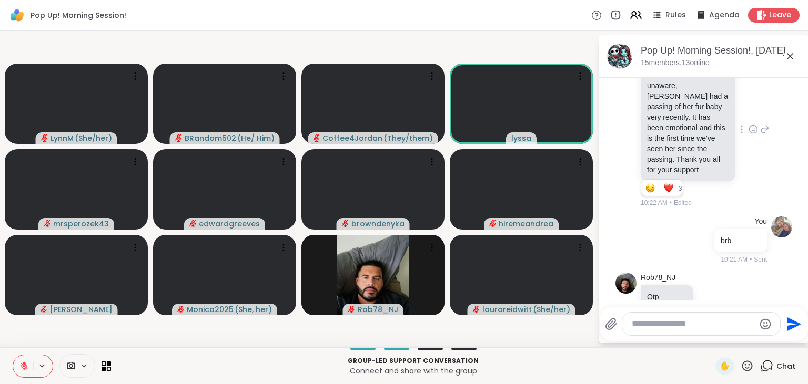
click at [23, 356] on button at bounding box center [23, 366] width 20 height 22
click at [24, 359] on button at bounding box center [23, 366] width 20 height 22
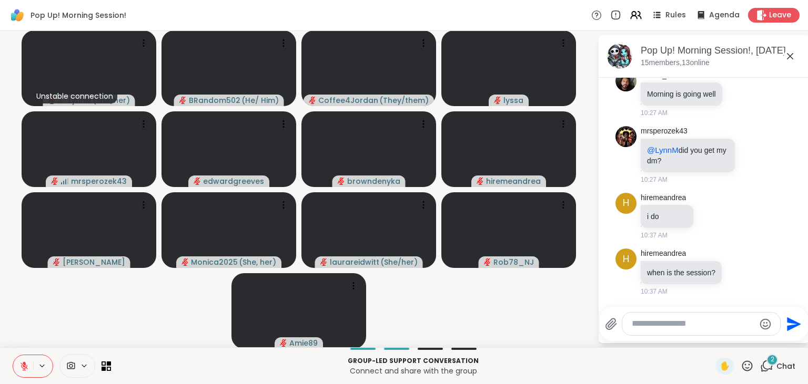
scroll to position [1214, 0]
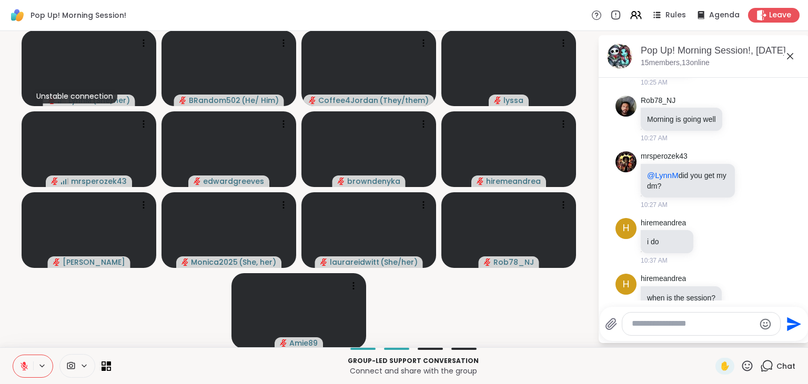
click at [27, 364] on icon at bounding box center [23, 366] width 9 height 9
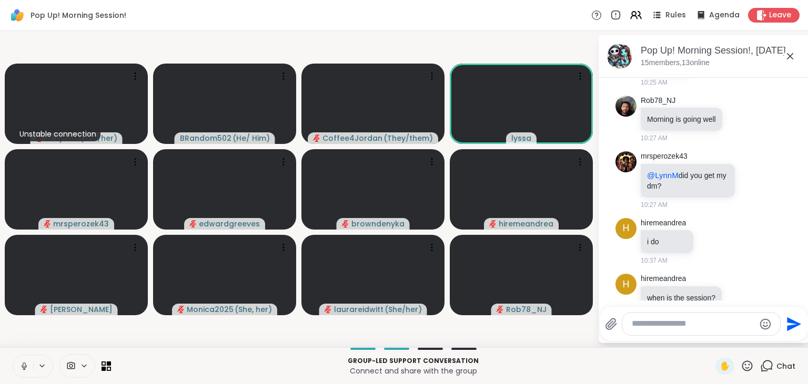
click at [23, 369] on icon at bounding box center [23, 366] width 9 height 9
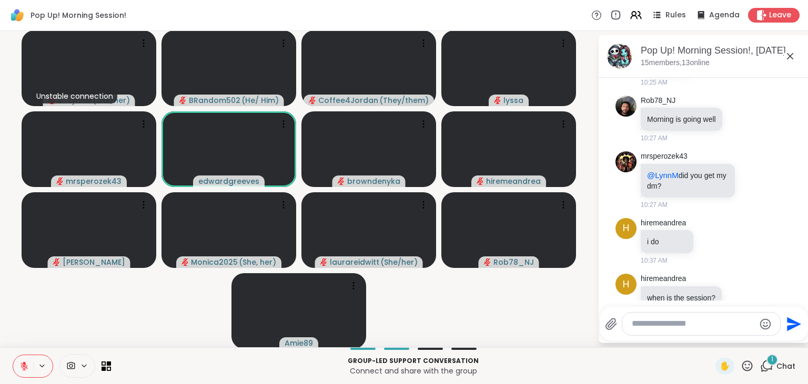
scroll to position [1362, 0]
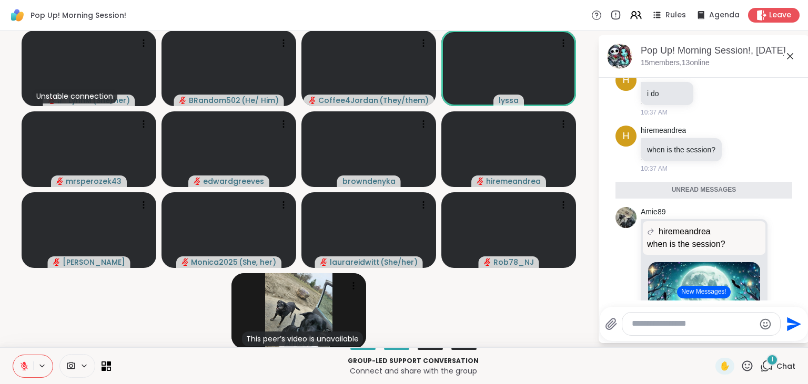
click at [710, 291] on button "New Messages!" at bounding box center [703, 292] width 53 height 13
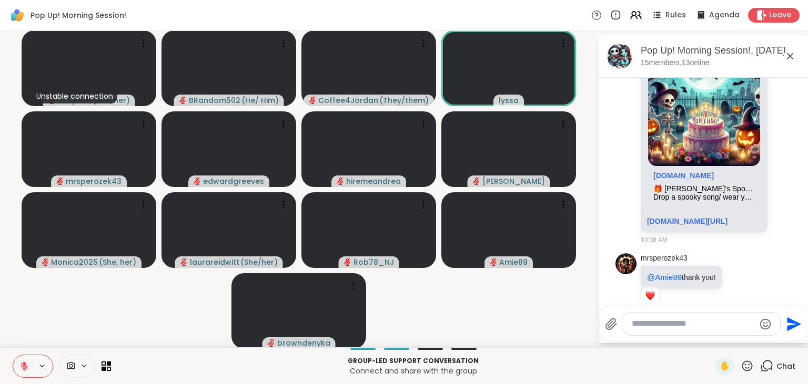
scroll to position [1580, 0]
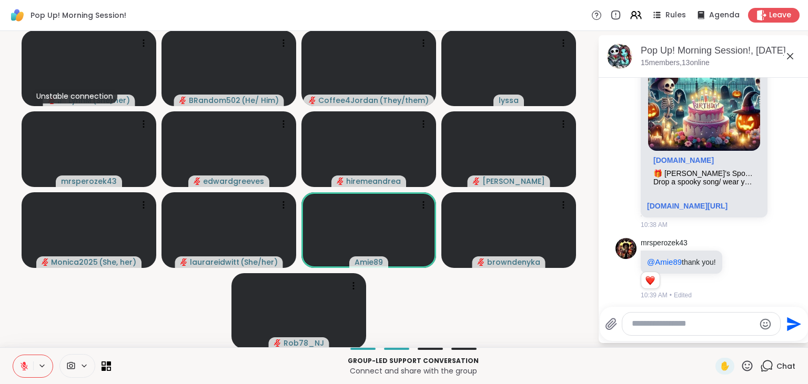
click at [652, 319] on div at bounding box center [701, 324] width 158 height 23
click at [644, 327] on textarea "Type your message" at bounding box center [692, 324] width 123 height 11
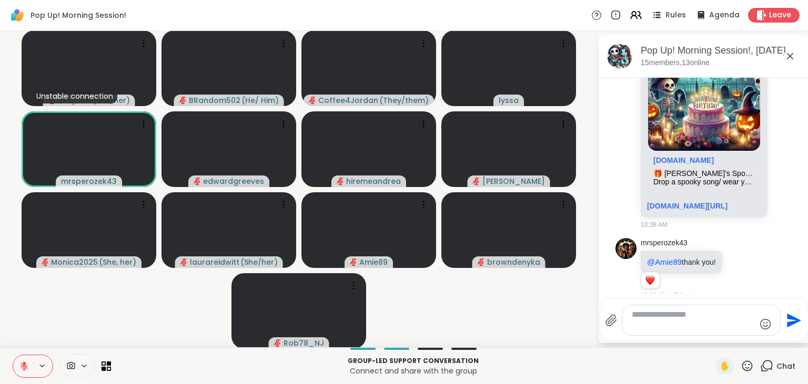
click at [790, 315] on icon "Send" at bounding box center [792, 320] width 17 height 17
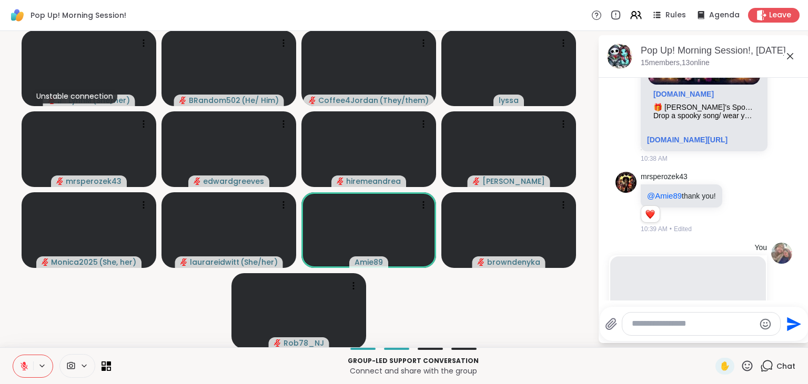
click at [636, 321] on textarea "Type your message" at bounding box center [692, 324] width 123 height 11
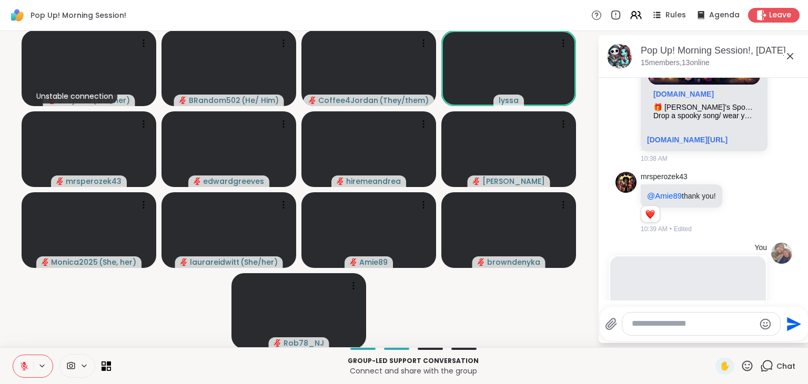
click at [640, 329] on textarea "Type your message" at bounding box center [692, 324] width 123 height 11
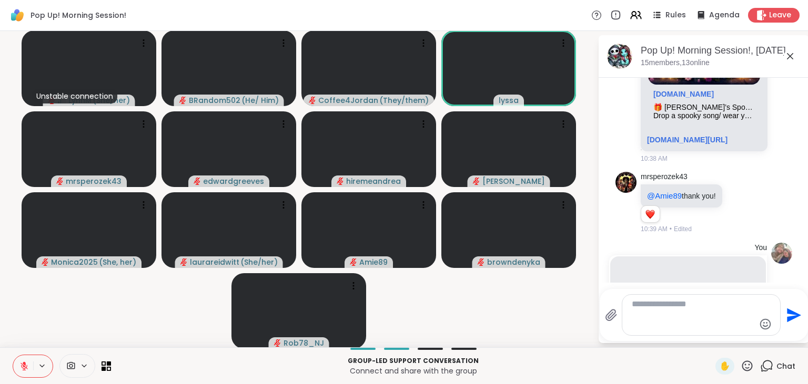
click at [792, 316] on icon "Send" at bounding box center [792, 315] width 17 height 17
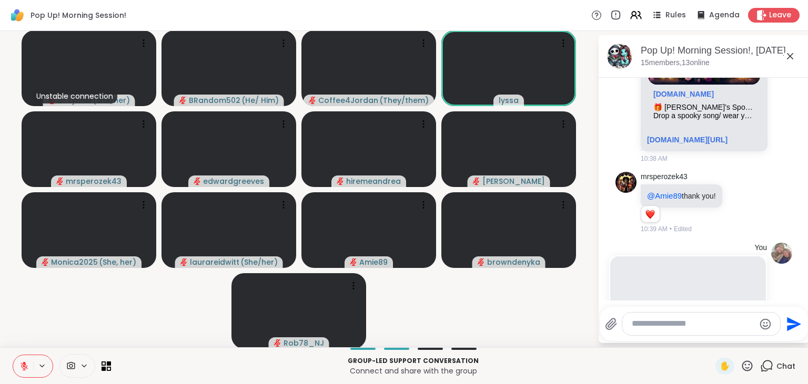
scroll to position [1930, 0]
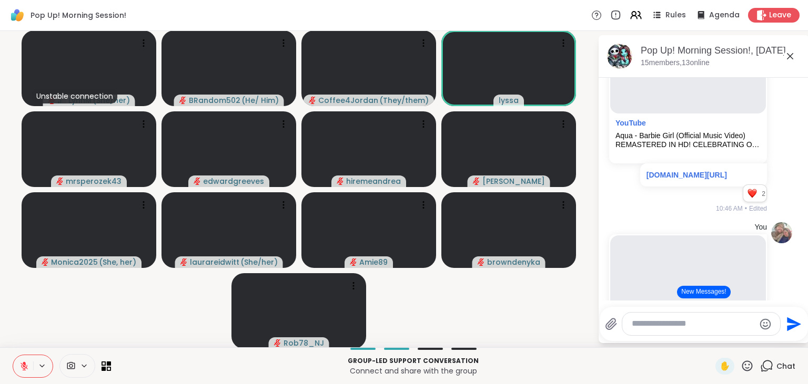
click at [769, 366] on icon at bounding box center [766, 366] width 13 height 13
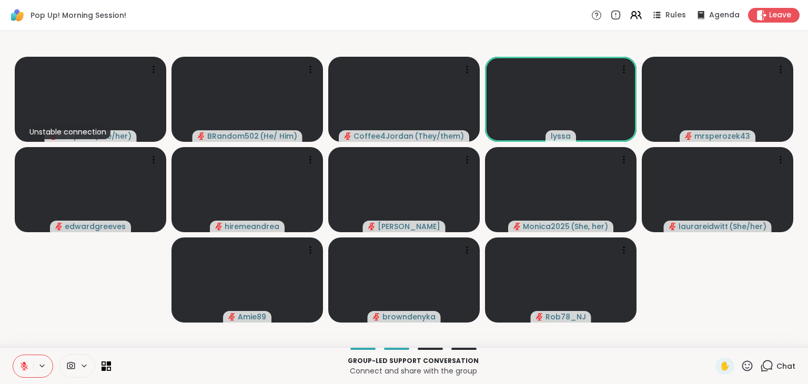
click at [769, 366] on icon at bounding box center [766, 366] width 13 height 13
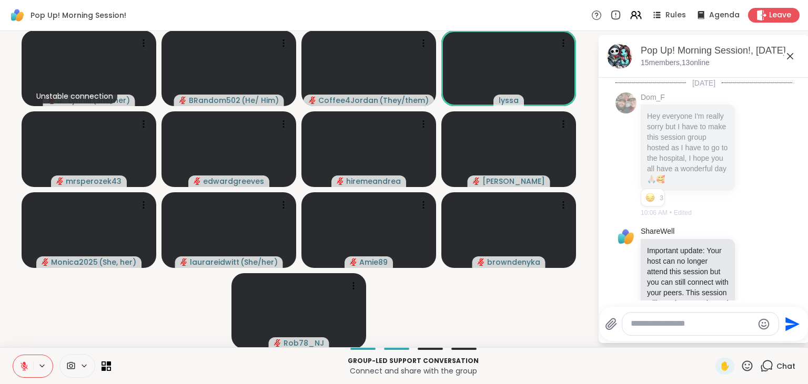
scroll to position [2283, 0]
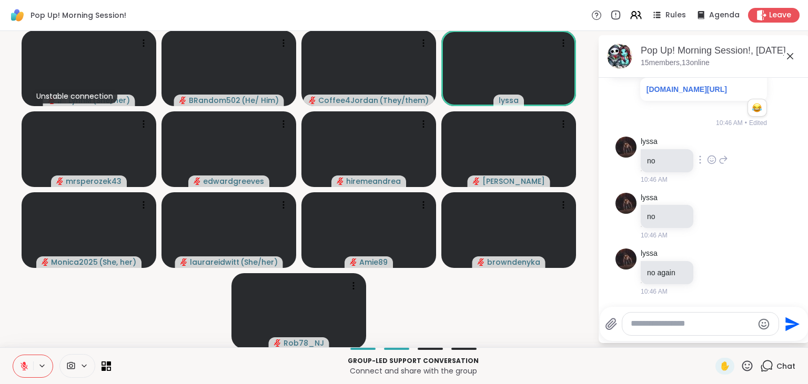
click at [713, 162] on icon at bounding box center [711, 161] width 3 height 1
click at [667, 144] on div "Select Reaction: Joy" at bounding box center [664, 142] width 9 height 9
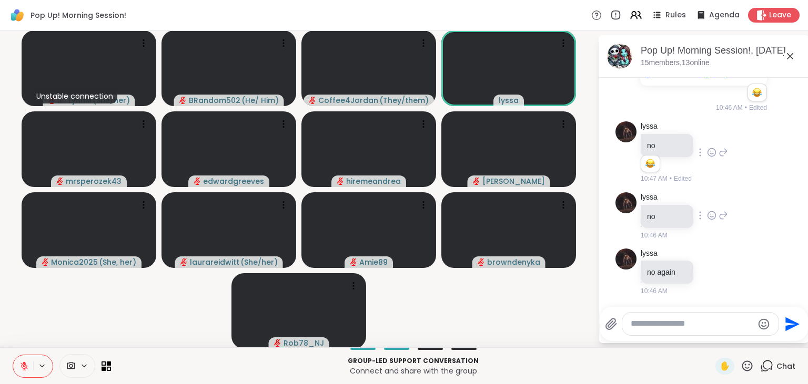
click at [712, 221] on icon at bounding box center [711, 215] width 9 height 11
click at [667, 203] on div "Select Reaction: Joy" at bounding box center [664, 198] width 9 height 9
click at [710, 292] on icon at bounding box center [711, 287] width 9 height 11
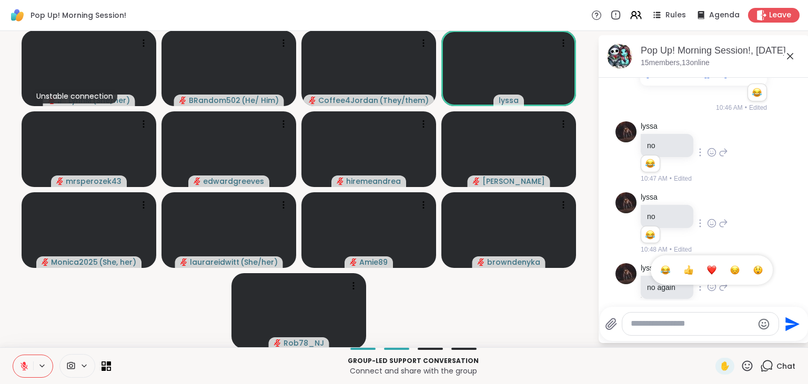
click at [666, 275] on div "Select Reaction: Joy" at bounding box center [664, 270] width 9 height 9
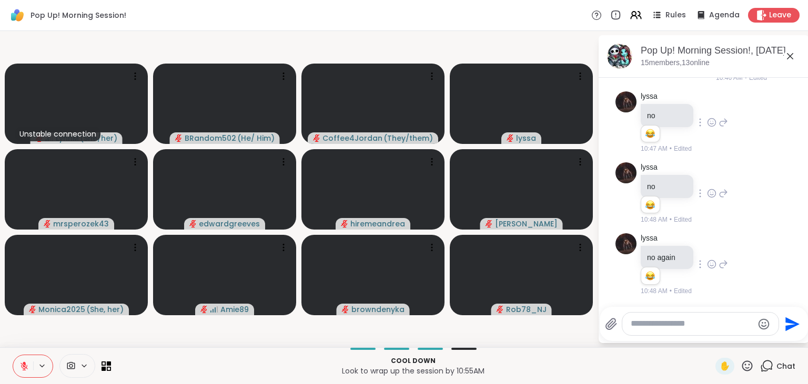
click at [29, 366] on button at bounding box center [23, 366] width 20 height 22
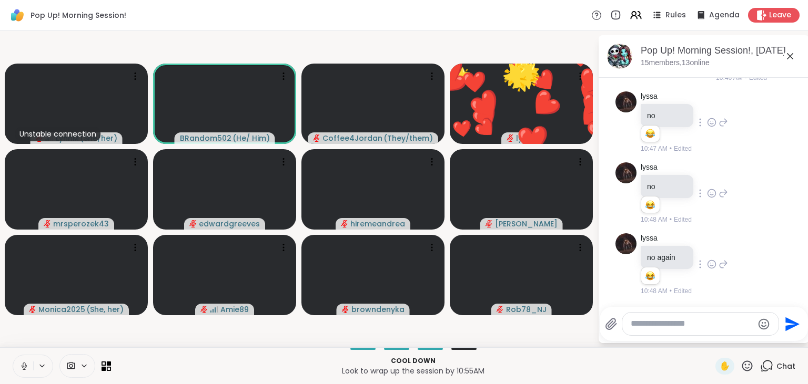
click at [30, 364] on button at bounding box center [23, 366] width 20 height 22
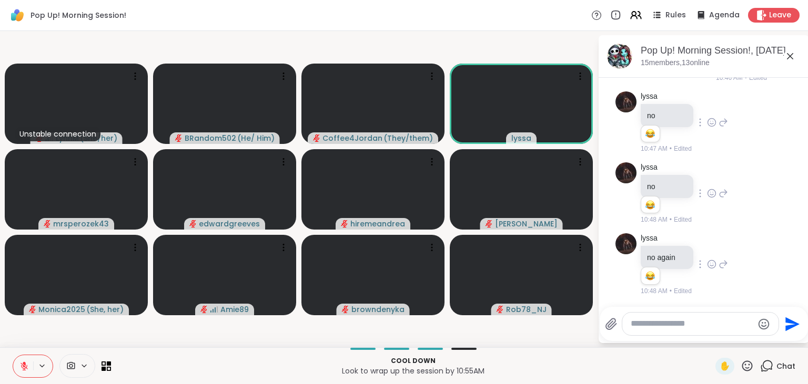
click at [746, 366] on icon at bounding box center [746, 366] width 13 height 13
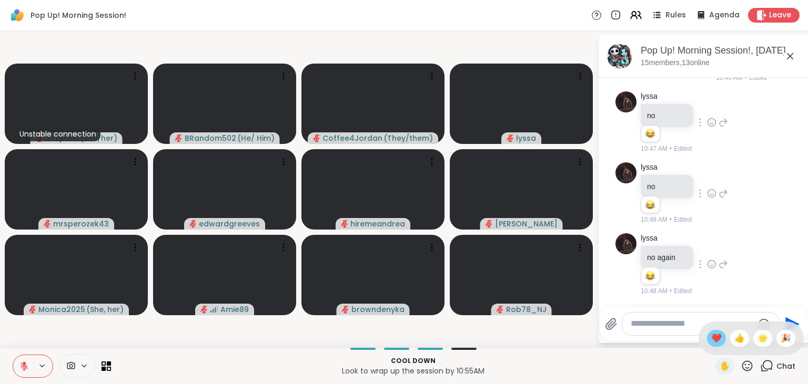
click at [711, 341] on span "❤️" at bounding box center [716, 338] width 11 height 13
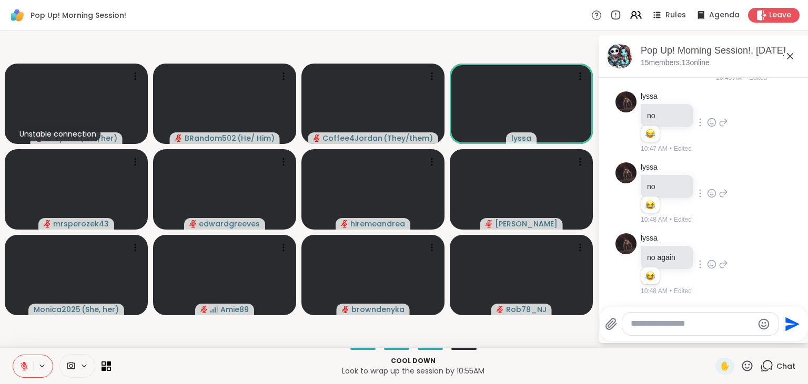
click at [658, 324] on textarea "Type your message" at bounding box center [691, 324] width 123 height 11
type textarea "*"
type textarea "**********"
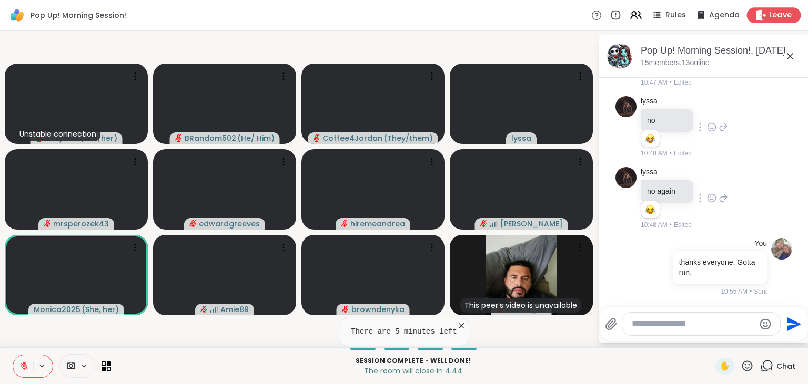
click at [775, 14] on span "Leave" at bounding box center [780, 15] width 23 height 11
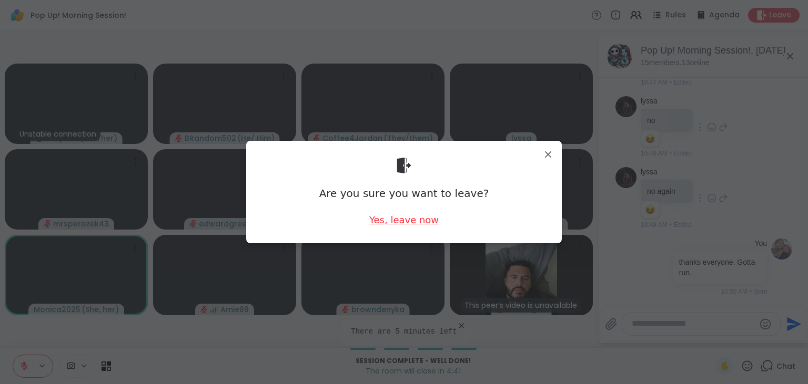
click at [400, 221] on div "Yes, leave now" at bounding box center [403, 219] width 69 height 13
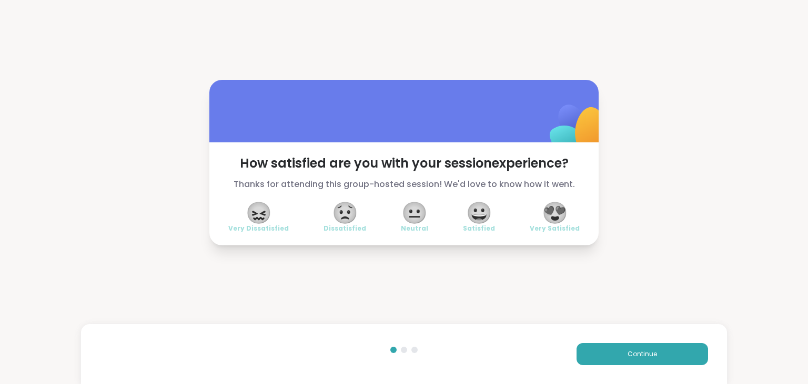
click at [548, 218] on span "😍" at bounding box center [555, 212] width 26 height 19
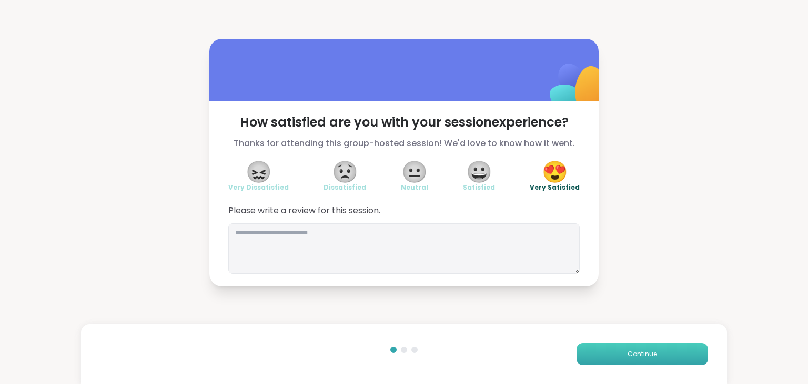
click at [632, 351] on span "Continue" at bounding box center [641, 354] width 29 height 9
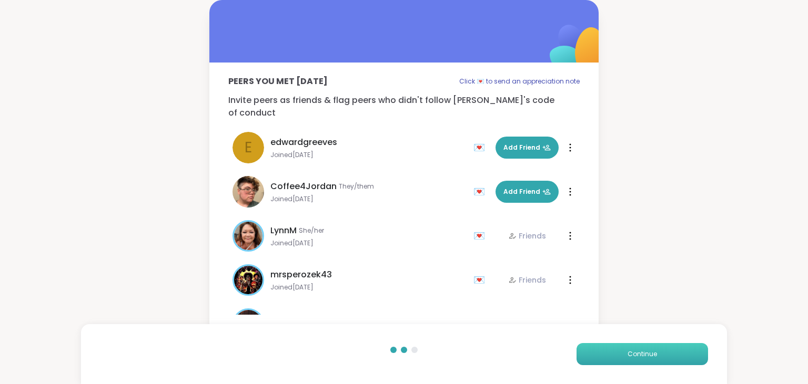
click at [632, 351] on span "Continue" at bounding box center [641, 354] width 29 height 9
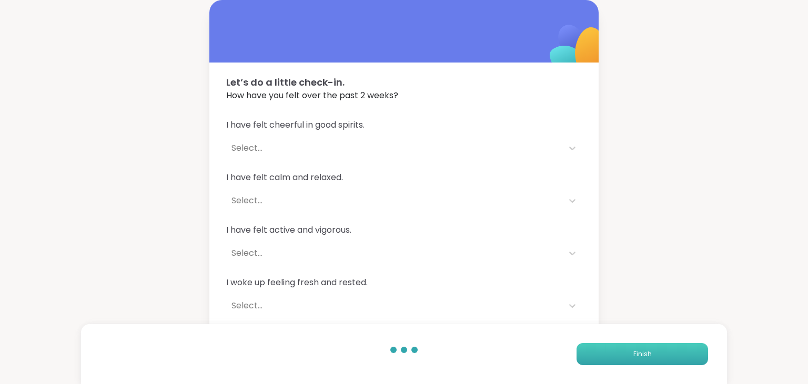
drag, startPoint x: 636, startPoint y: 342, endPoint x: 636, endPoint y: 350, distance: 7.4
click at [636, 350] on div "Finish" at bounding box center [404, 354] width 646 height 60
click at [636, 350] on button "Finish" at bounding box center [641, 354] width 131 height 22
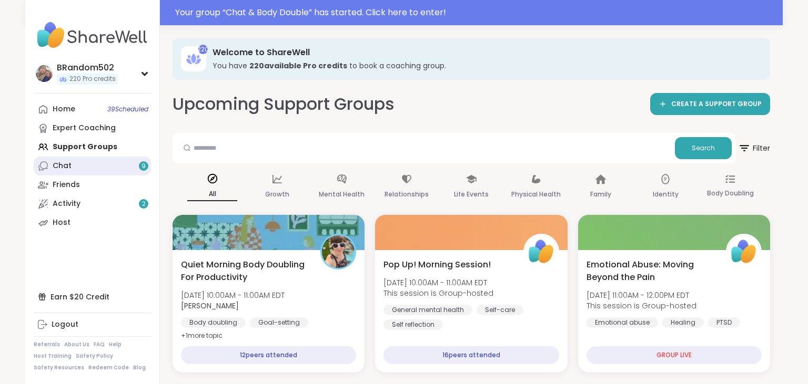
click at [66, 162] on div "Chat 9" at bounding box center [62, 166] width 19 height 11
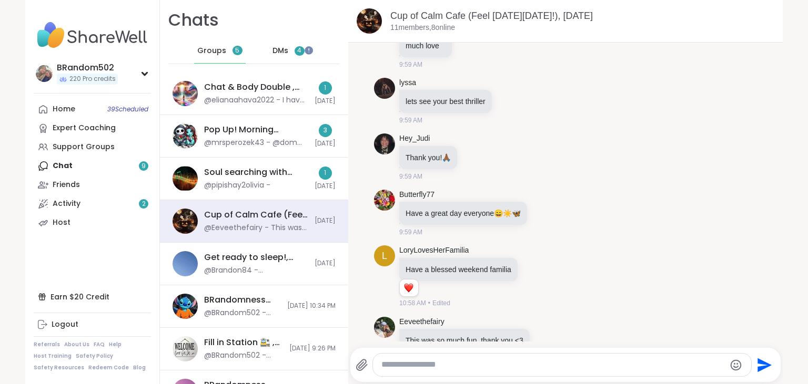
click at [284, 53] on span "DMs" at bounding box center [280, 51] width 16 height 11
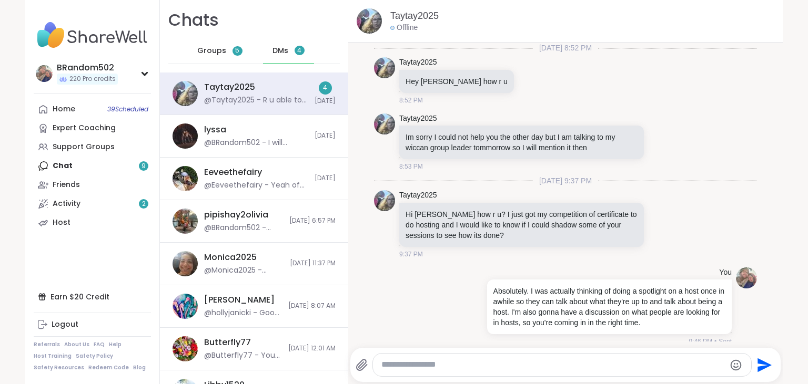
scroll to position [8879, 0]
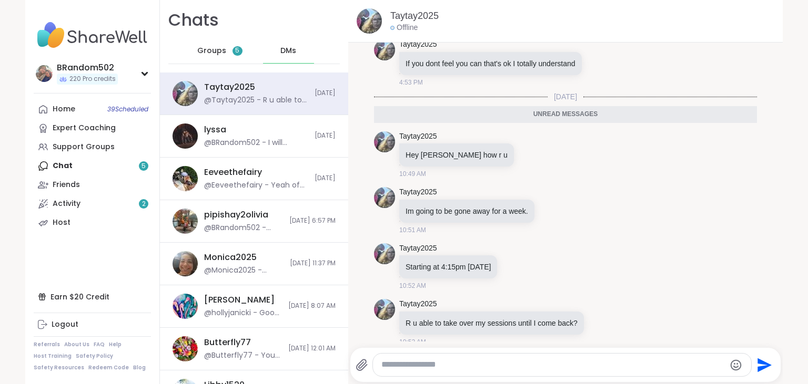
click at [398, 367] on textarea "Type your message" at bounding box center [552, 365] width 343 height 11
type textarea "**********"
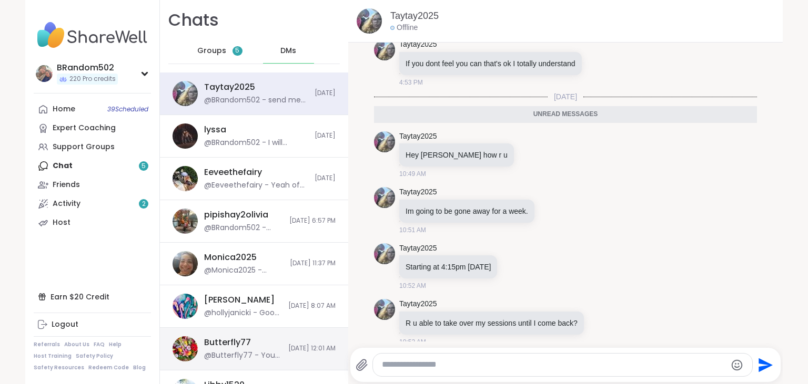
scroll to position [8909, 0]
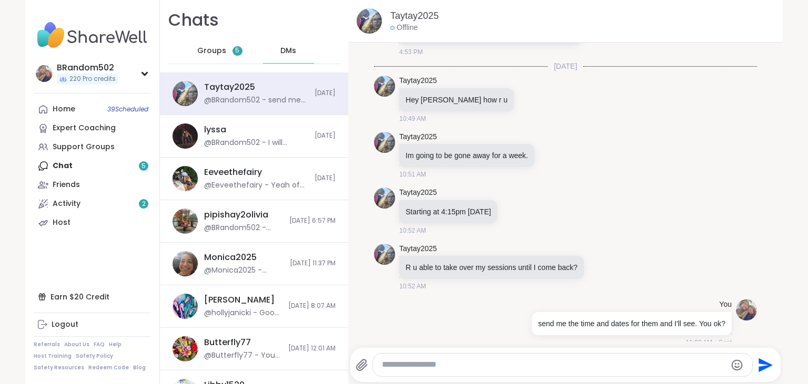
click at [227, 48] on div "Groups 5" at bounding box center [220, 50] width 52 height 25
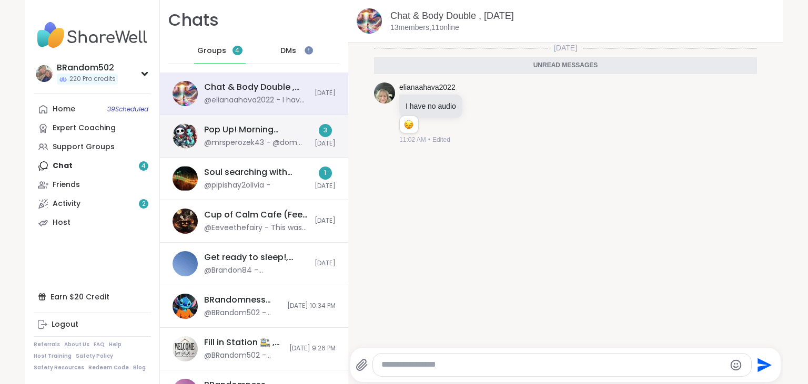
click at [254, 143] on div "@mrsperozek43 - @dom love you" at bounding box center [256, 143] width 104 height 11
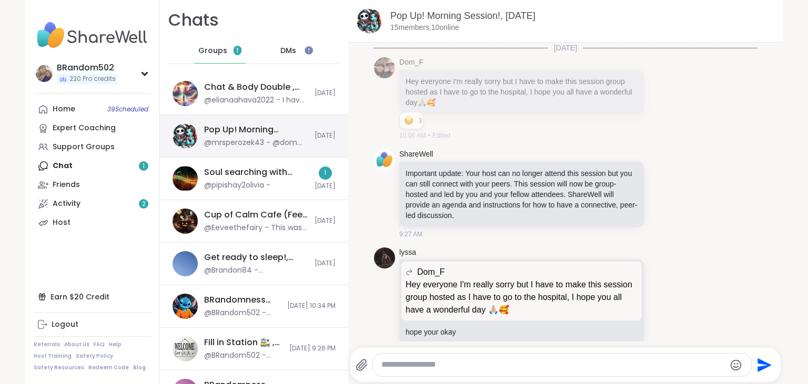
scroll to position [2264, 0]
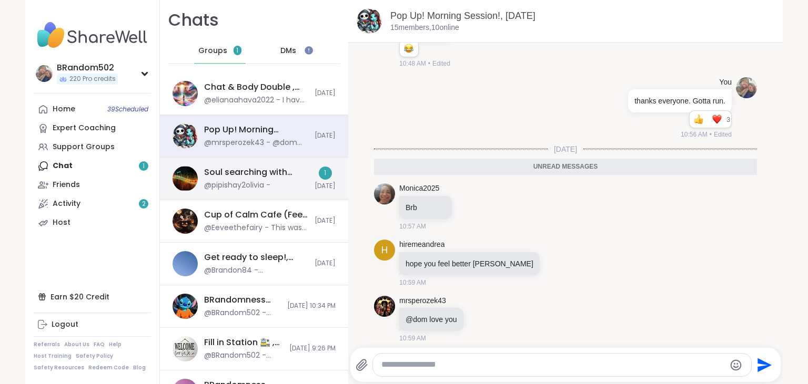
click at [251, 171] on div "Soul searching with music 🎵🎶, Oct 09" at bounding box center [256, 173] width 104 height 12
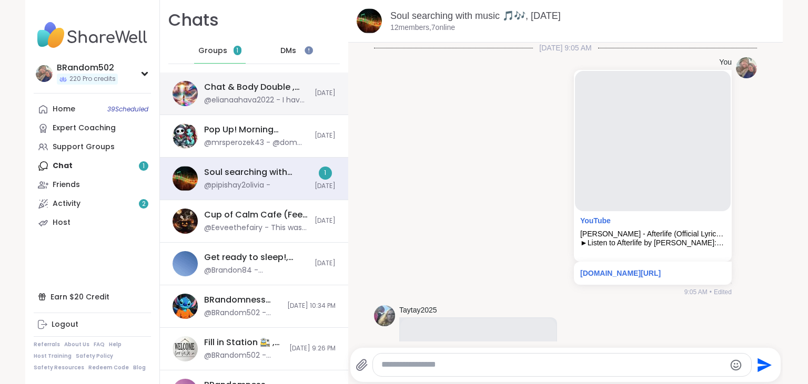
scroll to position [6537, 0]
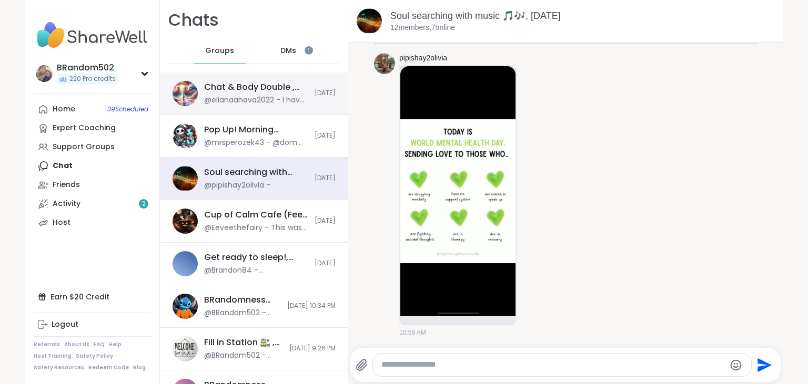
click at [254, 77] on div "Chat & Body Double , Oct 10 @elianaahava2022 - I have no audio Today" at bounding box center [254, 94] width 188 height 43
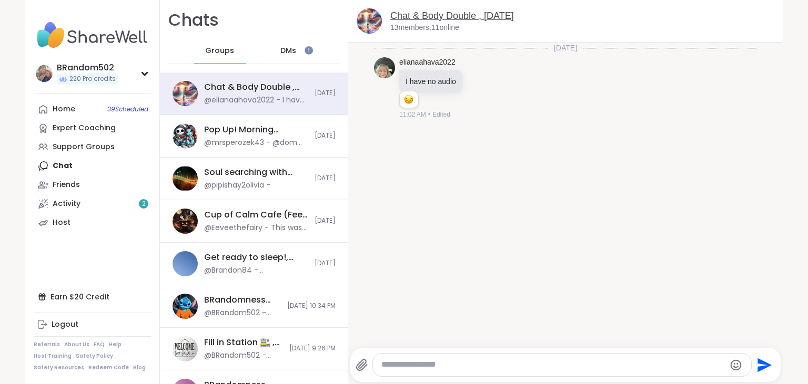
click at [424, 12] on link "Chat & Body Double , Oct 10" at bounding box center [452, 16] width 124 height 11
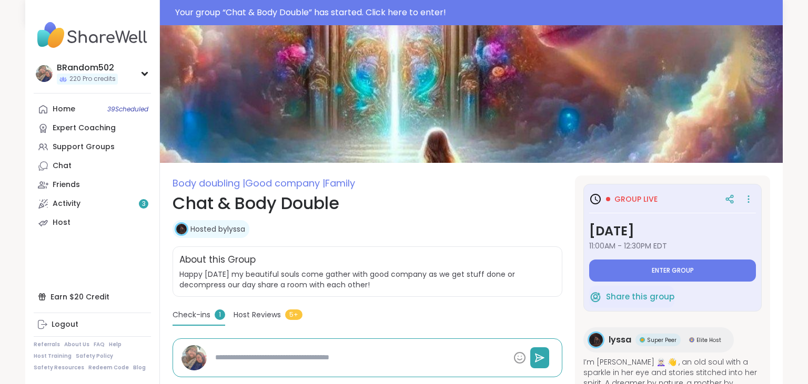
click at [670, 268] on span "Enter group" at bounding box center [672, 271] width 42 height 8
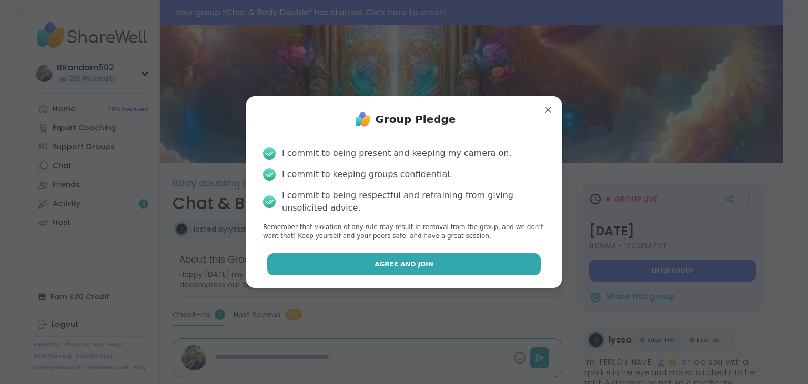
click at [480, 266] on button "Agree and Join" at bounding box center [404, 264] width 274 height 22
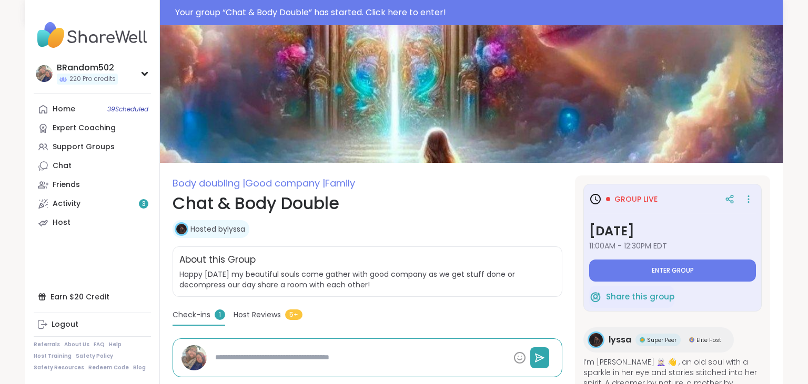
type textarea "*"
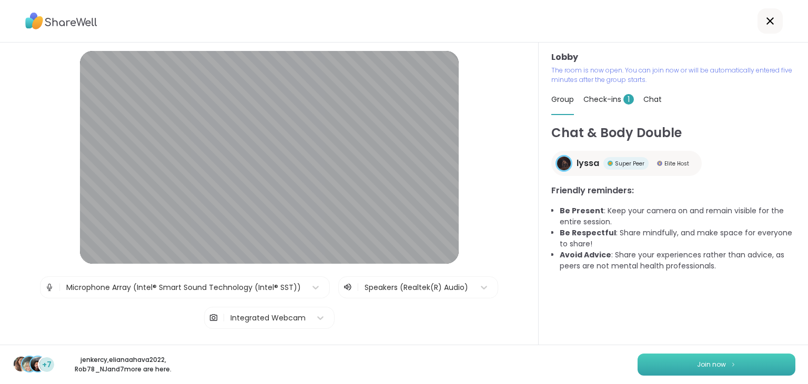
click at [656, 360] on button "Join now" at bounding box center [716, 365] width 158 height 22
